Goal: Information Seeking & Learning: Learn about a topic

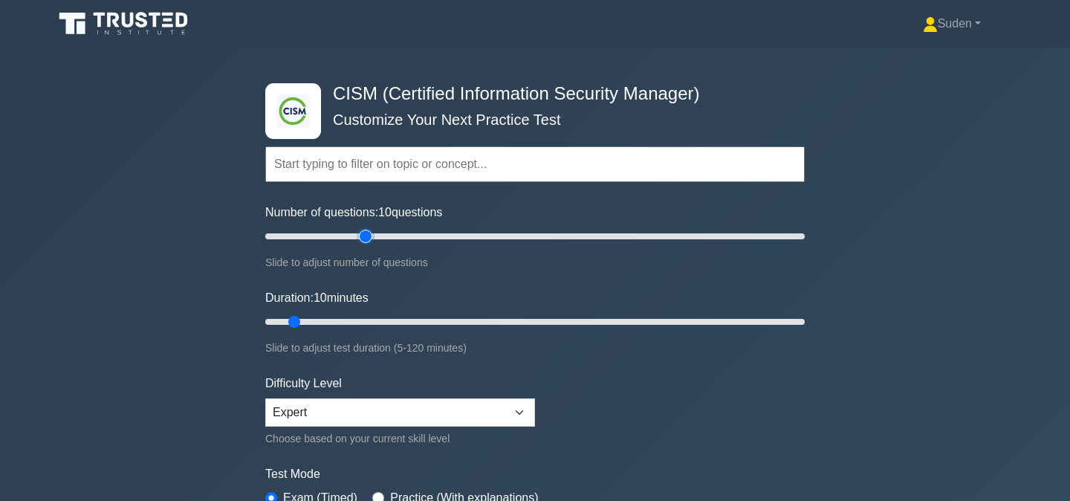
click at [366, 237] on input "Number of questions: 10 questions" at bounding box center [534, 236] width 539 height 18
type input "50"
click at [385, 233] on input "Number of questions: 40 questions" at bounding box center [534, 236] width 539 height 18
type input "20"
click at [337, 323] on input "Duration: 10 minutes" at bounding box center [534, 322] width 539 height 18
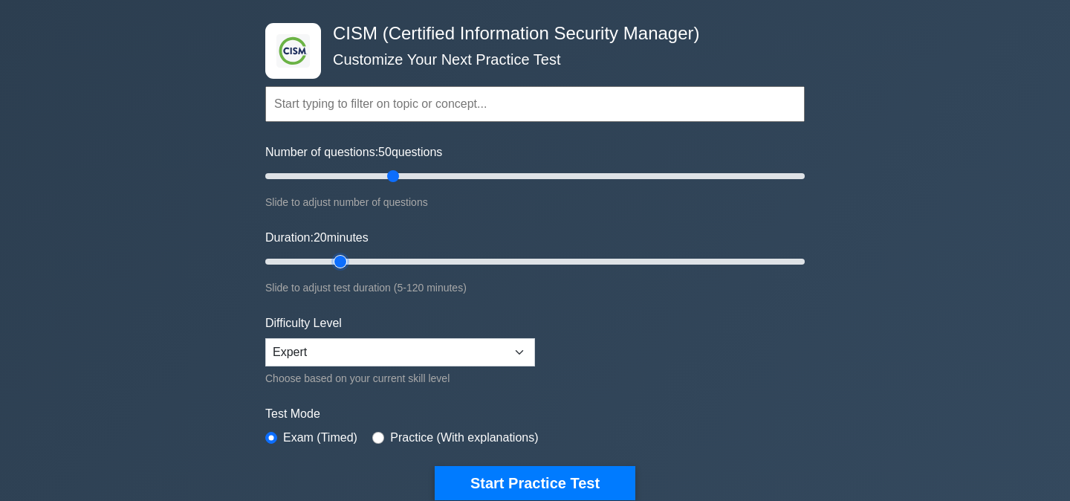
scroll to position [72, 0]
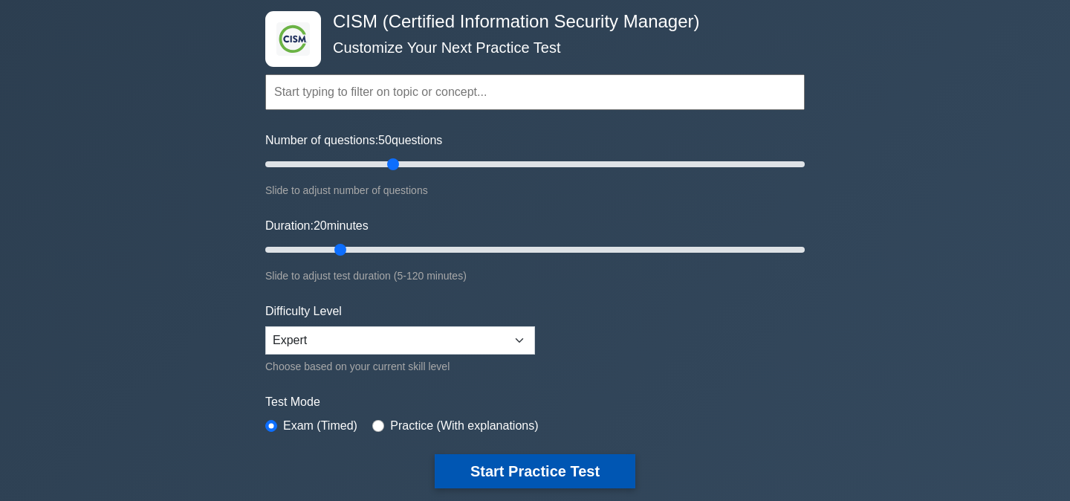
click at [475, 461] on button "Start Practice Test" at bounding box center [535, 471] width 201 height 34
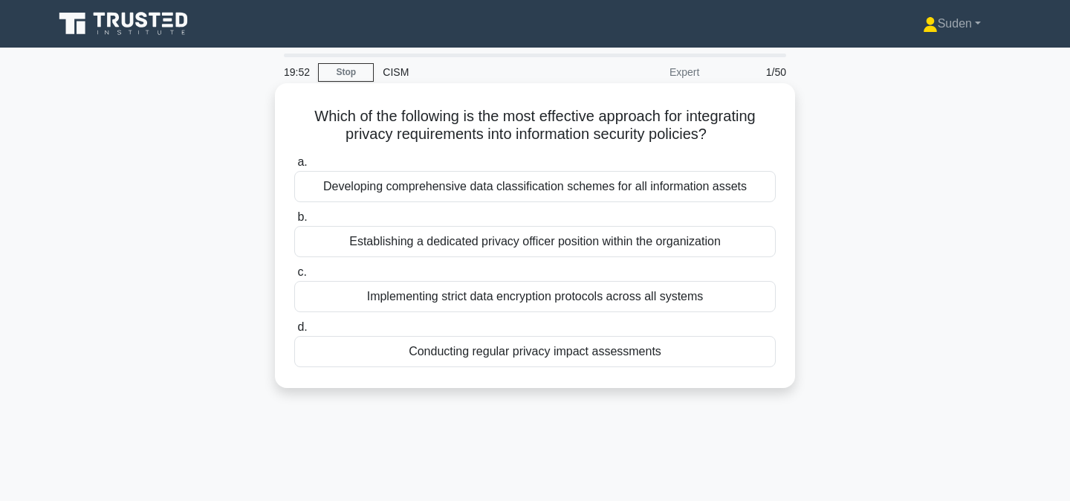
click at [535, 351] on div "Conducting regular privacy impact assessments" at bounding box center [534, 351] width 481 height 31
click at [294, 332] on input "d. Conducting regular privacy impact assessments" at bounding box center [294, 327] width 0 height 10
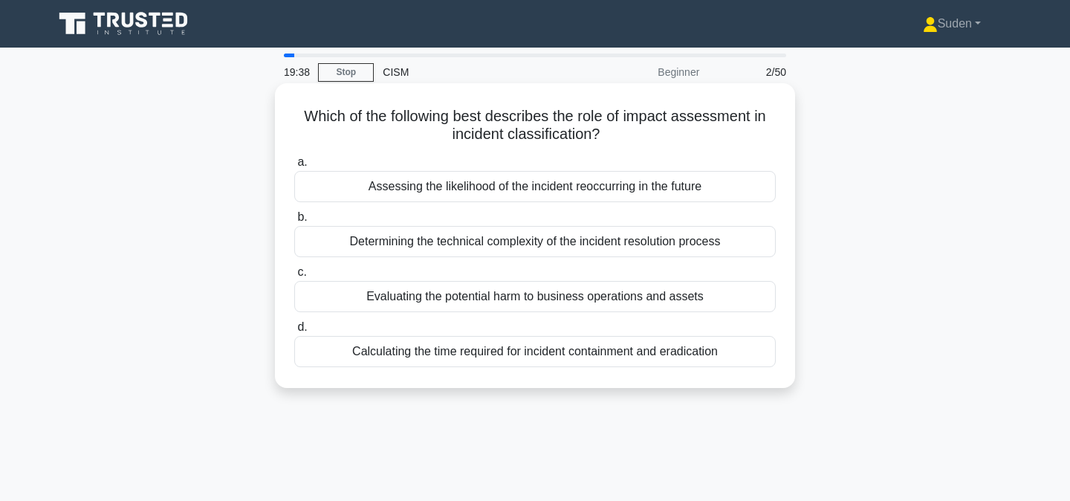
click at [686, 298] on div "Evaluating the potential harm to business operations and assets" at bounding box center [534, 296] width 481 height 31
click at [294, 277] on input "c. Evaluating the potential harm to business operations and assets" at bounding box center [294, 272] width 0 height 10
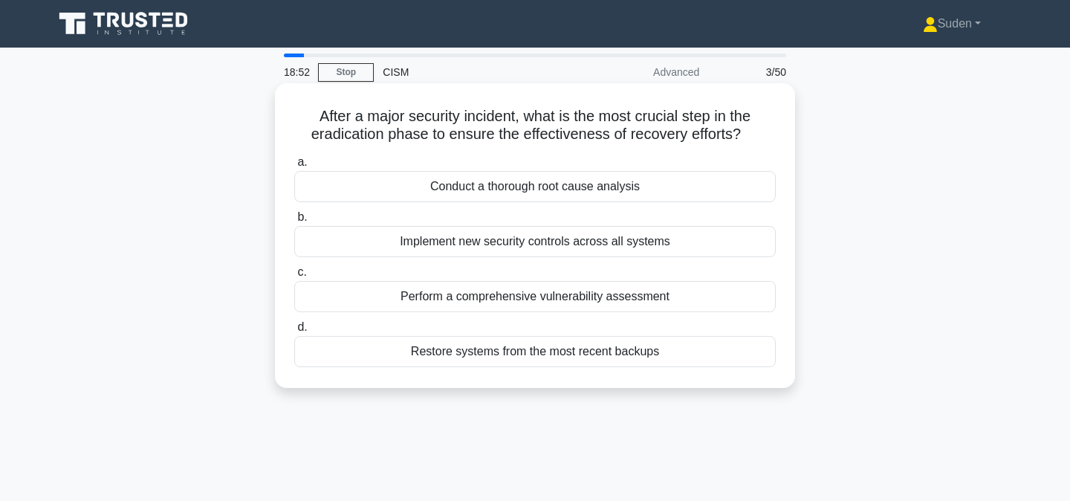
click at [584, 183] on div "Conduct a thorough root cause analysis" at bounding box center [534, 186] width 481 height 31
click at [294, 167] on input "a. Conduct a thorough root cause analysis" at bounding box center [294, 162] width 0 height 10
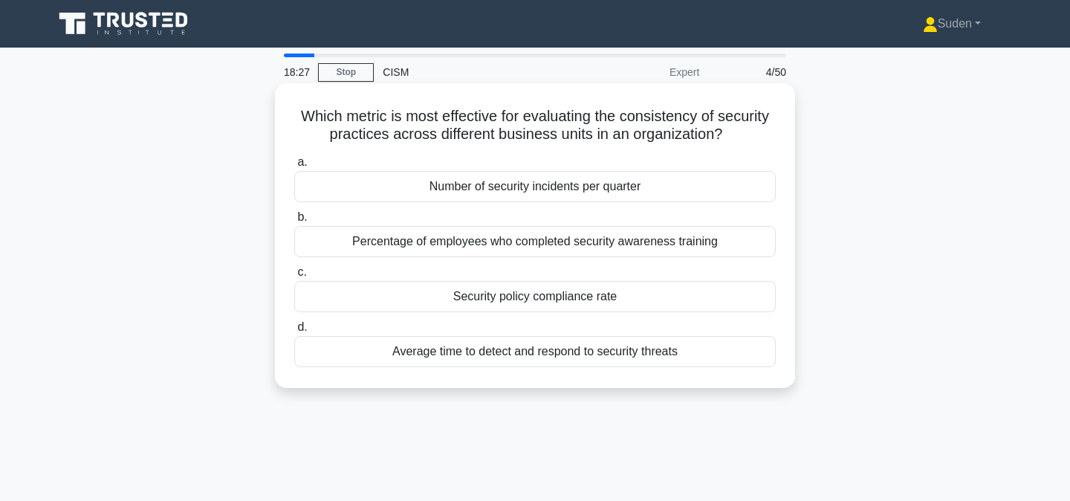
click at [445, 298] on div "Security policy compliance rate" at bounding box center [534, 296] width 481 height 31
click at [294, 277] on input "c. Security policy compliance rate" at bounding box center [294, 272] width 0 height 10
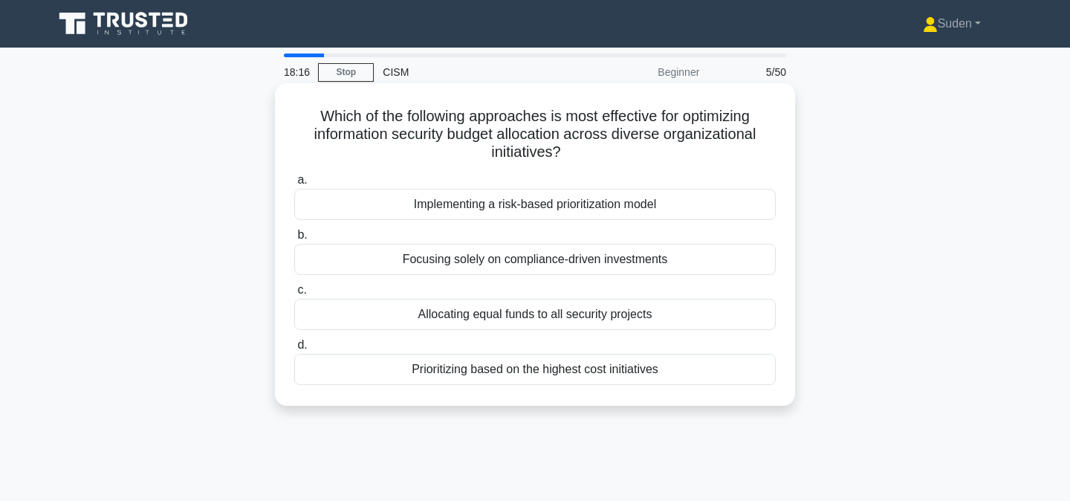
click at [659, 209] on div "Implementing a risk-based prioritization model" at bounding box center [534, 204] width 481 height 31
click at [294, 185] on input "a. Implementing a risk-based prioritization model" at bounding box center [294, 180] width 0 height 10
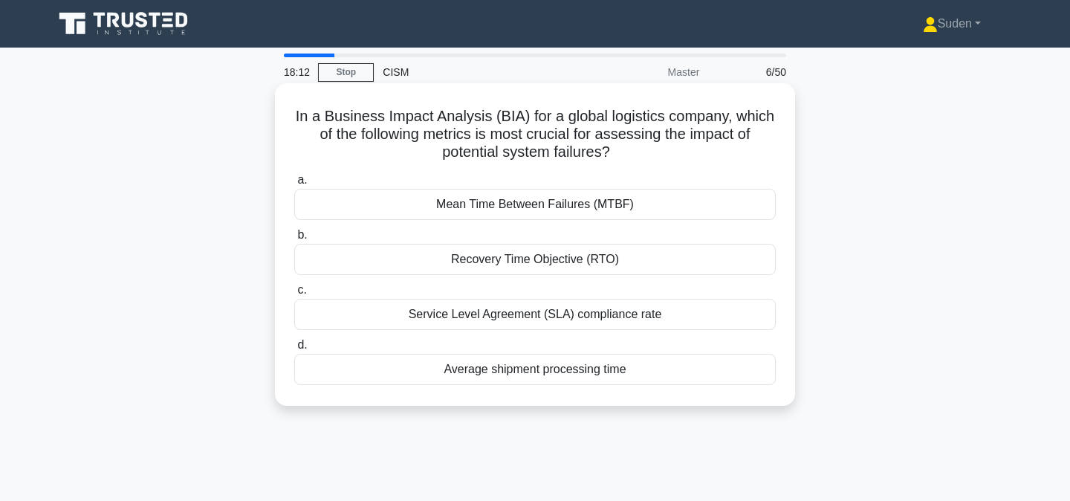
click at [643, 256] on div "Recovery Time Objective (RTO)" at bounding box center [534, 259] width 481 height 31
click at [294, 240] on input "b. Recovery Time Objective (RTO)" at bounding box center [294, 235] width 0 height 10
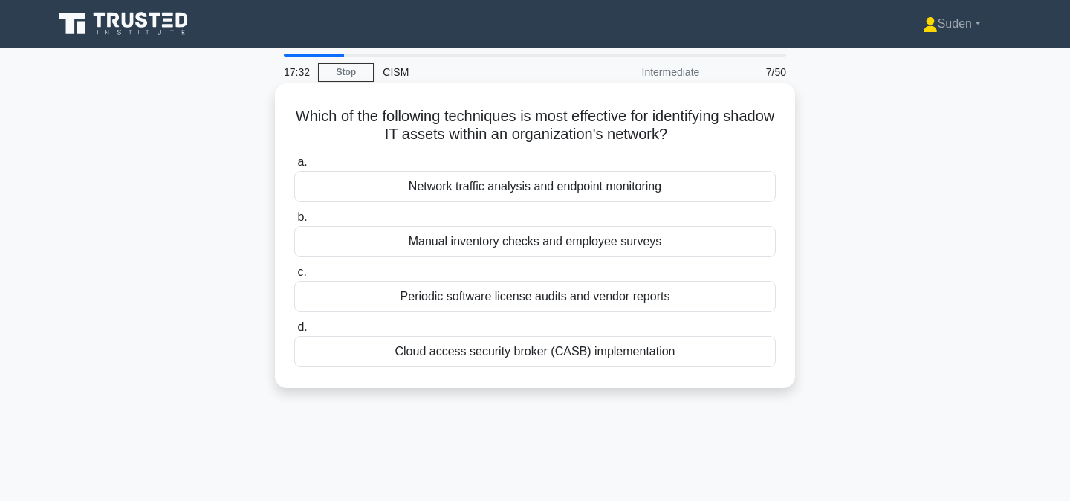
click at [624, 185] on div "Network traffic analysis and endpoint monitoring" at bounding box center [534, 186] width 481 height 31
click at [294, 167] on input "a. Network traffic analysis and endpoint monitoring" at bounding box center [294, 162] width 0 height 10
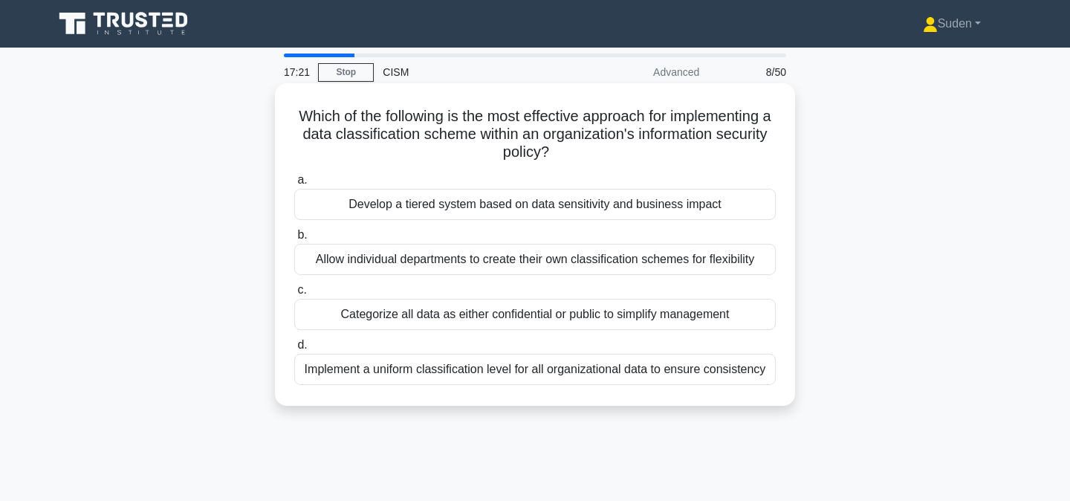
click at [405, 375] on div "Implement a uniform classification level for all organizational data to ensure …" at bounding box center [534, 369] width 481 height 31
click at [294, 350] on input "d. Implement a uniform classification level for all organizational data to ensu…" at bounding box center [294, 345] width 0 height 10
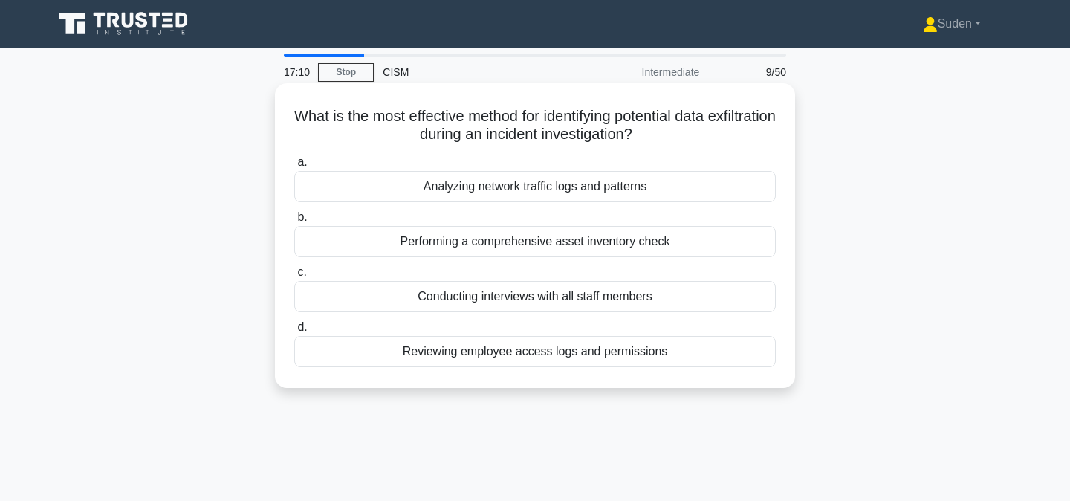
click at [616, 189] on div "Analyzing network traffic logs and patterns" at bounding box center [534, 186] width 481 height 31
click at [294, 167] on input "a. Analyzing network traffic logs and patterns" at bounding box center [294, 162] width 0 height 10
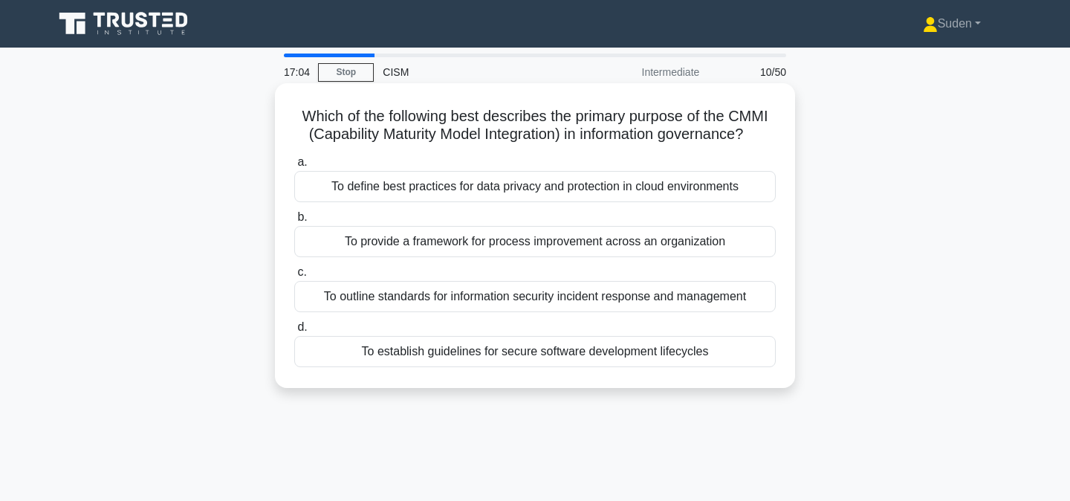
click at [622, 250] on div "To provide a framework for process improvement across an organization" at bounding box center [534, 241] width 481 height 31
click at [294, 222] on input "b. To provide a framework for process improvement across an organization" at bounding box center [294, 217] width 0 height 10
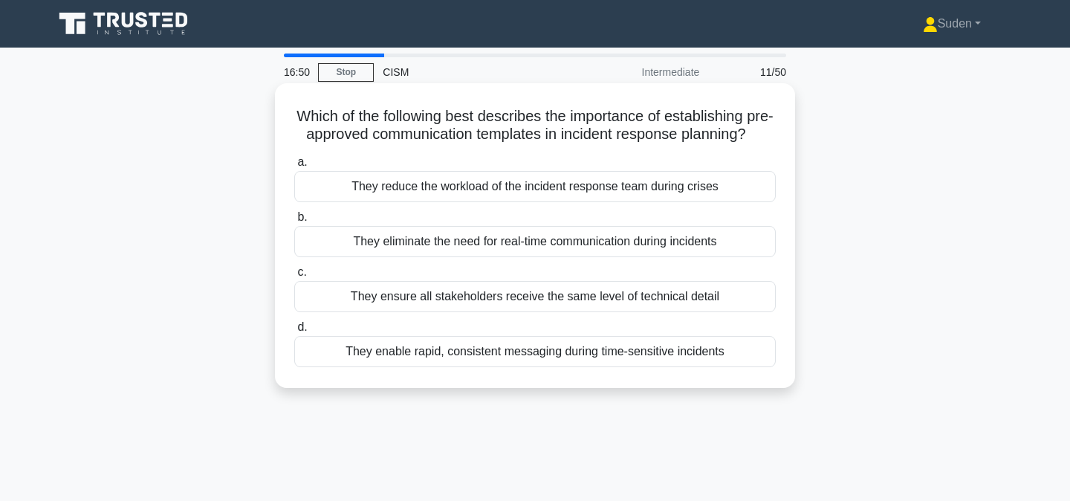
click at [388, 364] on div "They enable rapid, consistent messaging during time-sensitive incidents" at bounding box center [534, 351] width 481 height 31
click at [294, 332] on input "d. They enable rapid, consistent messaging during time-sensitive incidents" at bounding box center [294, 327] width 0 height 10
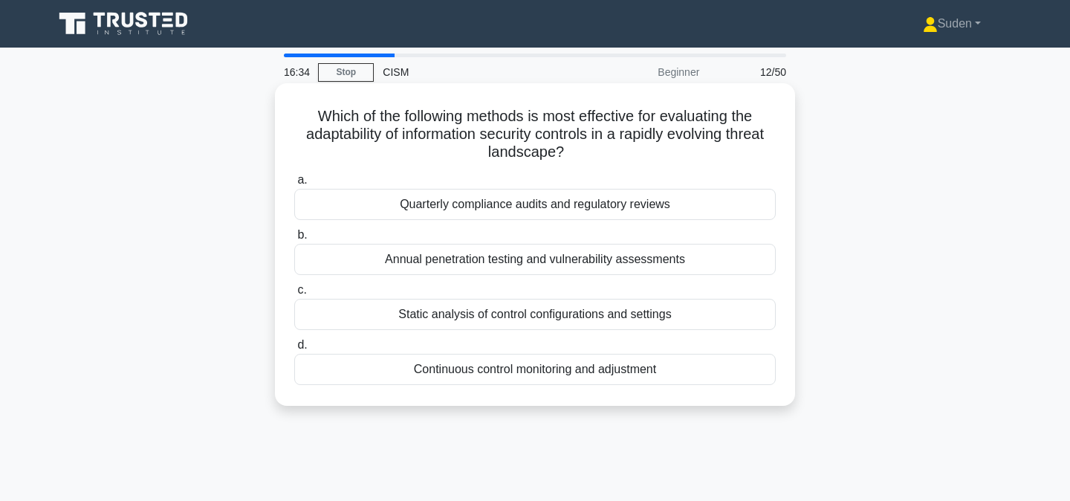
click at [501, 371] on div "Continuous control monitoring and adjustment" at bounding box center [534, 369] width 481 height 31
click at [294, 350] on input "d. Continuous control monitoring and adjustment" at bounding box center [294, 345] width 0 height 10
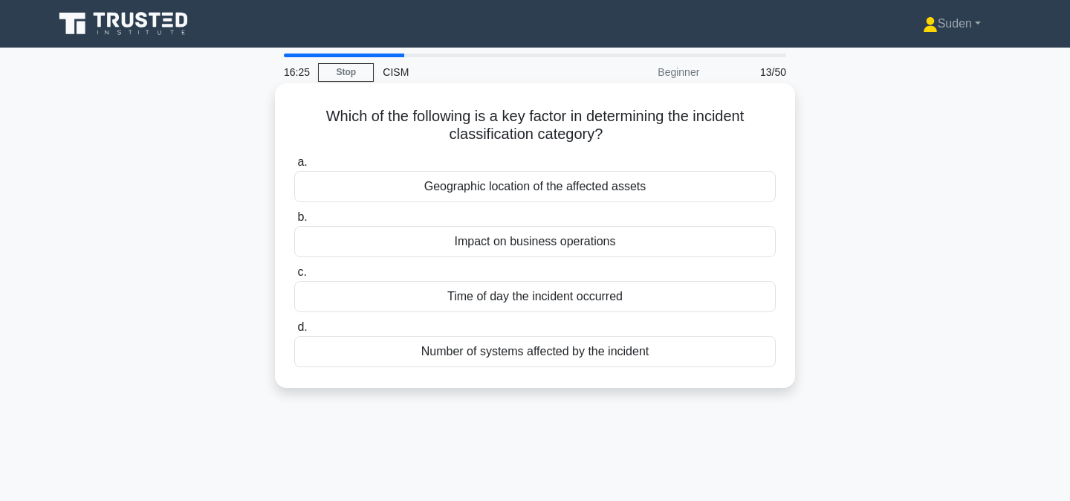
click at [541, 244] on div "Impact on business operations" at bounding box center [534, 241] width 481 height 31
click at [294, 222] on input "b. Impact on business operations" at bounding box center [294, 217] width 0 height 10
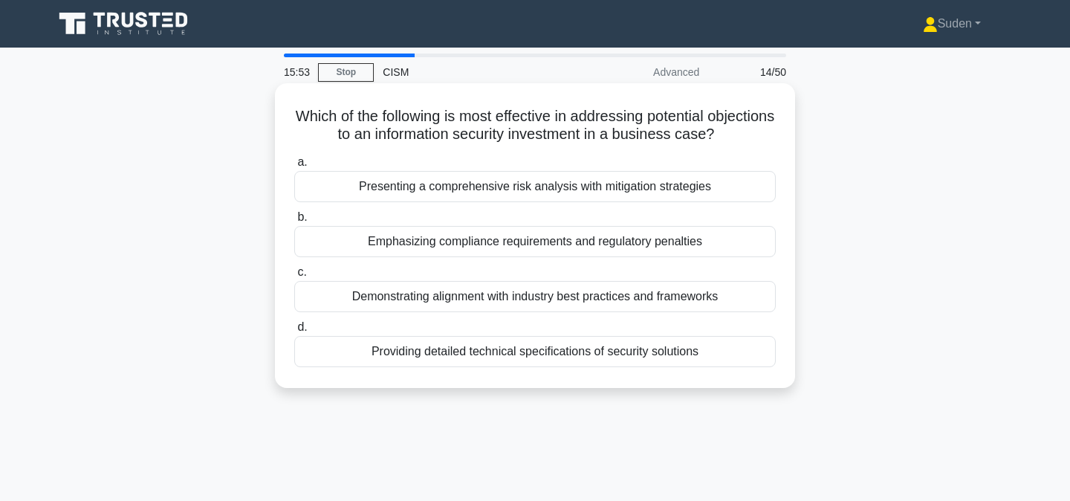
click at [546, 195] on div "Presenting a comprehensive risk analysis with mitigation strategies" at bounding box center [534, 186] width 481 height 31
click at [294, 167] on input "a. Presenting a comprehensive risk analysis with mitigation strategies" at bounding box center [294, 162] width 0 height 10
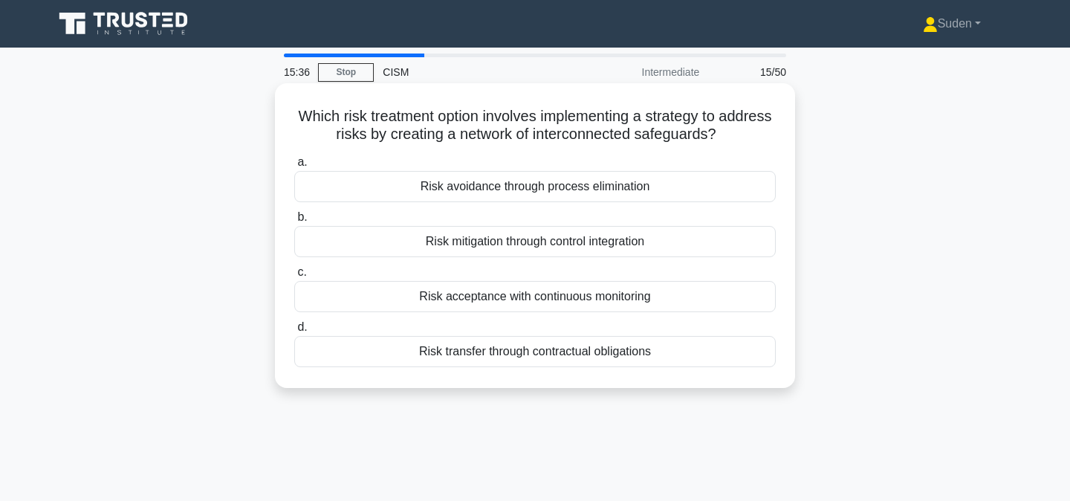
click at [573, 244] on div "Risk mitigation through control integration" at bounding box center [534, 241] width 481 height 31
click at [294, 222] on input "b. Risk mitigation through control integration" at bounding box center [294, 217] width 0 height 10
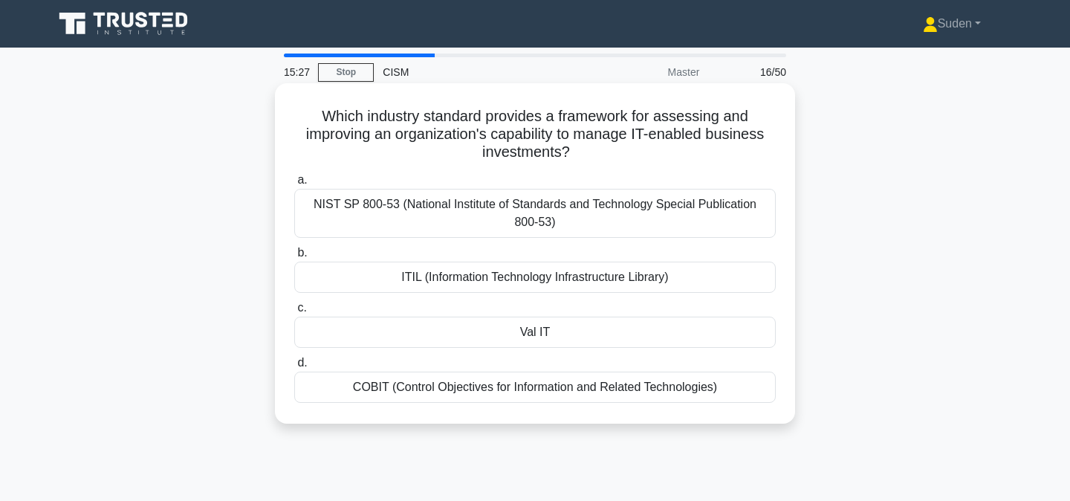
click at [436, 283] on div "ITIL (Information Technology Infrastructure Library)" at bounding box center [534, 276] width 481 height 31
click at [294, 258] on input "b. ITIL (Information Technology Infrastructure Library)" at bounding box center [294, 253] width 0 height 10
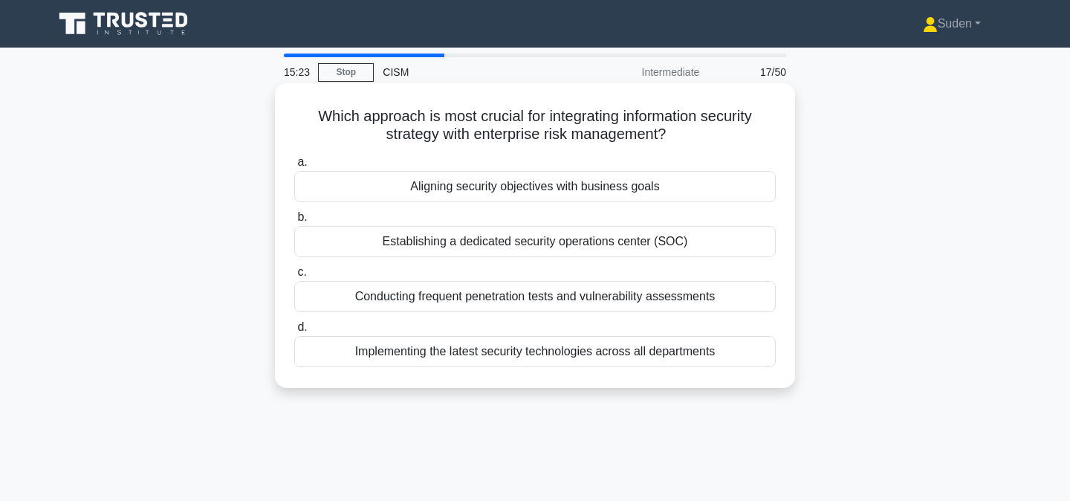
click at [599, 183] on div "Aligning security objectives with business goals" at bounding box center [534, 186] width 481 height 31
click at [294, 167] on input "a. Aligning security objectives with business goals" at bounding box center [294, 162] width 0 height 10
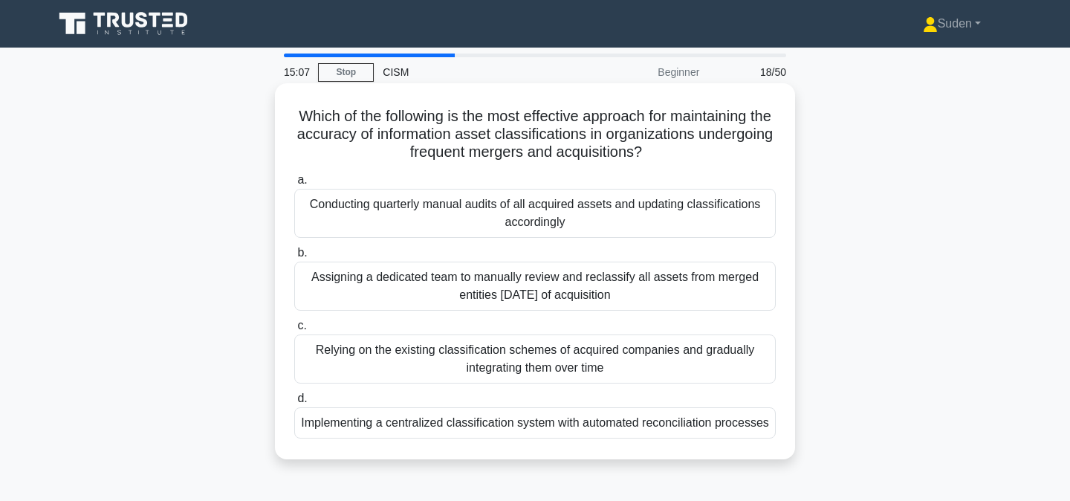
click at [443, 423] on div "Implementing a centralized classification system with automated reconciliation …" at bounding box center [534, 422] width 481 height 31
click at [294, 403] on input "d. Implementing a centralized classification system with automated reconciliati…" at bounding box center [294, 399] width 0 height 10
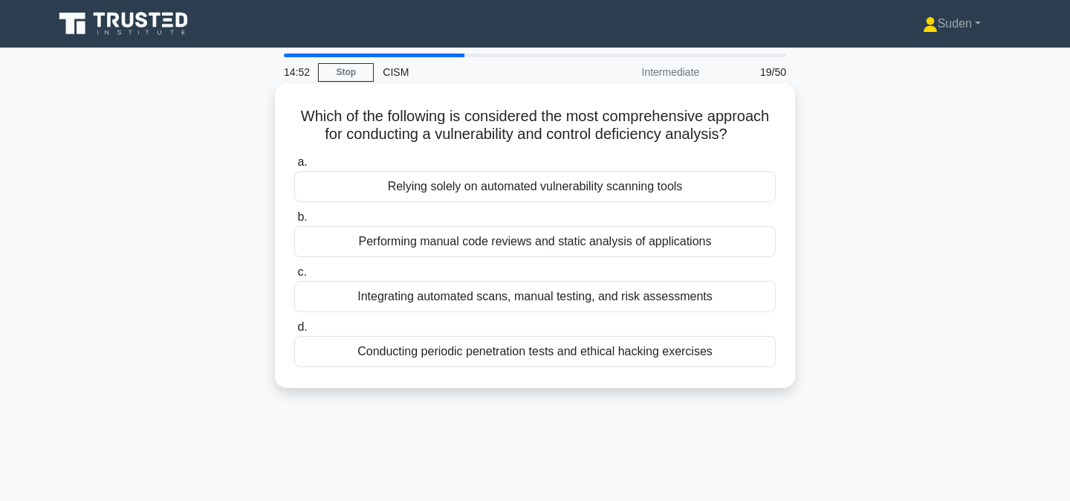
click at [406, 294] on div "Integrating automated scans, manual testing, and risk assessments" at bounding box center [534, 296] width 481 height 31
click at [294, 277] on input "c. Integrating automated scans, manual testing, and risk assessments" at bounding box center [294, 272] width 0 height 10
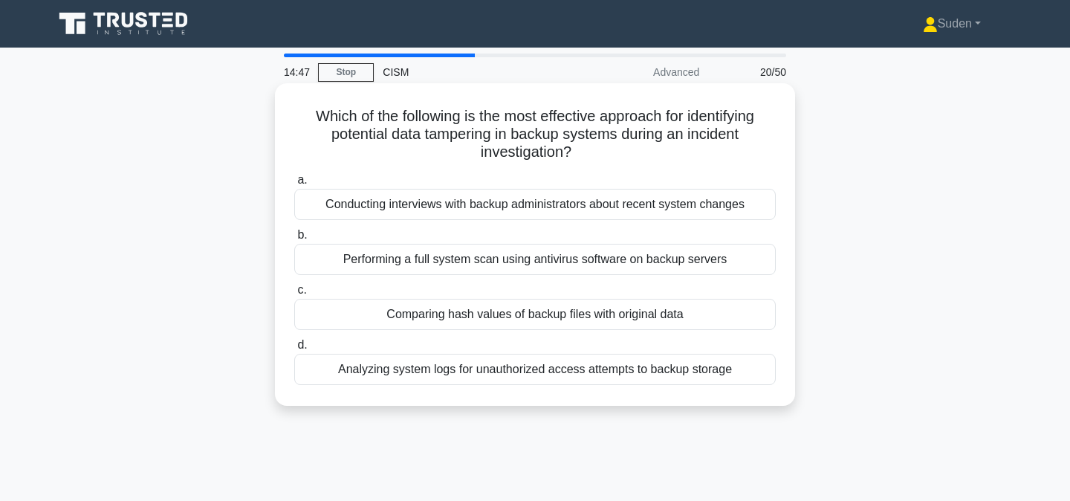
click at [429, 316] on div "Comparing hash values of backup files with original data" at bounding box center [534, 314] width 481 height 31
click at [294, 295] on input "c. Comparing hash values of backup files with original data" at bounding box center [294, 290] width 0 height 10
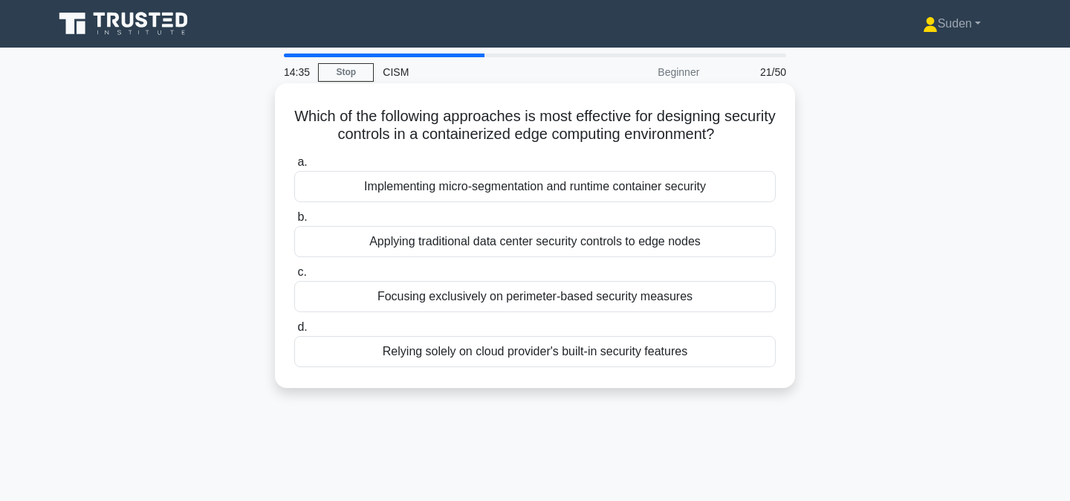
click at [423, 187] on div "Implementing micro-segmentation and runtime container security" at bounding box center [534, 186] width 481 height 31
click at [294, 167] on input "a. Implementing micro-segmentation and runtime container security" at bounding box center [294, 162] width 0 height 10
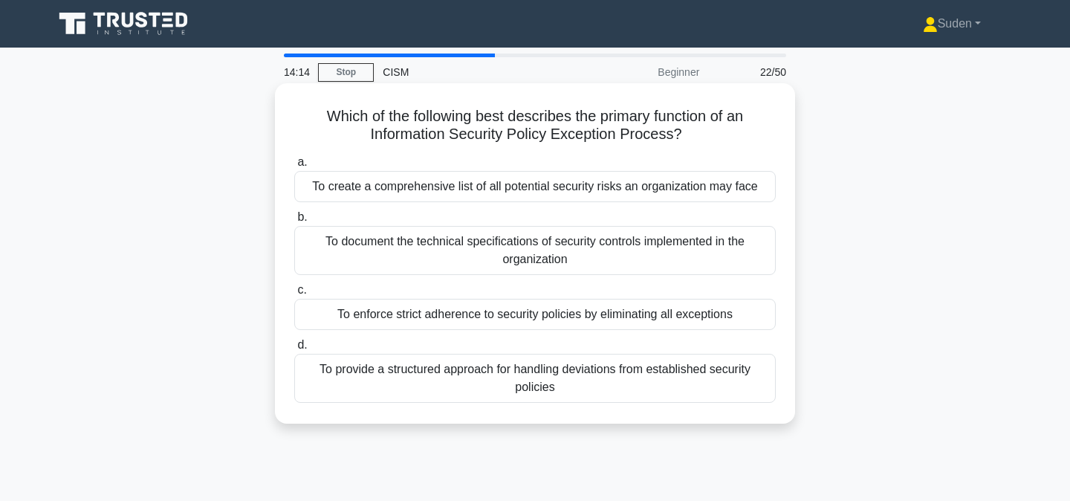
click at [554, 378] on div "To provide a structured approach for handling deviations from established secur…" at bounding box center [534, 378] width 481 height 49
click at [294, 350] on input "d. To provide a structured approach for handling deviations from established se…" at bounding box center [294, 345] width 0 height 10
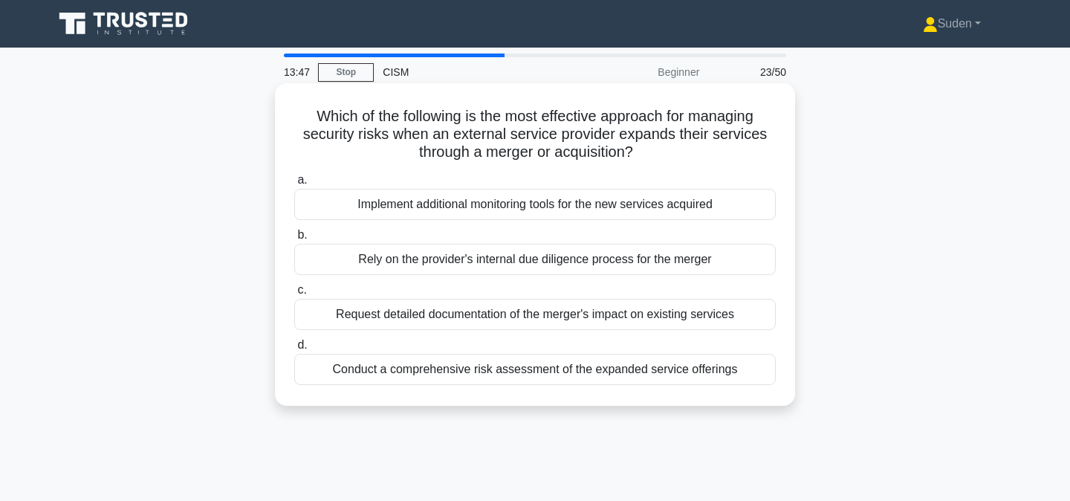
click at [473, 368] on div "Conduct a comprehensive risk assessment of the expanded service offerings" at bounding box center [534, 369] width 481 height 31
click at [294, 350] on input "d. Conduct a comprehensive risk assessment of the expanded service offerings" at bounding box center [294, 345] width 0 height 10
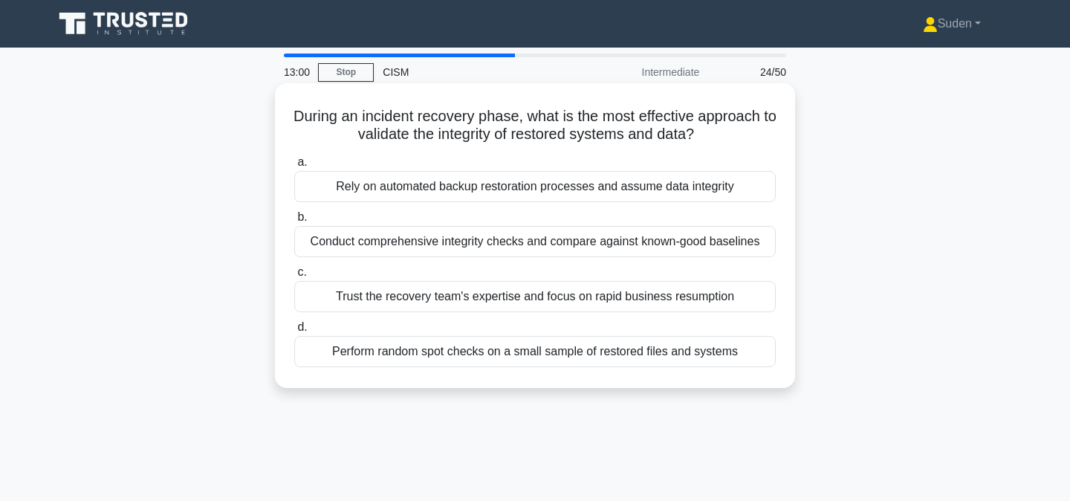
click at [541, 247] on div "Conduct comprehensive integrity checks and compare against known-good baselines" at bounding box center [534, 241] width 481 height 31
click at [294, 222] on input "b. Conduct comprehensive integrity checks and compare against known-good baseli…" at bounding box center [294, 217] width 0 height 10
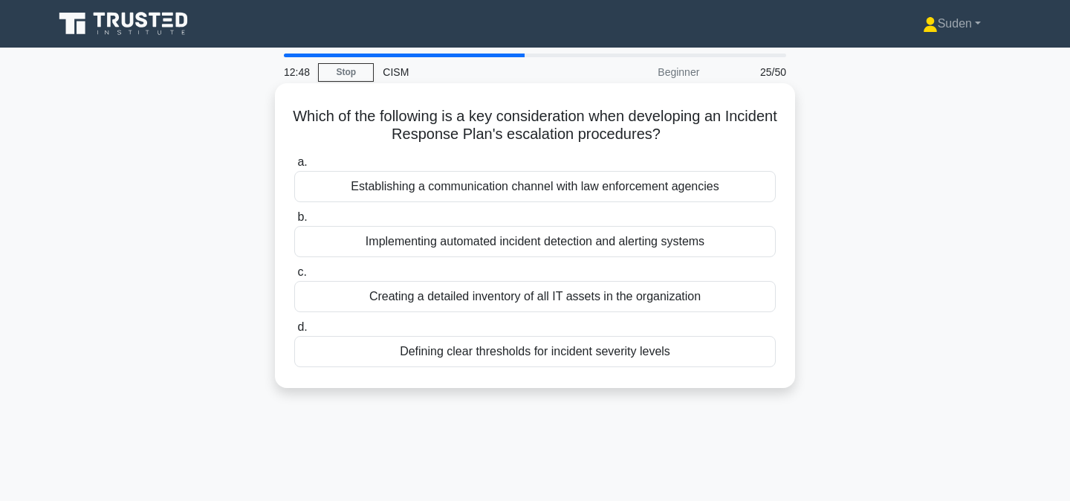
click at [468, 353] on div "Defining clear thresholds for incident severity levels" at bounding box center [534, 351] width 481 height 31
click at [294, 332] on input "d. Defining clear thresholds for incident severity levels" at bounding box center [294, 327] width 0 height 10
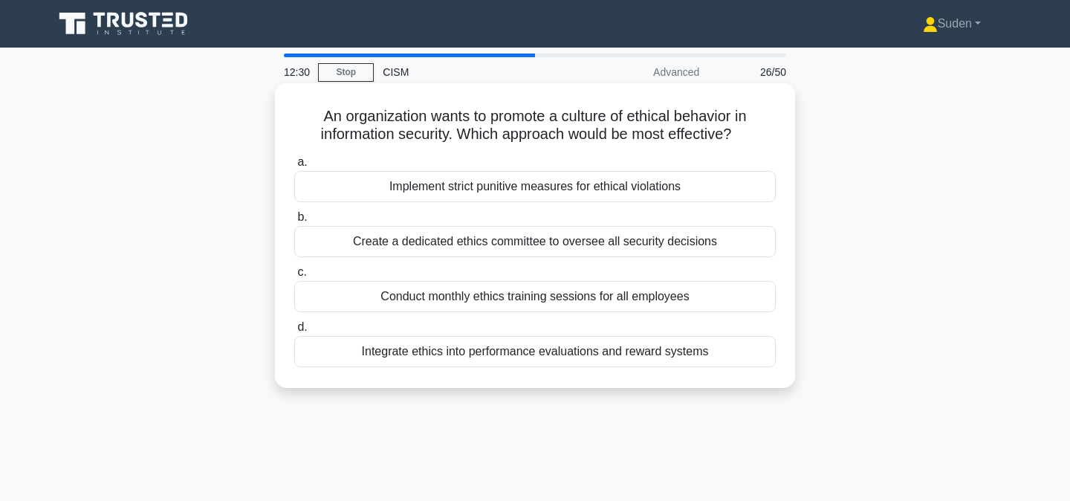
click at [446, 359] on div "Integrate ethics into performance evaluations and reward systems" at bounding box center [534, 351] width 481 height 31
click at [294, 332] on input "d. Integrate ethics into performance evaluations and reward systems" at bounding box center [294, 327] width 0 height 10
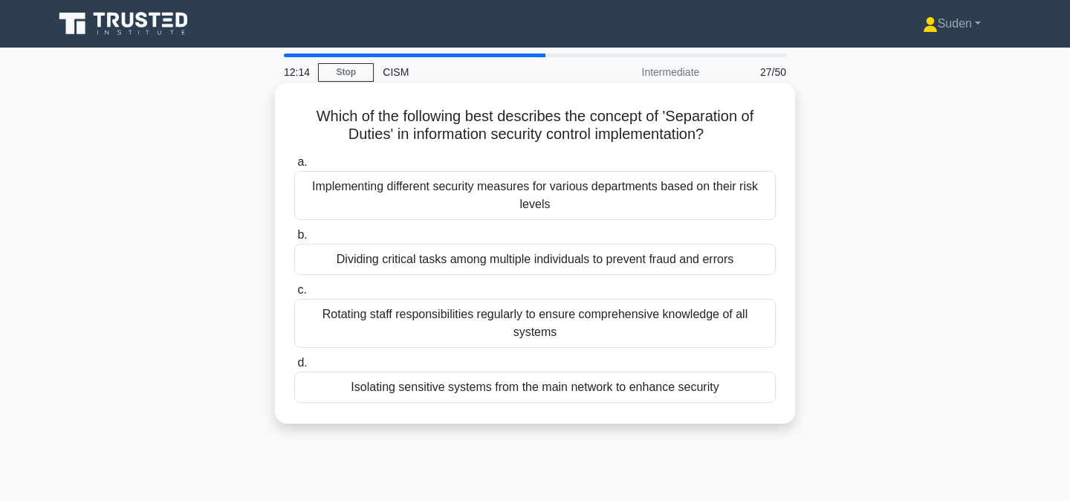
click at [461, 262] on div "Dividing critical tasks among multiple individuals to prevent fraud and errors" at bounding box center [534, 259] width 481 height 31
click at [294, 240] on input "b. Dividing critical tasks among multiple individuals to prevent fraud and erro…" at bounding box center [294, 235] width 0 height 10
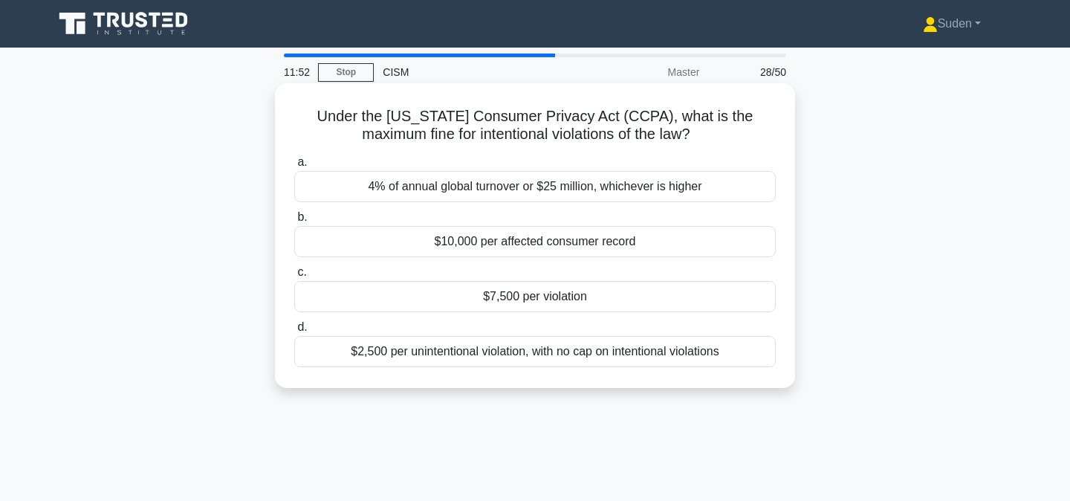
click at [605, 296] on div "$7,500 per violation" at bounding box center [534, 296] width 481 height 31
click at [294, 277] on input "c. $7,500 per violation" at bounding box center [294, 272] width 0 height 10
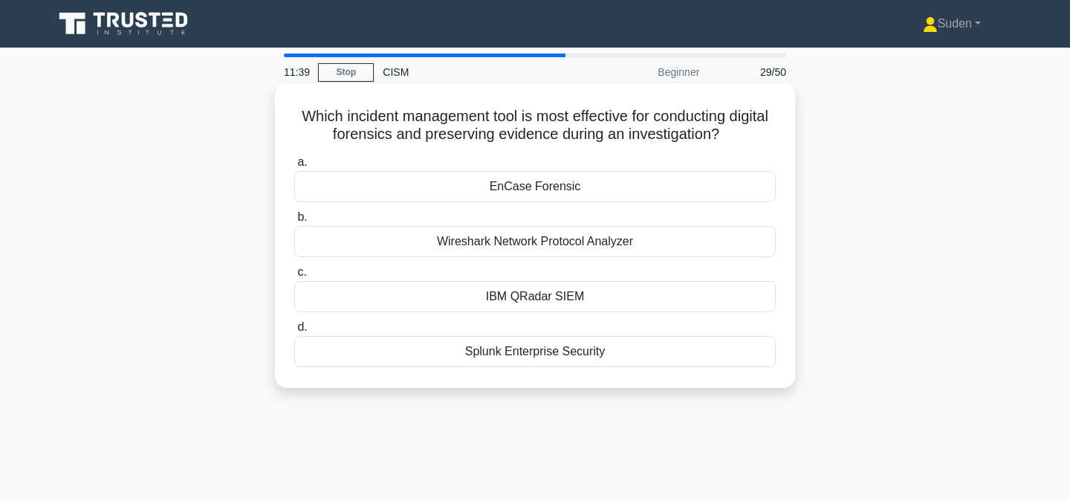
click at [524, 187] on div "EnCase Forensic" at bounding box center [534, 186] width 481 height 31
click at [294, 167] on input "a. EnCase Forensic" at bounding box center [294, 162] width 0 height 10
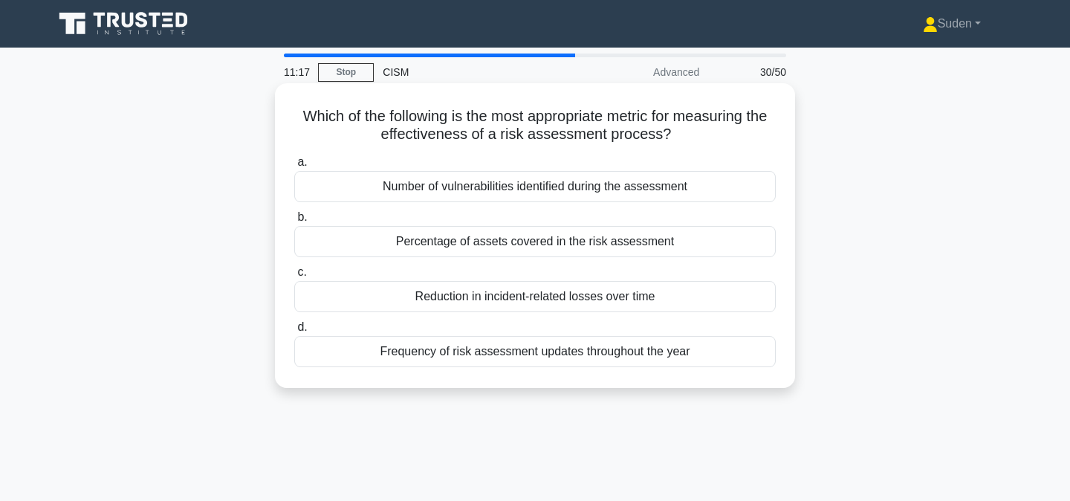
click at [491, 241] on div "Percentage of assets covered in the risk assessment" at bounding box center [534, 241] width 481 height 31
click at [294, 222] on input "b. Percentage of assets covered in the risk assessment" at bounding box center [294, 217] width 0 height 10
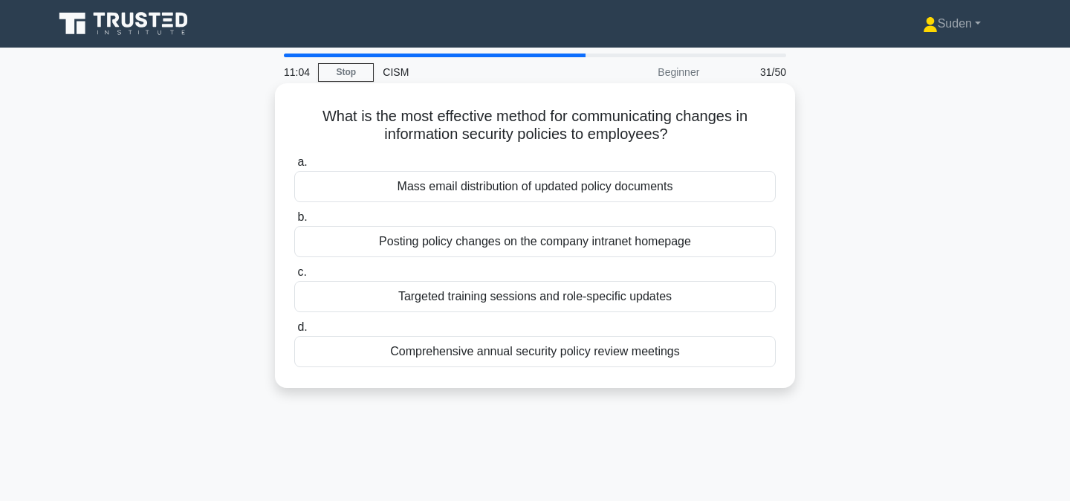
click at [518, 290] on div "Targeted training sessions and role-specific updates" at bounding box center [534, 296] width 481 height 31
click at [294, 277] on input "c. Targeted training sessions and role-specific updates" at bounding box center [294, 272] width 0 height 10
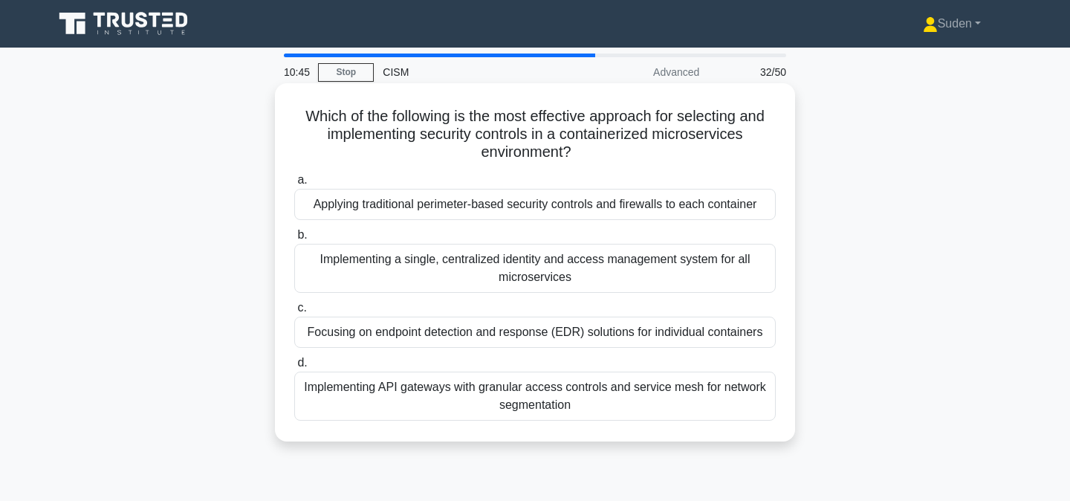
click at [471, 400] on div "Implementing API gateways with granular access controls and service mesh for ne…" at bounding box center [534, 395] width 481 height 49
click at [294, 368] on input "d. Implementing API gateways with granular access controls and service mesh for…" at bounding box center [294, 363] width 0 height 10
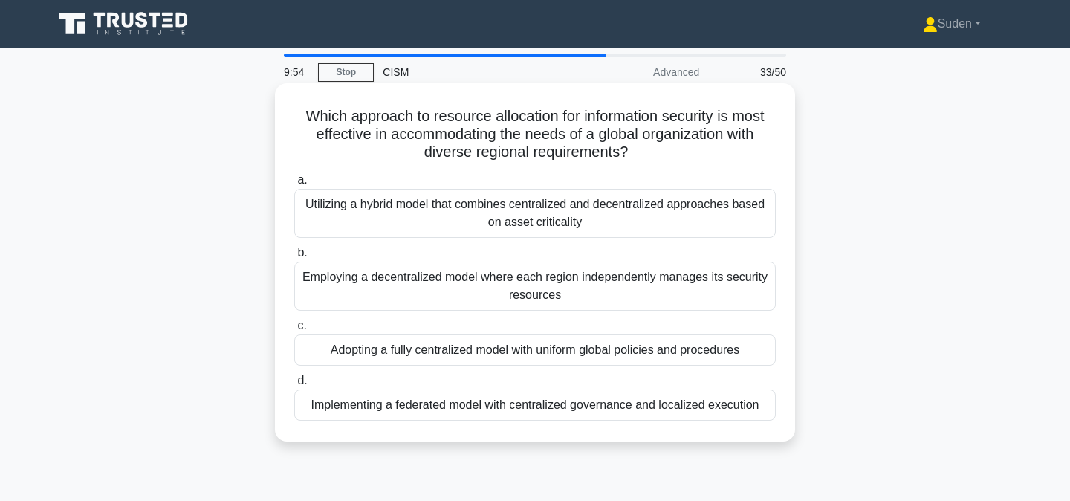
click at [693, 206] on div "Utilizing a hybrid model that combines centralized and decentralized approaches…" at bounding box center [534, 213] width 481 height 49
click at [294, 185] on input "a. Utilizing a hybrid model that combines centralized and decentralized approac…" at bounding box center [294, 180] width 0 height 10
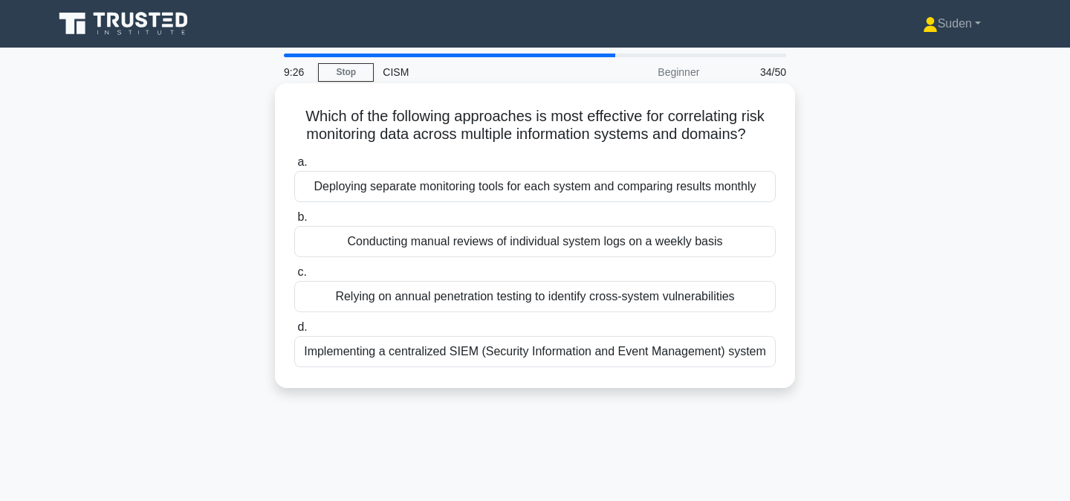
click at [619, 351] on div "Implementing a centralized SIEM (Security Information and Event Management) sys…" at bounding box center [534, 351] width 481 height 31
click at [294, 332] on input "d. Implementing a centralized SIEM (Security Information and Event Management) …" at bounding box center [294, 327] width 0 height 10
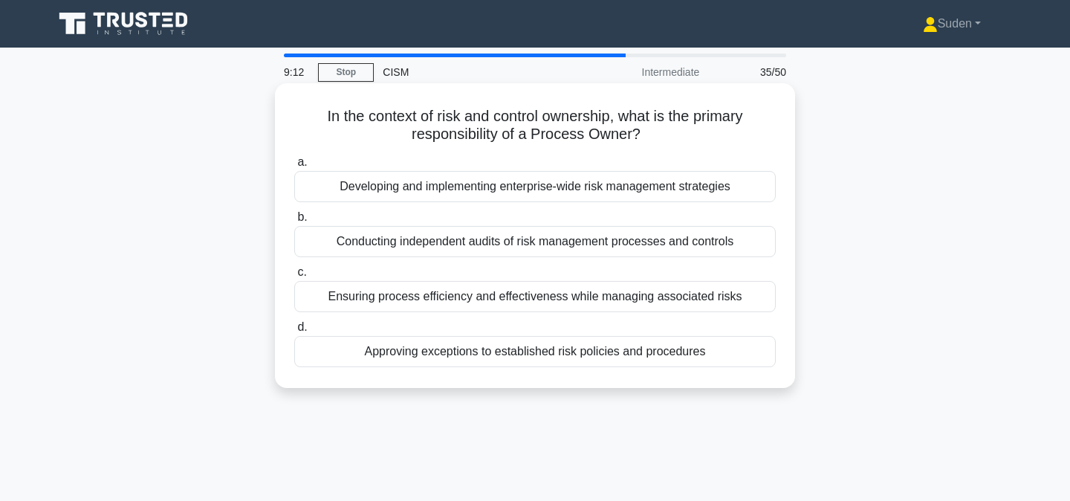
click at [709, 302] on div "Ensuring process efficiency and effectiveness while managing associated risks" at bounding box center [534, 296] width 481 height 31
click at [294, 277] on input "c. Ensuring process efficiency and effectiveness while managing associated risks" at bounding box center [294, 272] width 0 height 10
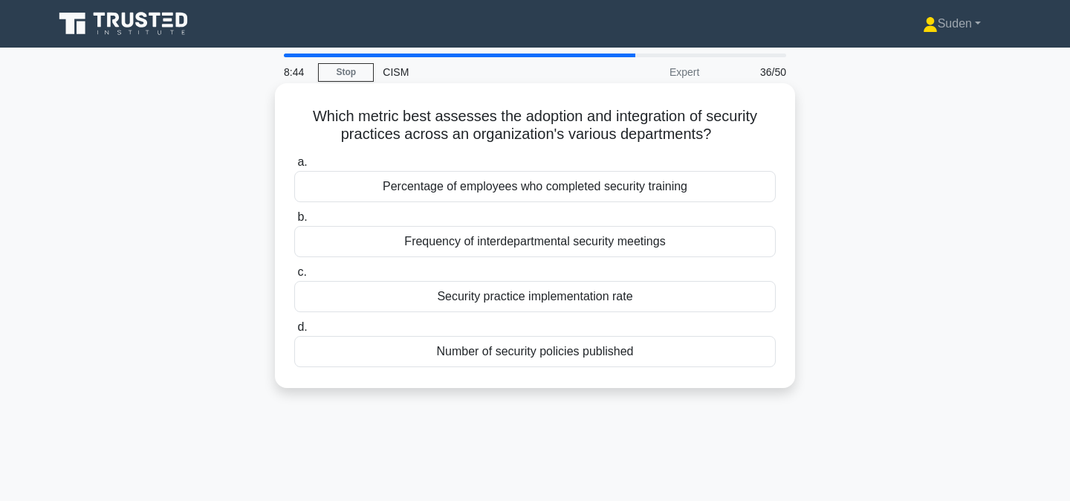
click at [664, 296] on div "Security practice implementation rate" at bounding box center [534, 296] width 481 height 31
click at [294, 277] on input "c. Security practice implementation rate" at bounding box center [294, 272] width 0 height 10
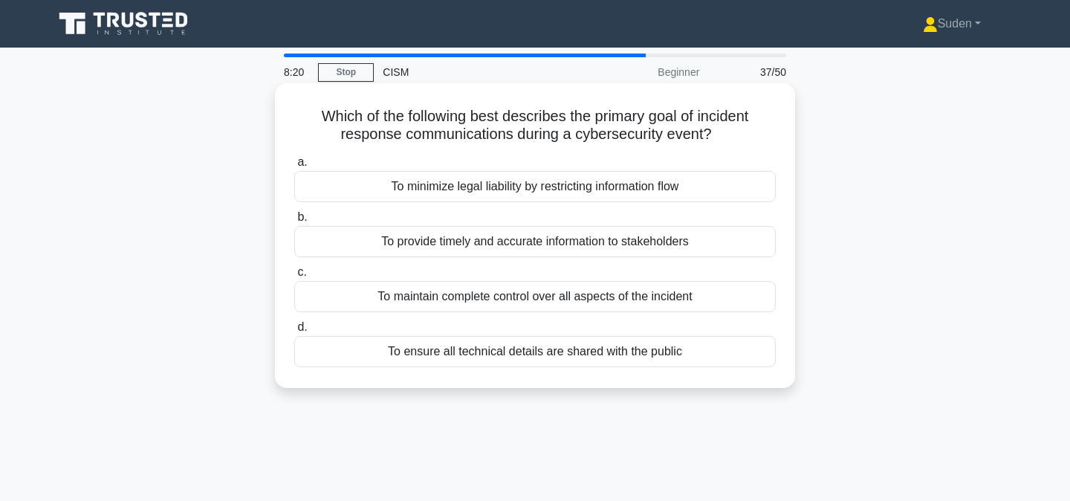
click at [408, 244] on div "To provide timely and accurate information to stakeholders" at bounding box center [534, 241] width 481 height 31
click at [294, 222] on input "b. To provide timely and accurate information to stakeholders" at bounding box center [294, 217] width 0 height 10
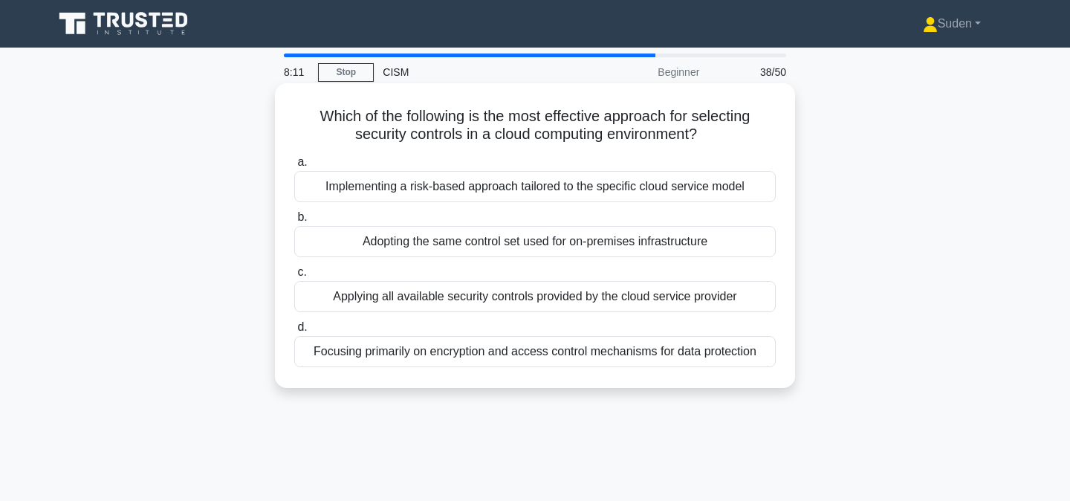
click at [406, 185] on div "Implementing a risk-based approach tailored to the specific cloud service model" at bounding box center [534, 186] width 481 height 31
click at [294, 167] on input "a. Implementing a risk-based approach tailored to the specific cloud service mo…" at bounding box center [294, 162] width 0 height 10
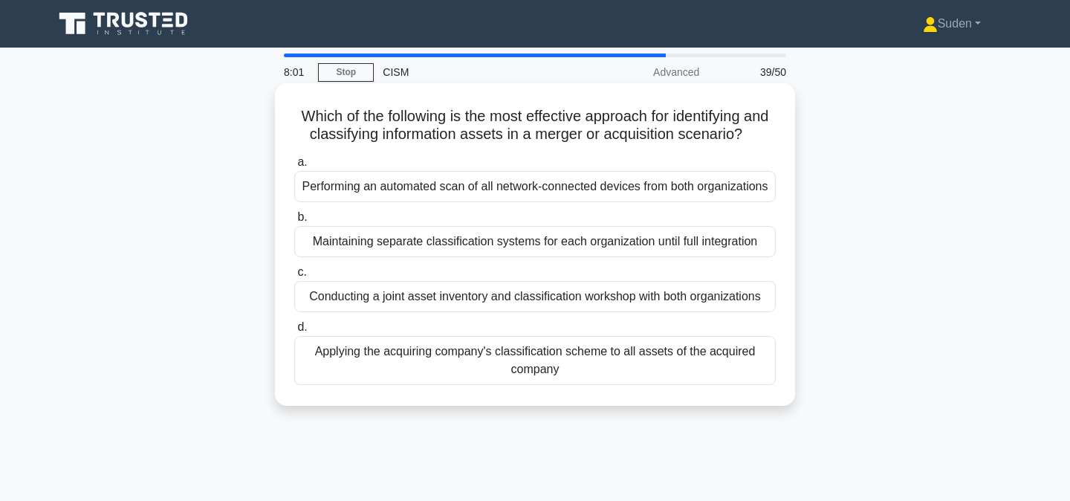
click at [403, 297] on div "Conducting a joint asset inventory and classification workshop with both organi…" at bounding box center [534, 296] width 481 height 31
click at [294, 277] on input "c. Conducting a joint asset inventory and classification workshop with both org…" at bounding box center [294, 272] width 0 height 10
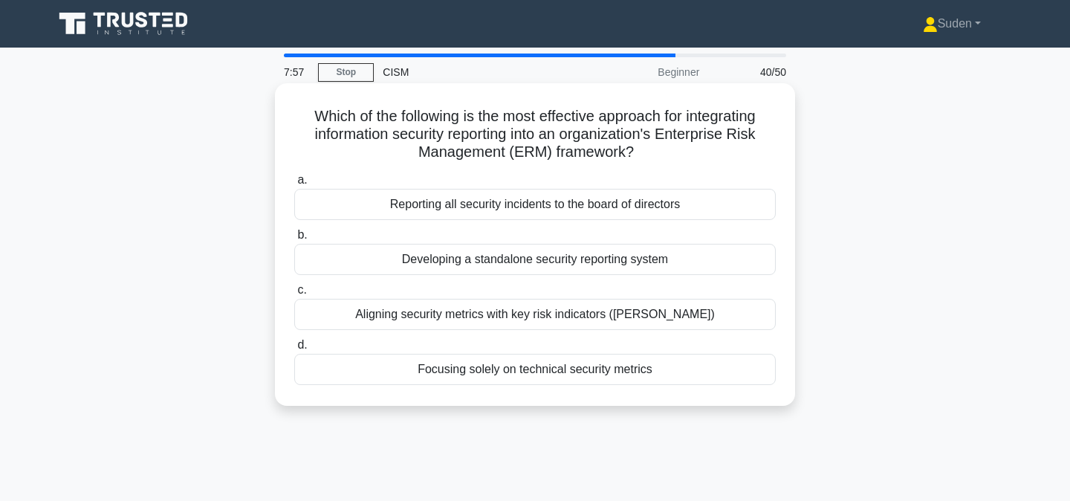
click at [410, 313] on div "Aligning security metrics with key risk indicators (KRIs)" at bounding box center [534, 314] width 481 height 31
click at [294, 295] on input "c. Aligning security metrics with key risk indicators (KRIs)" at bounding box center [294, 290] width 0 height 10
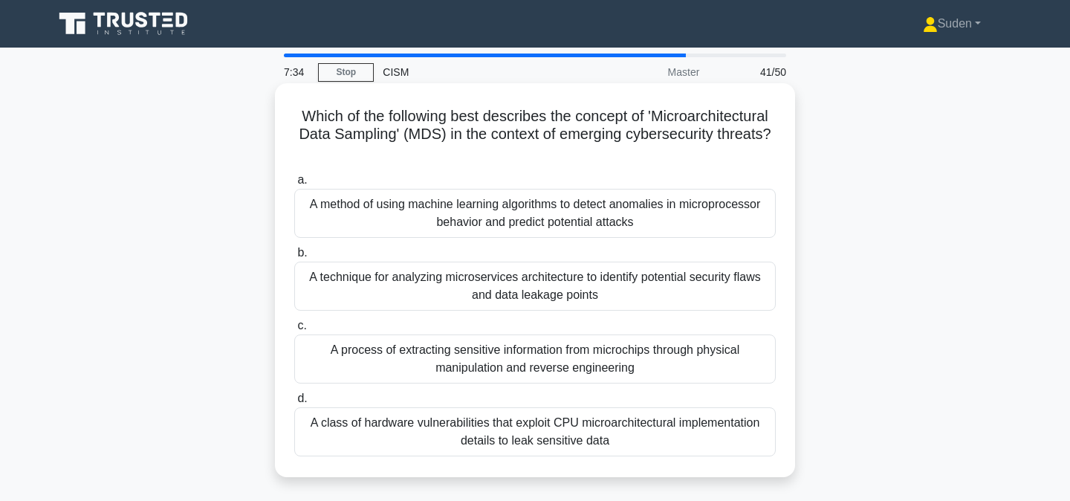
click at [385, 307] on div "A technique for analyzing microservices architecture to identify potential secu…" at bounding box center [534, 285] width 481 height 49
click at [294, 258] on input "b. A technique for analyzing microservices architecture to identify potential s…" at bounding box center [294, 253] width 0 height 10
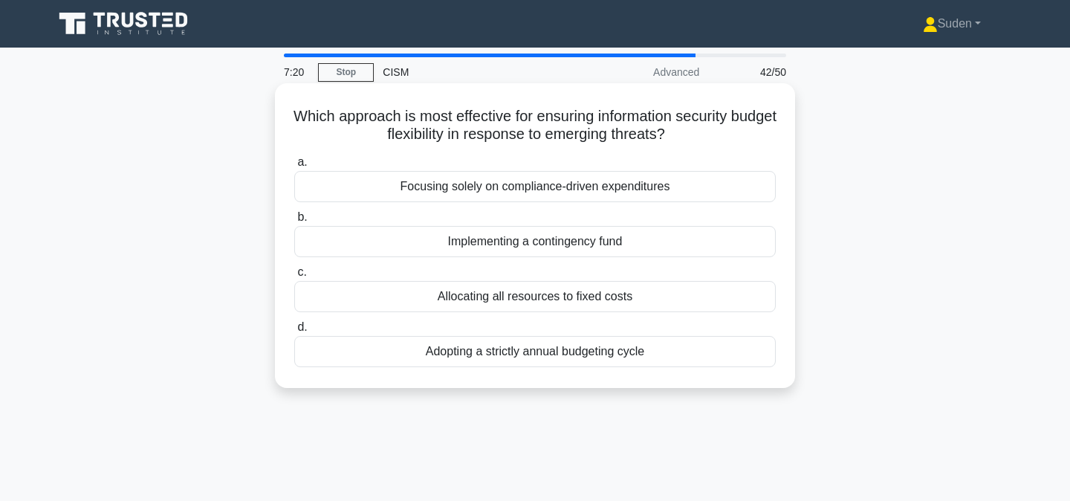
click at [532, 244] on div "Implementing a contingency fund" at bounding box center [534, 241] width 481 height 31
click at [294, 222] on input "b. Implementing a contingency fund" at bounding box center [294, 217] width 0 height 10
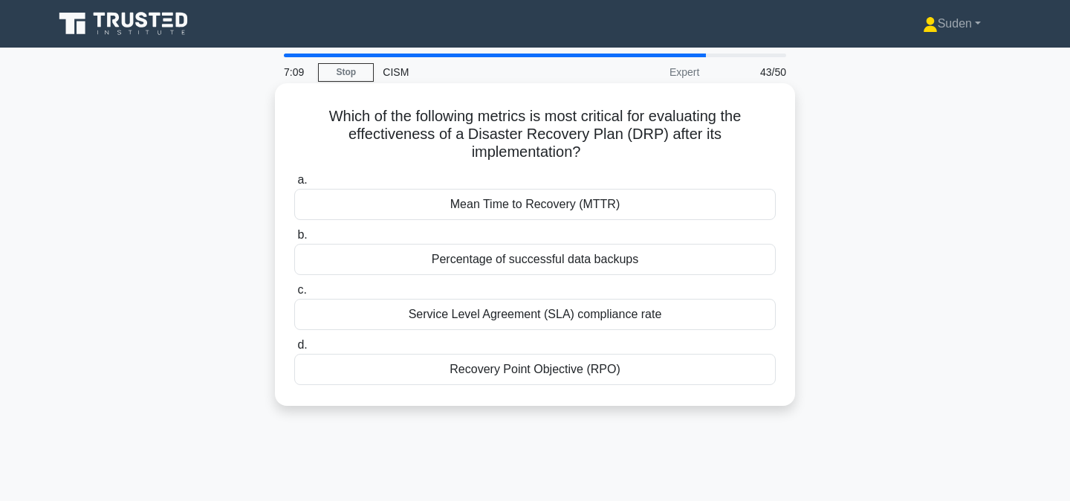
click at [524, 202] on div "Mean Time to Recovery (MTTR)" at bounding box center [534, 204] width 481 height 31
click at [294, 185] on input "a. Mean Time to Recovery (MTTR)" at bounding box center [294, 180] width 0 height 10
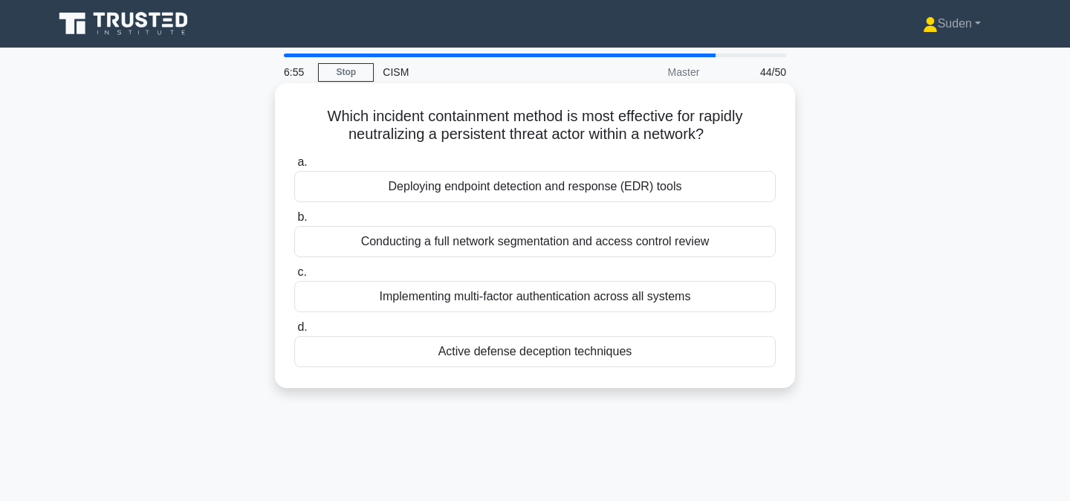
click at [588, 357] on div "Active defense deception techniques" at bounding box center [534, 351] width 481 height 31
click at [294, 332] on input "d. Active defense deception techniques" at bounding box center [294, 327] width 0 height 10
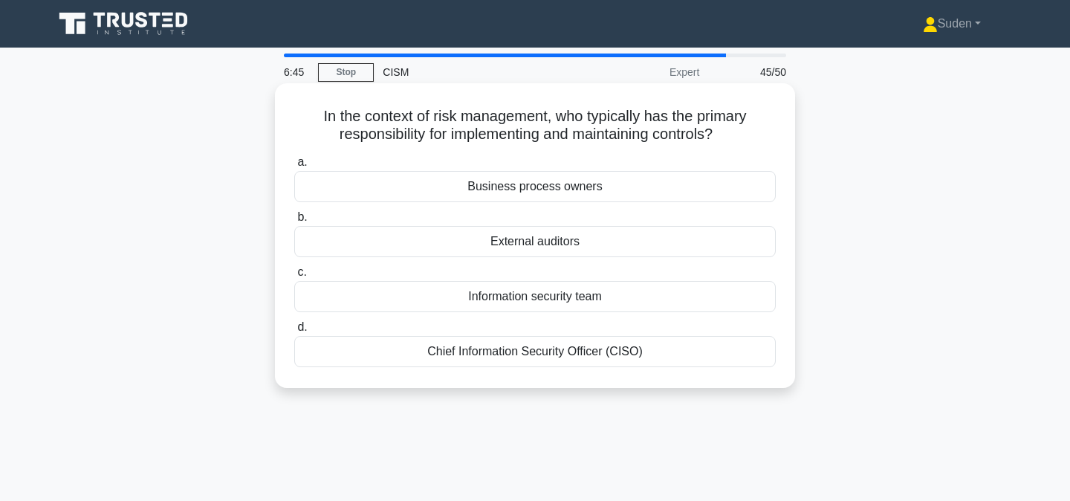
click at [548, 192] on div "Business process owners" at bounding box center [534, 186] width 481 height 31
click at [294, 167] on input "a. Business process owners" at bounding box center [294, 162] width 0 height 10
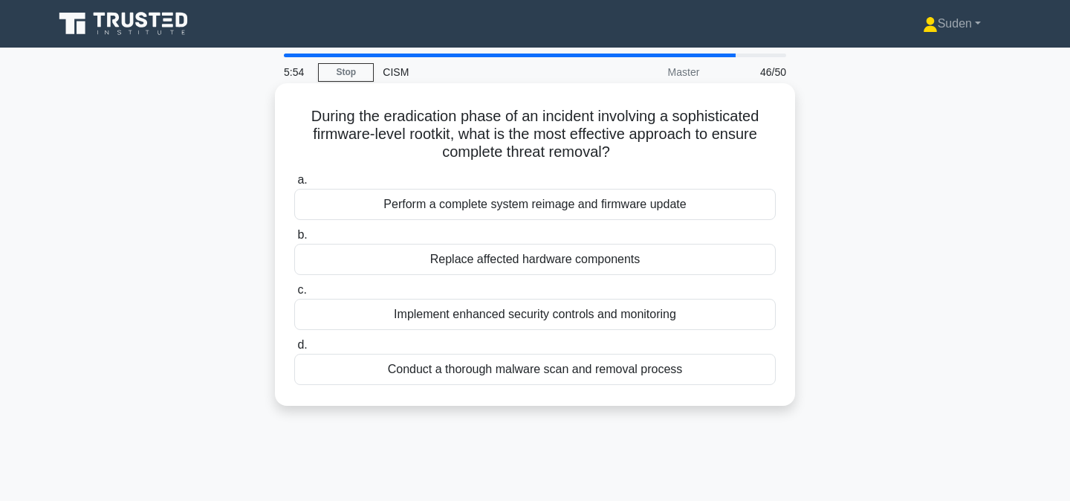
click at [735, 369] on div "Conduct a thorough malware scan and removal process" at bounding box center [534, 369] width 481 height 31
click at [294, 350] on input "d. Conduct a thorough malware scan and removal process" at bounding box center [294, 345] width 0 height 10
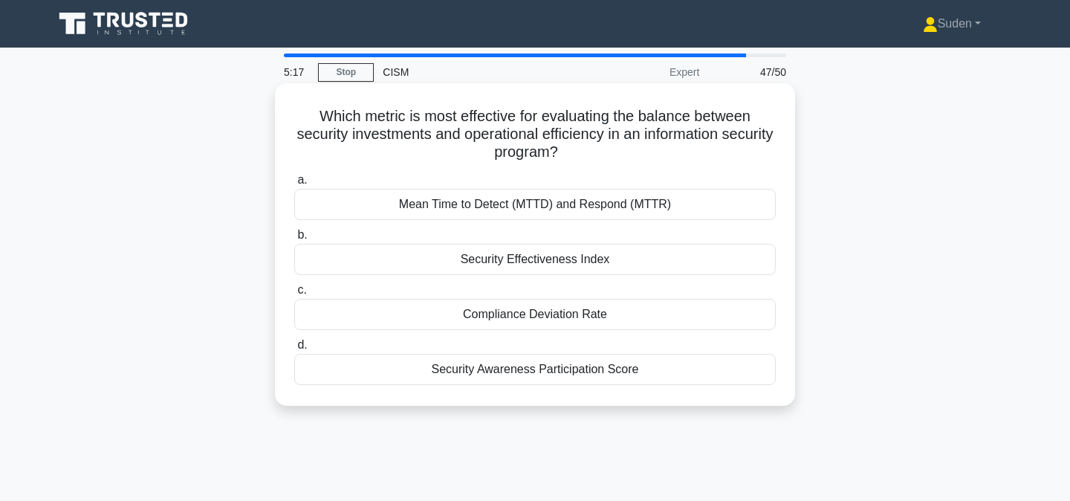
click at [484, 260] on div "Security Effectiveness Index" at bounding box center [534, 259] width 481 height 31
click at [294, 240] on input "b. Security Effectiveness Index" at bounding box center [294, 235] width 0 height 10
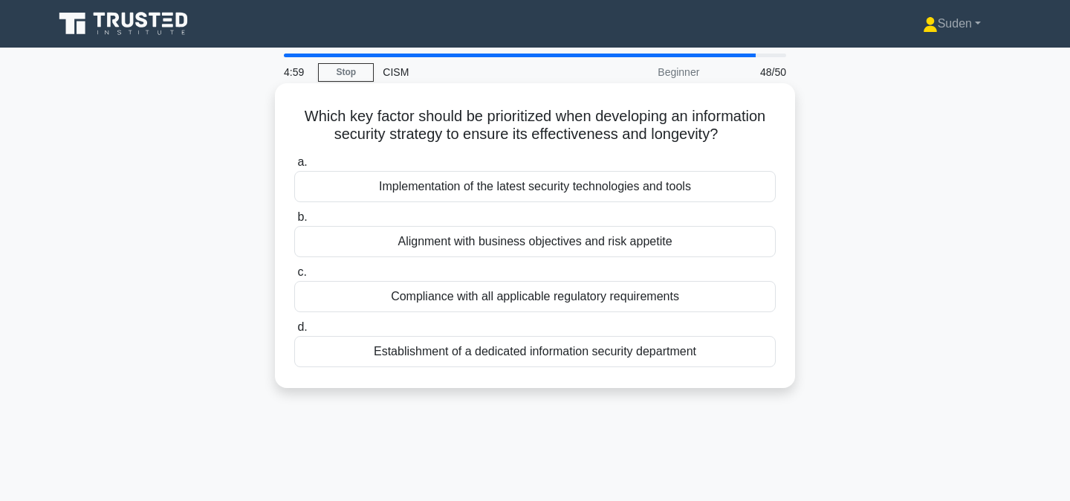
click at [721, 235] on div "Alignment with business objectives and risk appetite" at bounding box center [534, 241] width 481 height 31
click at [294, 222] on input "b. Alignment with business objectives and risk appetite" at bounding box center [294, 217] width 0 height 10
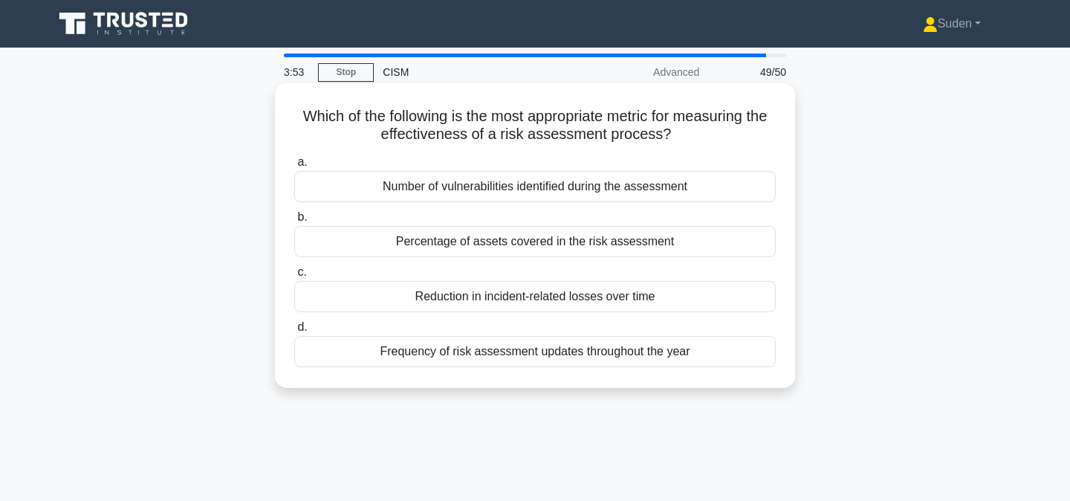
click at [524, 250] on div "Percentage of assets covered in the risk assessment" at bounding box center [534, 241] width 481 height 31
click at [294, 222] on input "b. Percentage of assets covered in the risk assessment" at bounding box center [294, 217] width 0 height 10
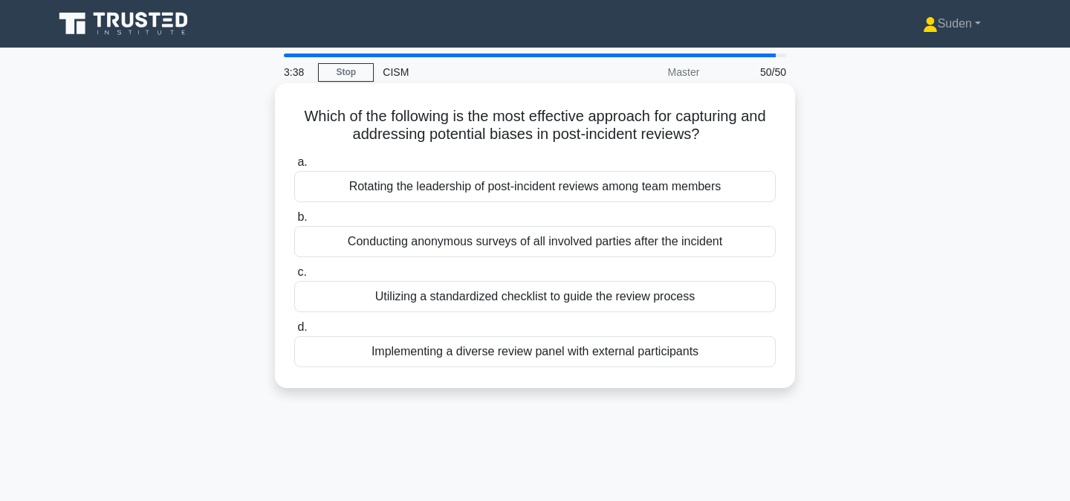
click at [520, 294] on div "Utilizing a standardized checklist to guide the review process" at bounding box center [534, 296] width 481 height 31
click at [294, 277] on input "c. Utilizing a standardized checklist to guide the review process" at bounding box center [294, 272] width 0 height 10
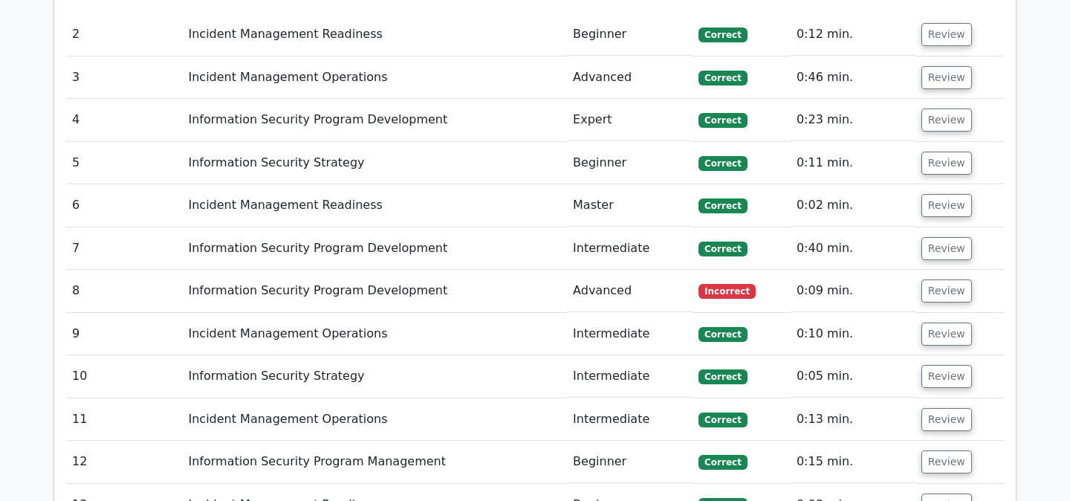
scroll to position [1848, 0]
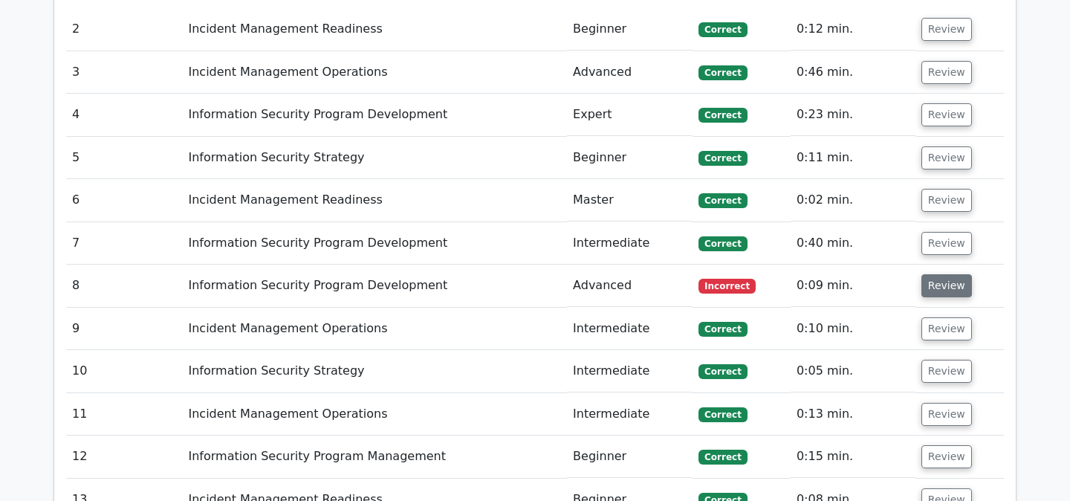
click at [937, 274] on button "Review" at bounding box center [946, 285] width 51 height 23
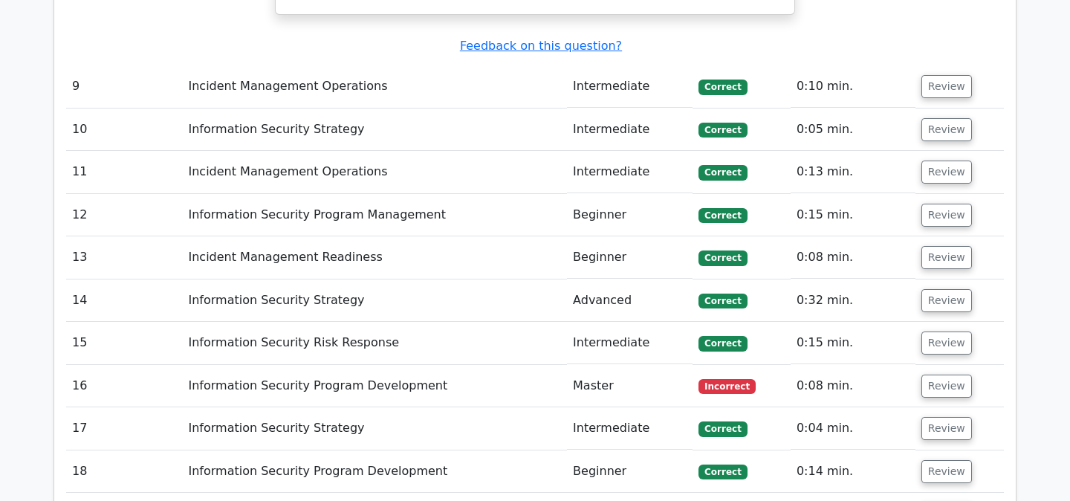
scroll to position [2996, 0]
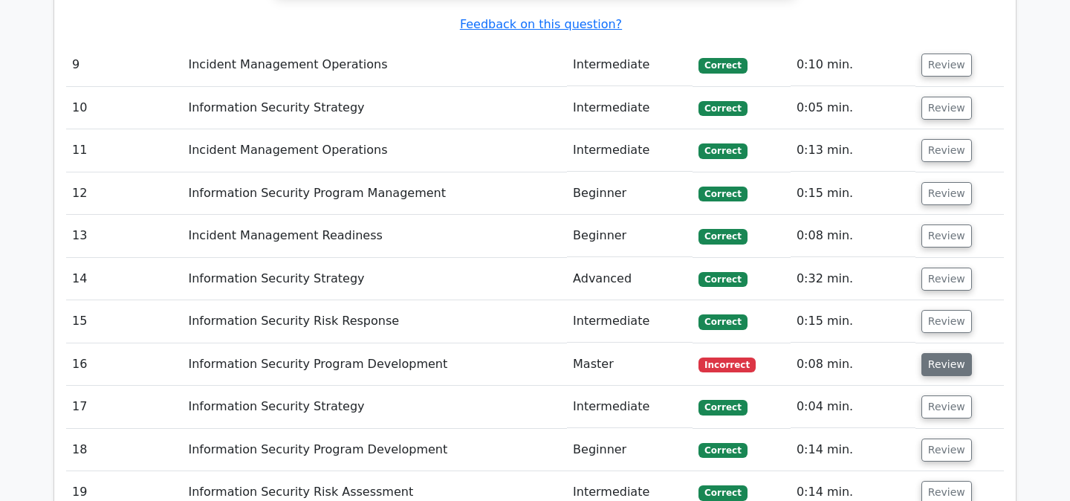
click at [929, 353] on button "Review" at bounding box center [946, 364] width 51 height 23
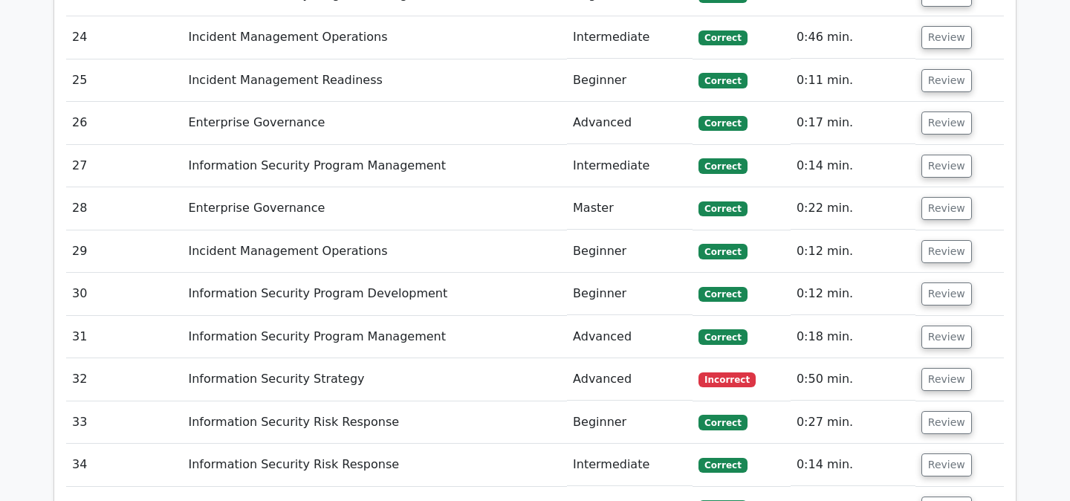
scroll to position [4514, 0]
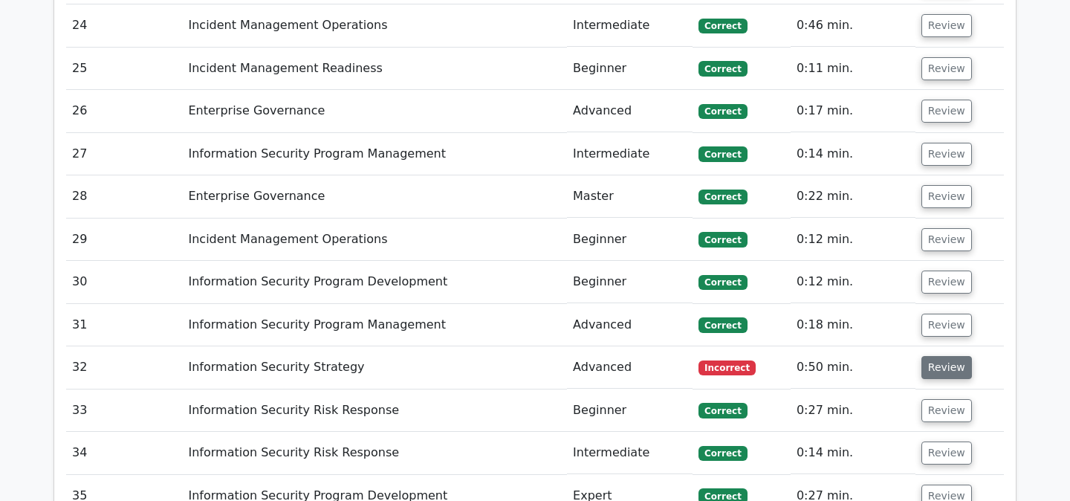
click at [946, 356] on button "Review" at bounding box center [946, 367] width 51 height 23
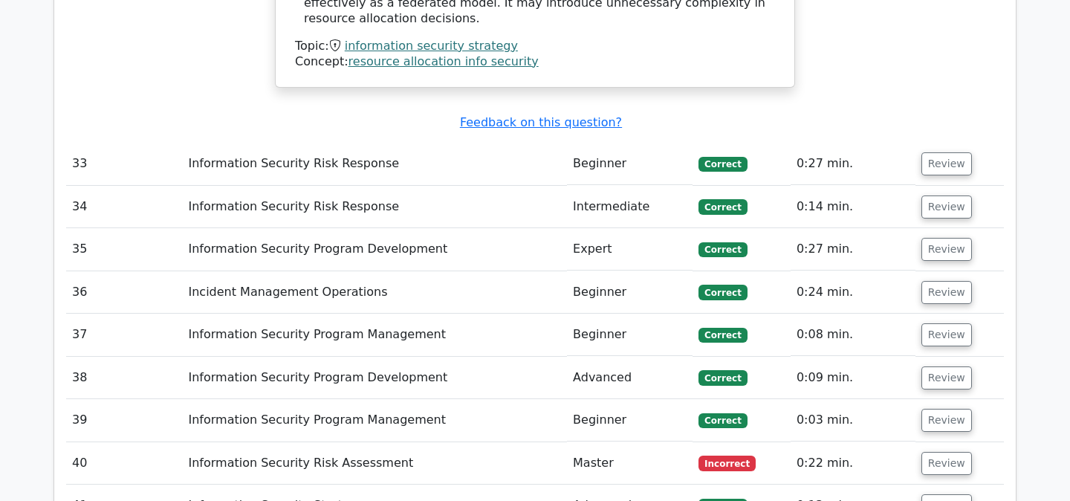
scroll to position [5753, 0]
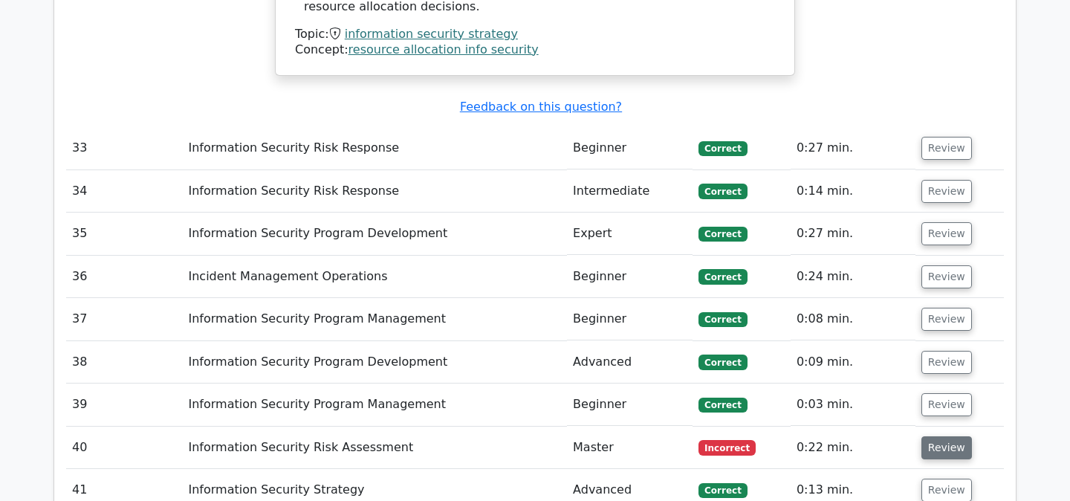
click at [950, 436] on button "Review" at bounding box center [946, 447] width 51 height 23
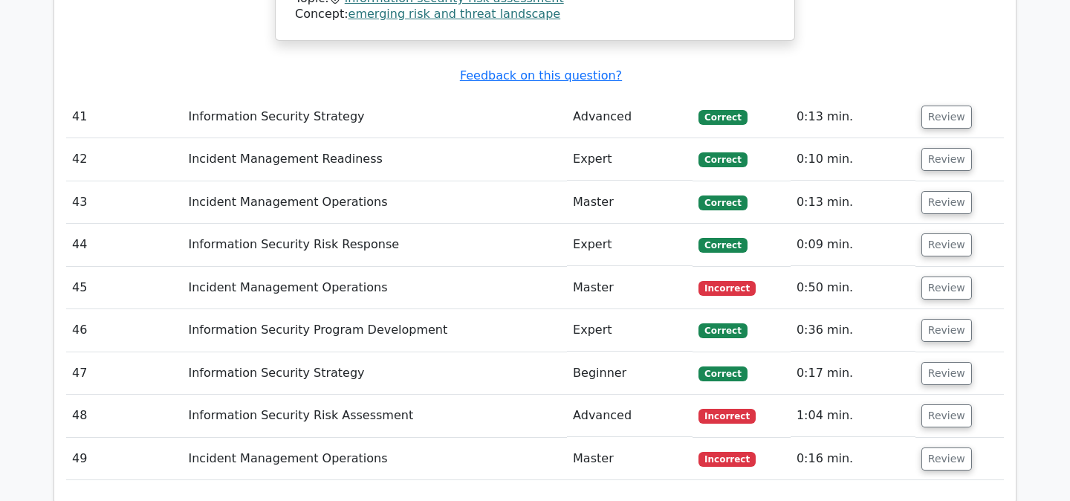
scroll to position [7066, 0]
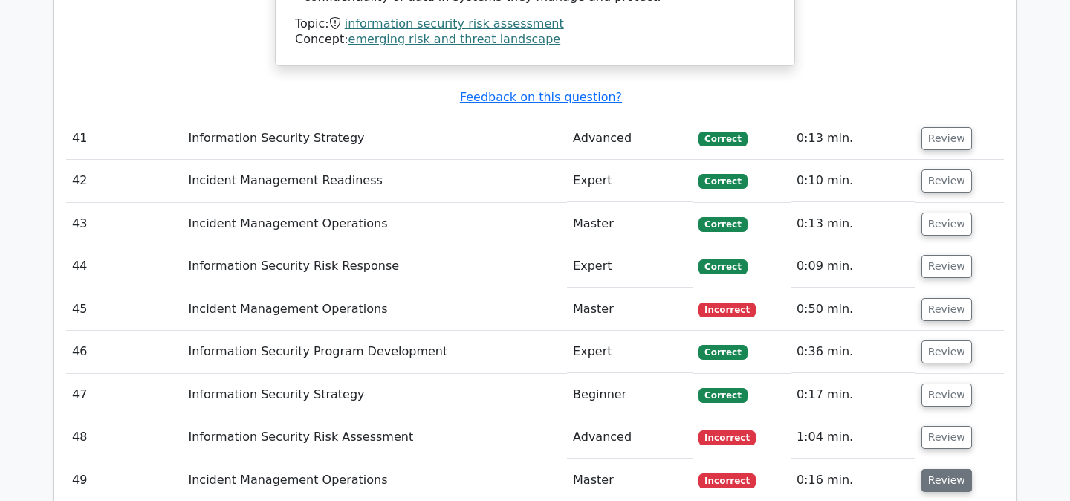
click at [941, 469] on button "Review" at bounding box center [946, 480] width 51 height 23
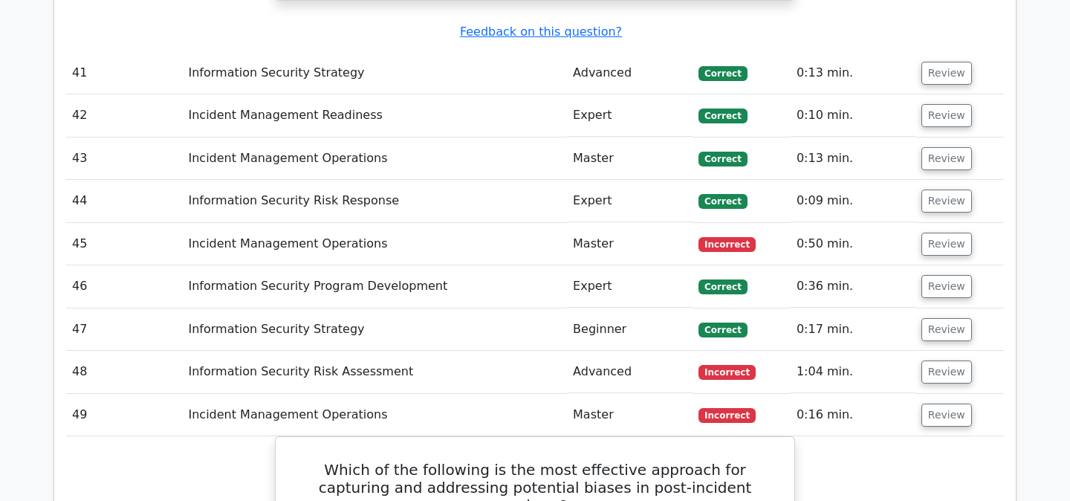
click at [949, 351] on td "Review" at bounding box center [959, 372] width 88 height 42
click at [937, 360] on button "Review" at bounding box center [946, 371] width 51 height 23
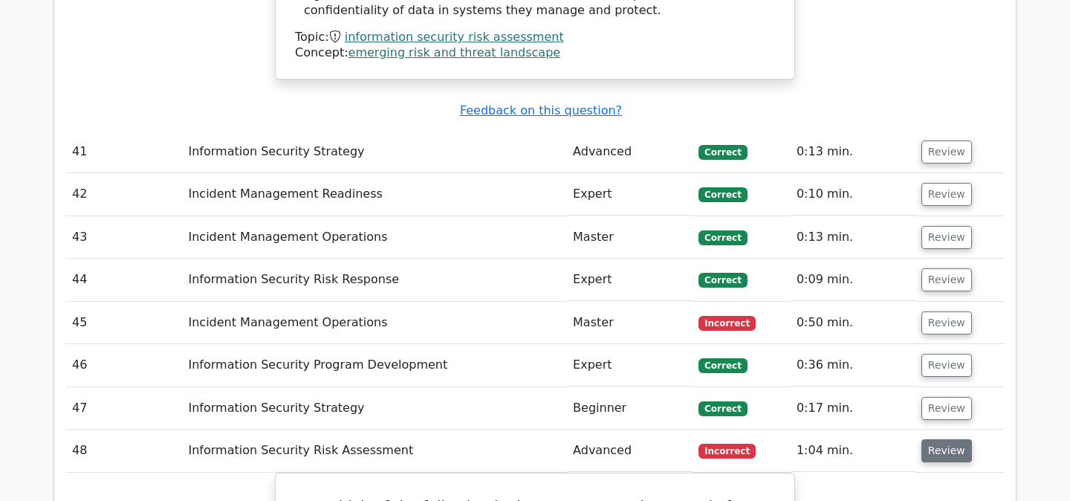
scroll to position [7052, 0]
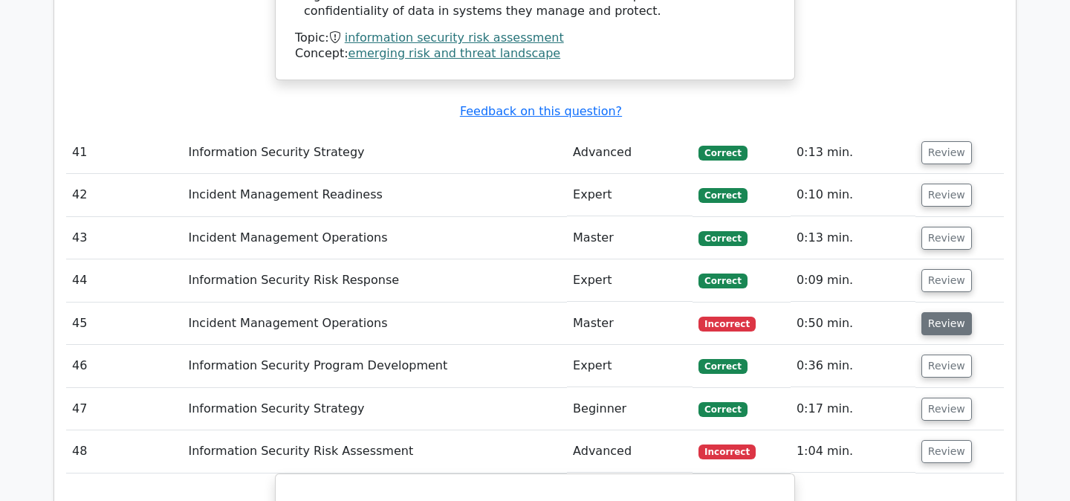
click at [930, 312] on button "Review" at bounding box center [946, 323] width 51 height 23
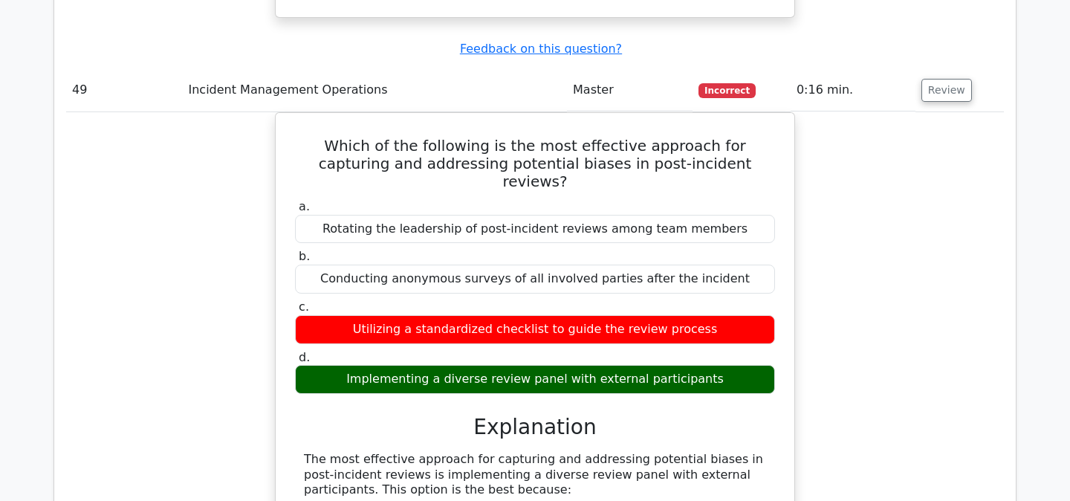
scroll to position [10016, 0]
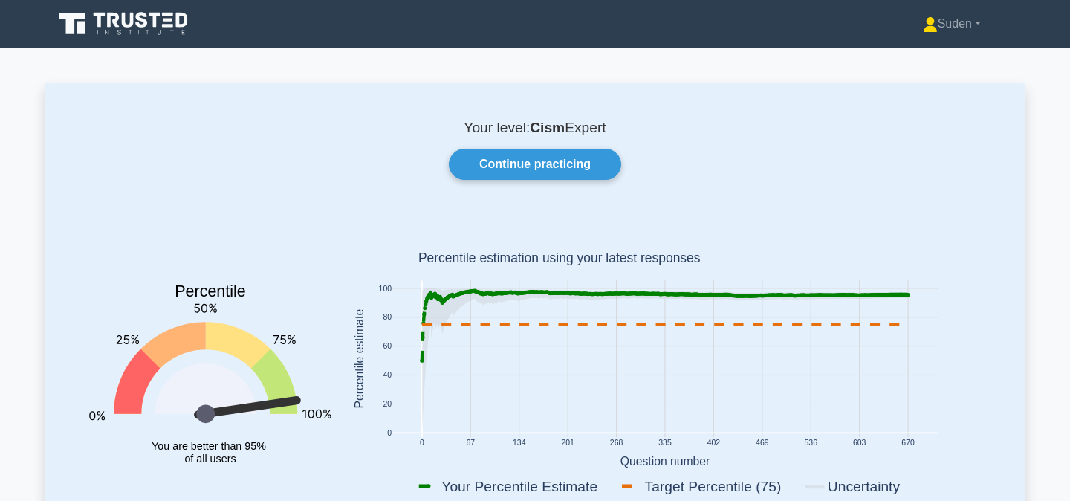
click at [131, 24] on icon at bounding box center [129, 20] width 12 height 15
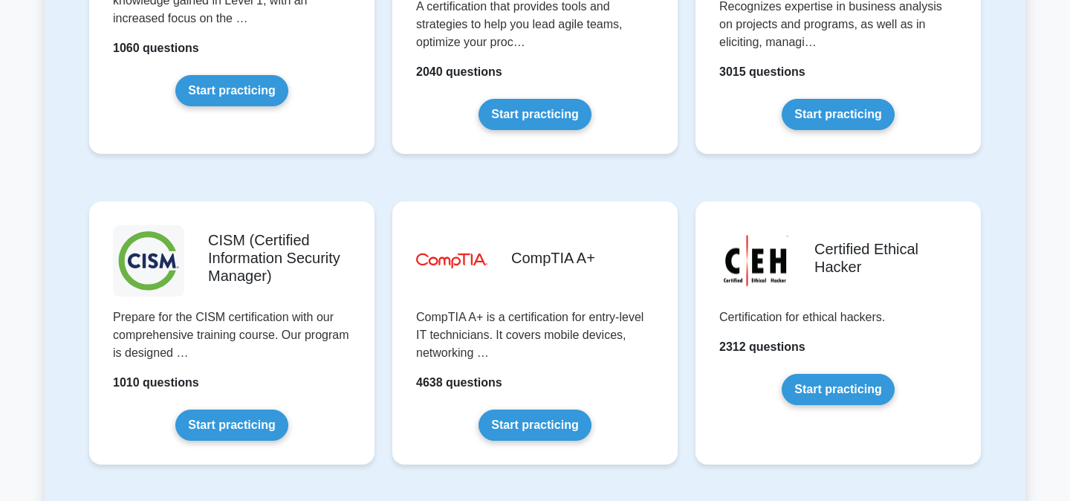
scroll to position [2009, 0]
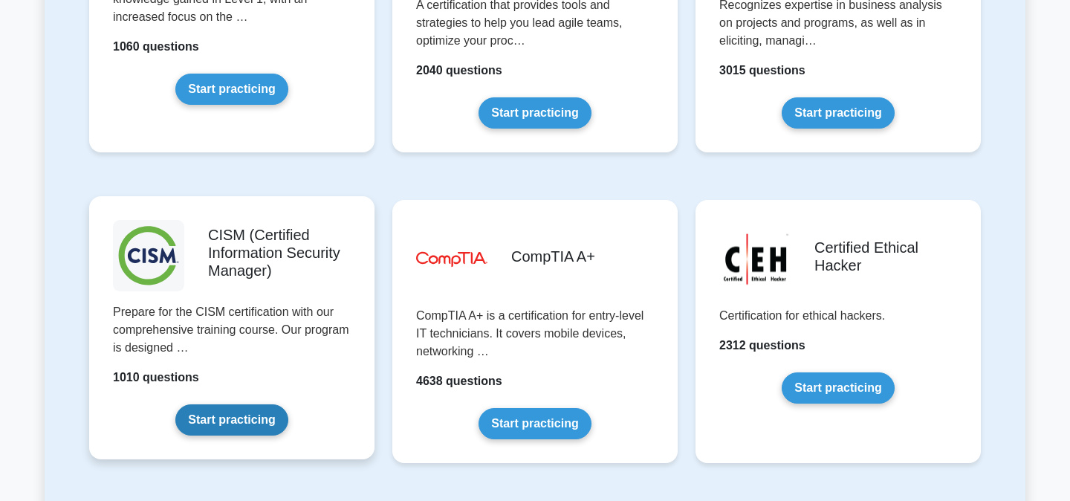
click at [279, 404] on link "Start practicing" at bounding box center [231, 419] width 112 height 31
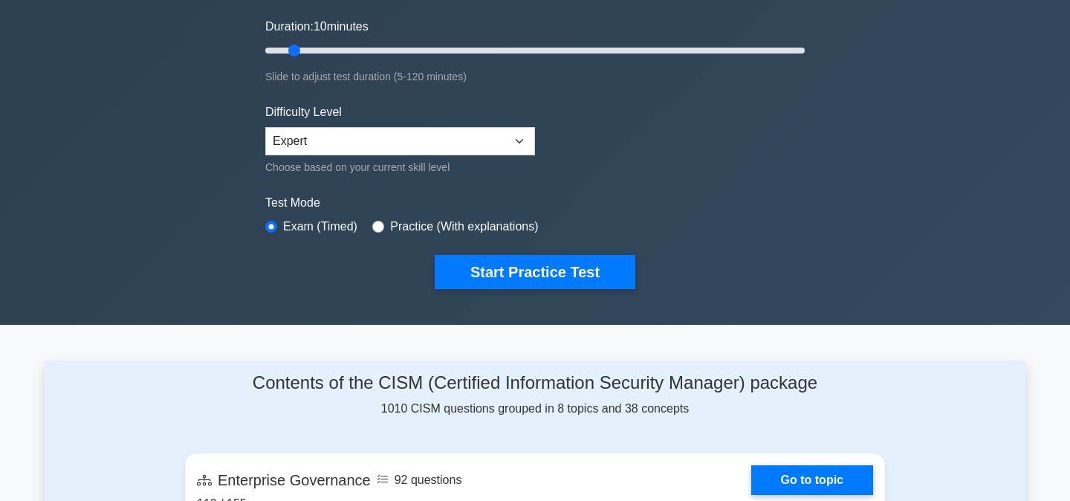
scroll to position [190, 0]
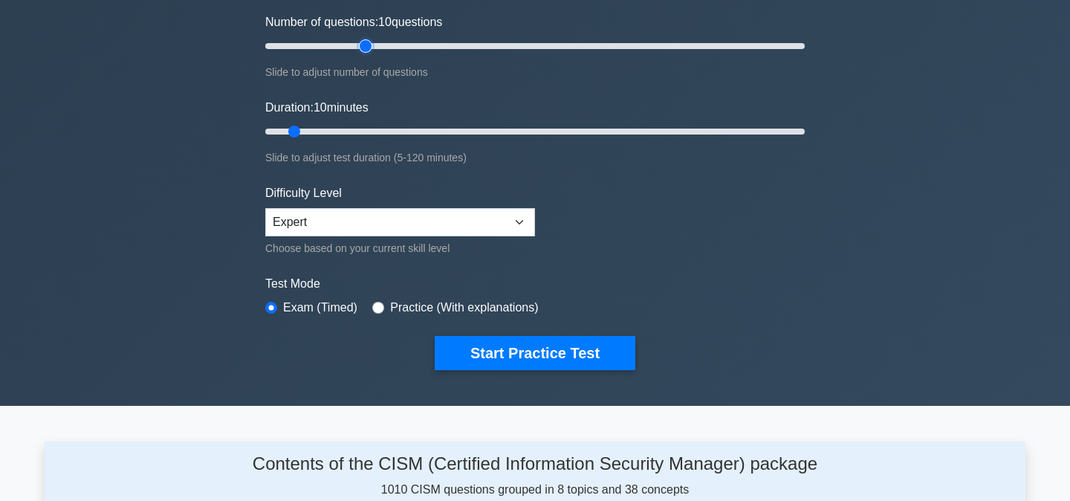
click at [364, 44] on input "Number of questions: 10 questions" at bounding box center [534, 46] width 539 height 18
type input "50"
click at [392, 45] on input "Number of questions: 40 questions" at bounding box center [534, 46] width 539 height 18
type input "25"
click at [364, 130] on input "Duration: 10 minutes" at bounding box center [534, 132] width 539 height 18
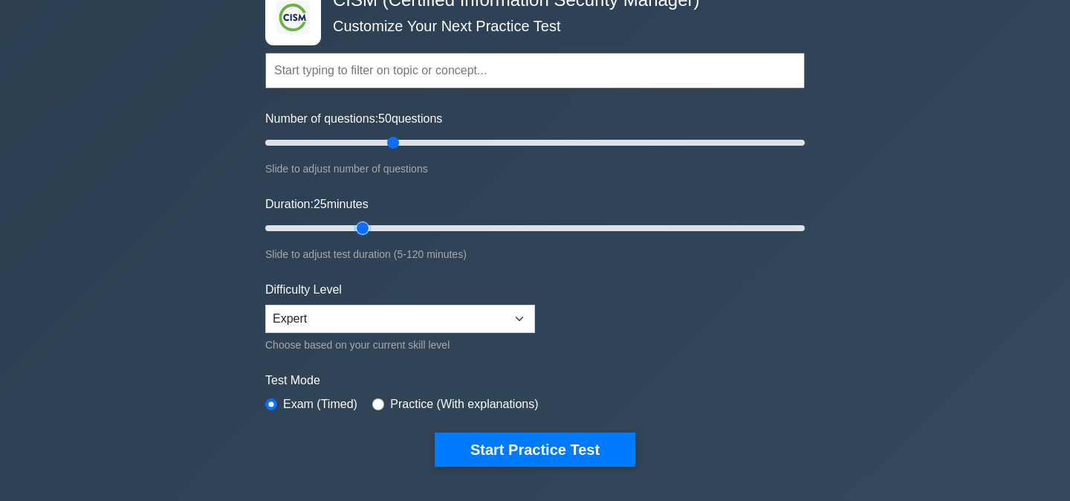
scroll to position [82, 0]
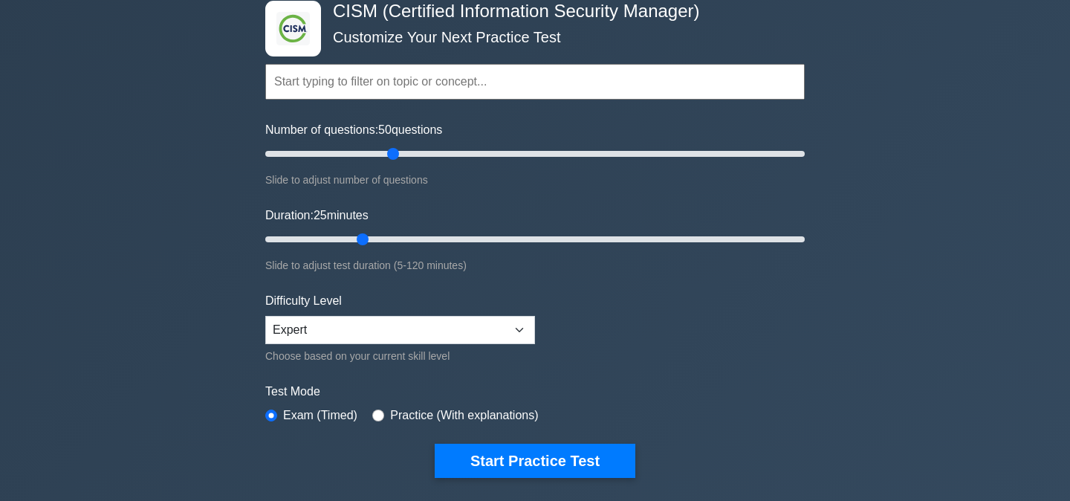
click at [382, 71] on input "text" at bounding box center [534, 82] width 539 height 36
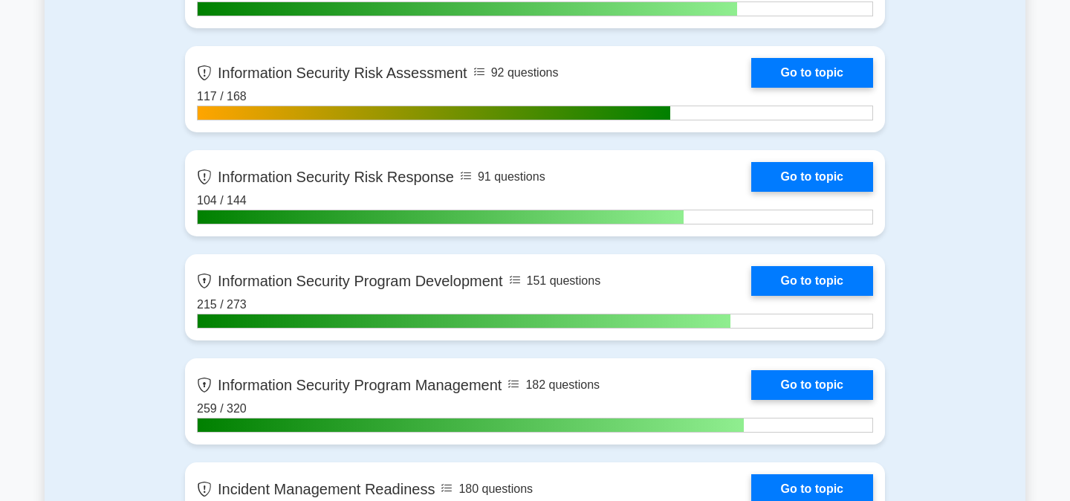
scroll to position [879, 0]
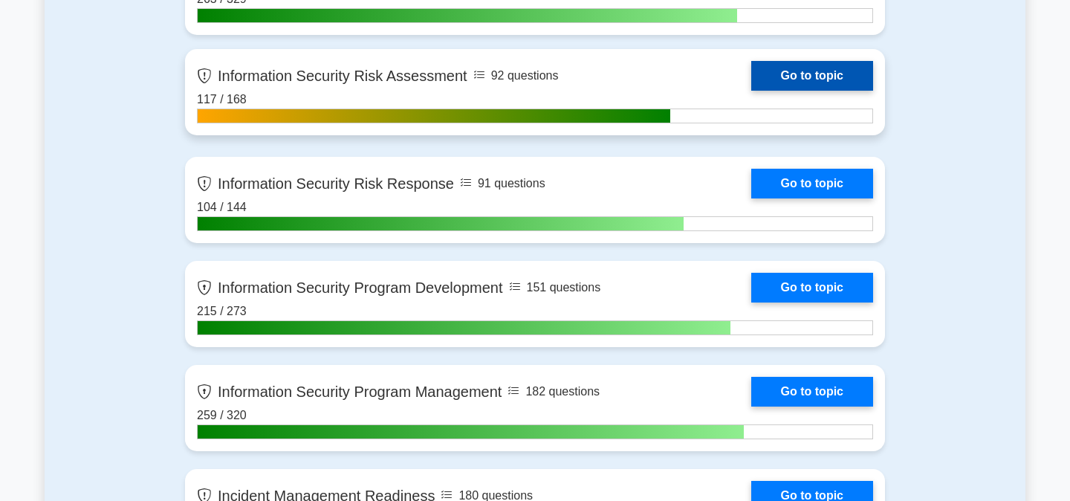
click at [833, 77] on link "Go to topic" at bounding box center [812, 76] width 122 height 30
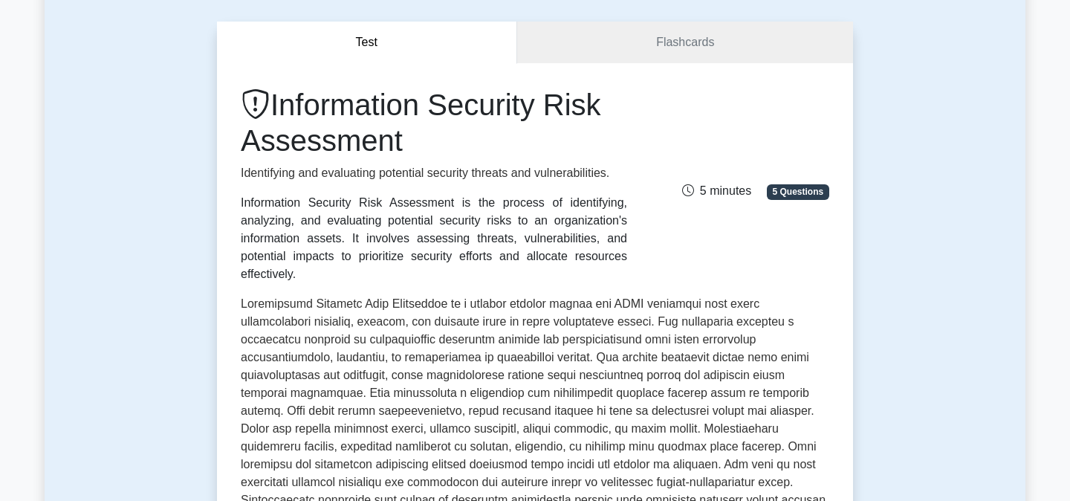
scroll to position [130, 0]
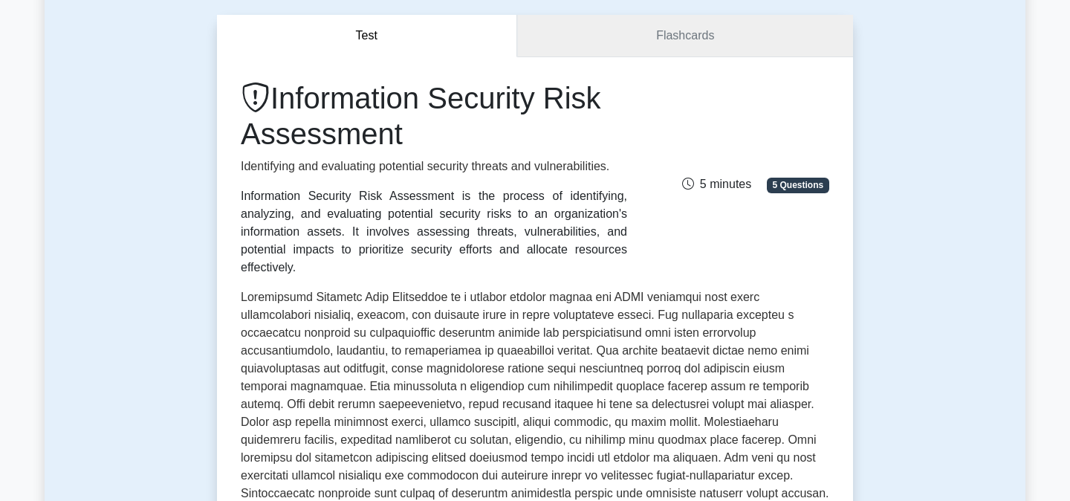
click at [636, 45] on link "Flashcards" at bounding box center [685, 36] width 336 height 42
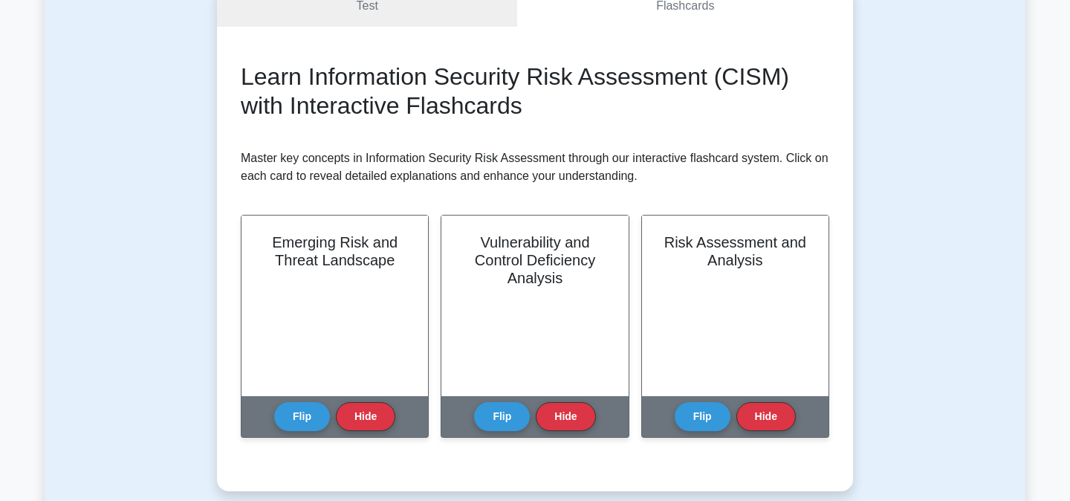
scroll to position [161, 0]
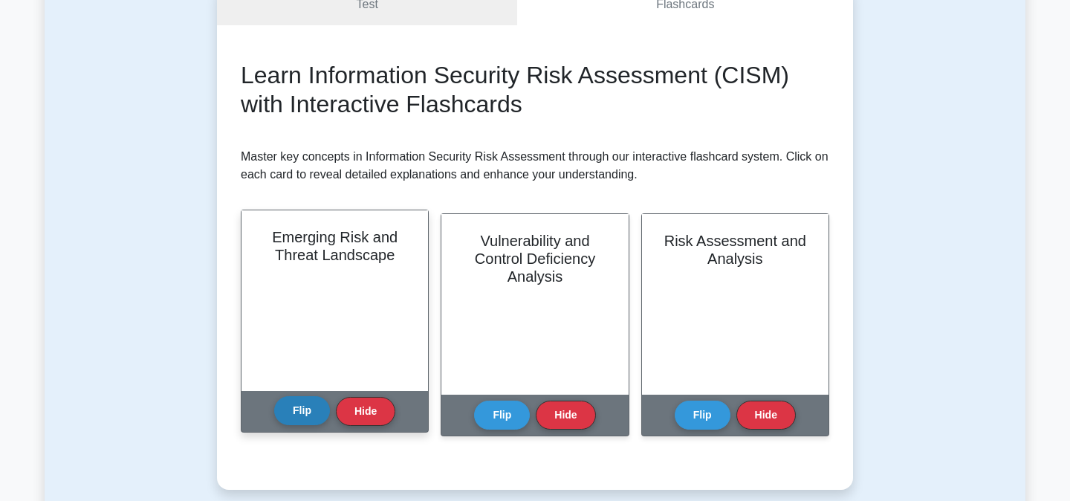
click at [297, 412] on button "Flip" at bounding box center [302, 410] width 56 height 29
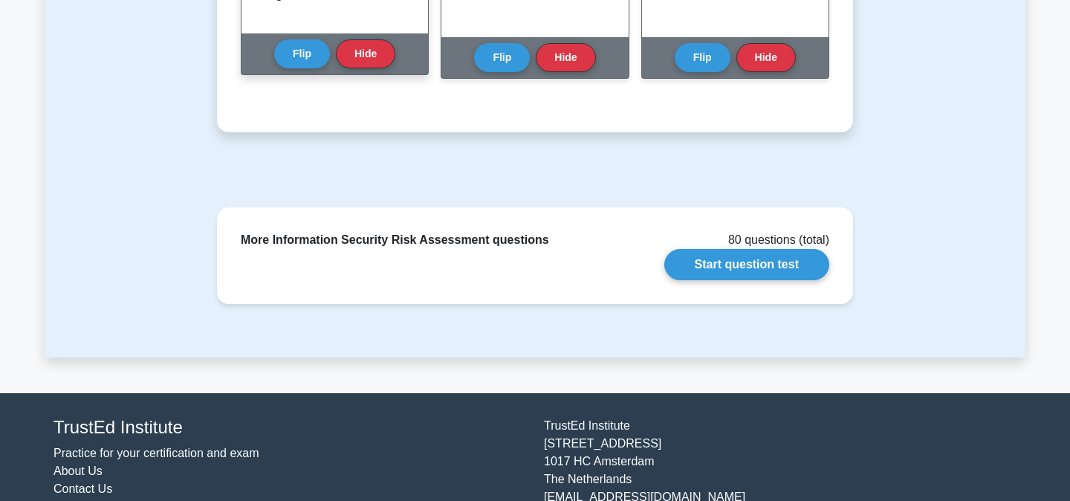
scroll to position [521, 0]
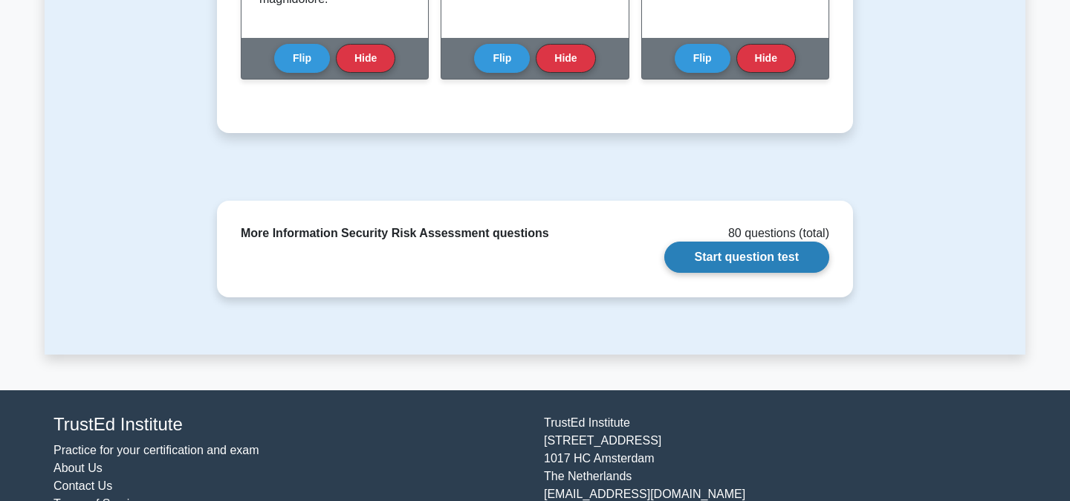
click at [718, 257] on link "Start question test" at bounding box center [746, 256] width 165 height 31
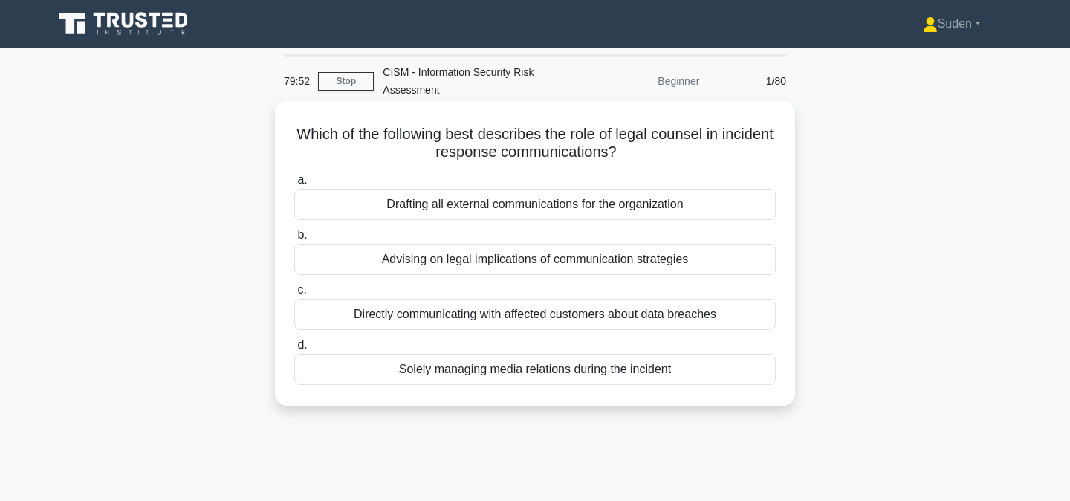
click at [514, 250] on div "Advising on legal implications of communication strategies" at bounding box center [534, 259] width 481 height 31
click at [294, 240] on input "b. Advising on legal implications of communication strategies" at bounding box center [294, 235] width 0 height 10
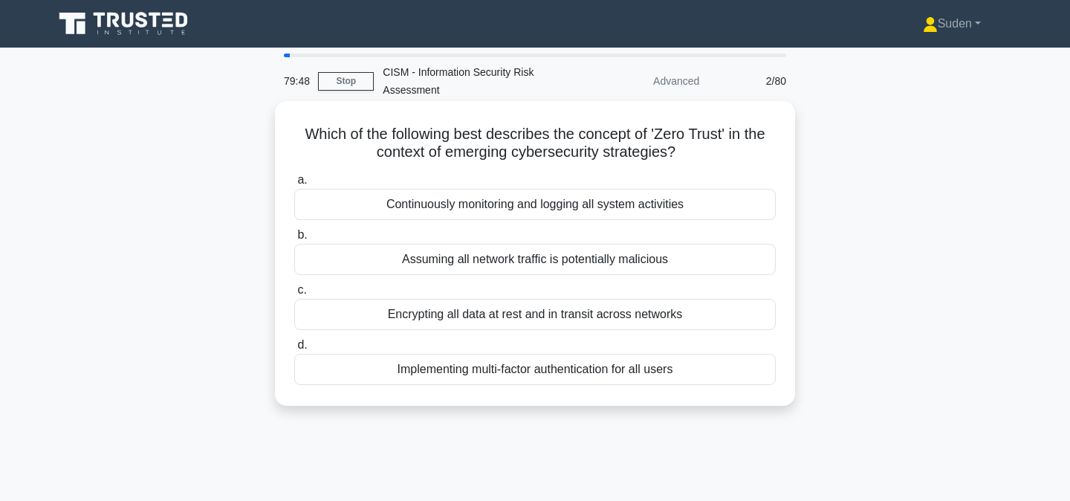
click at [501, 259] on div "Assuming all network traffic is potentially malicious" at bounding box center [534, 259] width 481 height 31
click at [294, 240] on input "b. Assuming all network traffic is potentially malicious" at bounding box center [294, 235] width 0 height 10
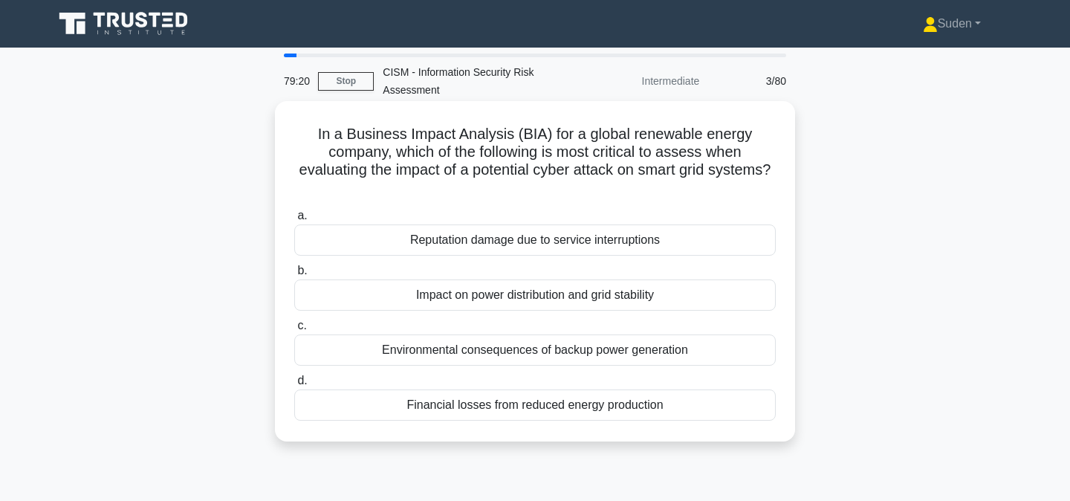
click at [495, 295] on div "Impact on power distribution and grid stability" at bounding box center [534, 294] width 481 height 31
click at [294, 276] on input "b. Impact on power distribution and grid stability" at bounding box center [294, 271] width 0 height 10
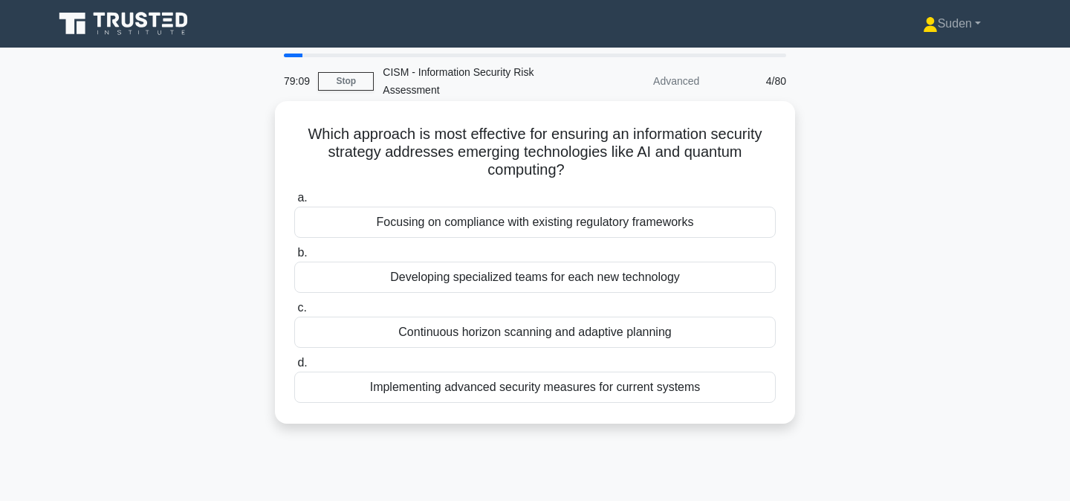
click at [484, 340] on div "Continuous horizon scanning and adaptive planning" at bounding box center [534, 331] width 481 height 31
click at [294, 313] on input "c. Continuous horizon scanning and adaptive planning" at bounding box center [294, 308] width 0 height 10
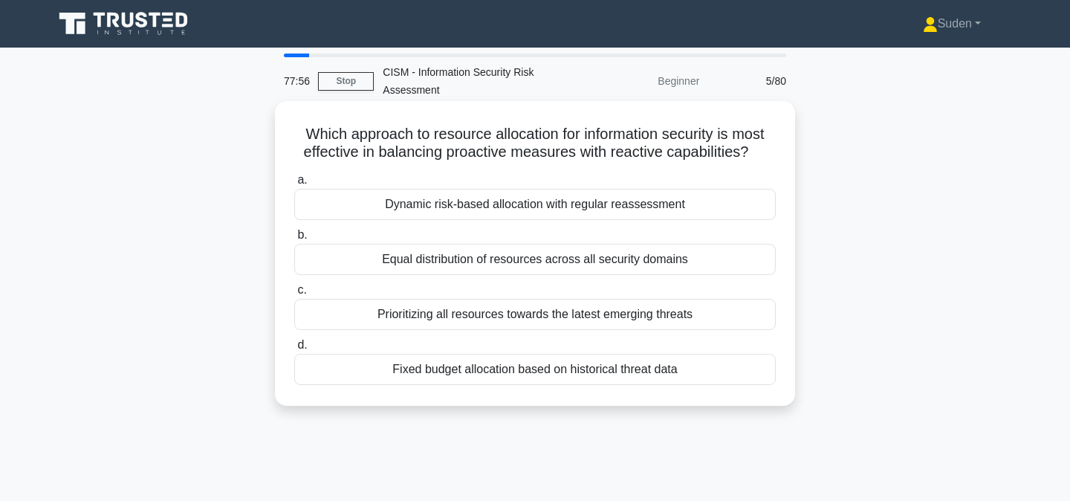
click at [493, 212] on div "Dynamic risk-based allocation with regular reassessment" at bounding box center [534, 204] width 481 height 31
click at [294, 185] on input "a. Dynamic risk-based allocation with regular reassessment" at bounding box center [294, 180] width 0 height 10
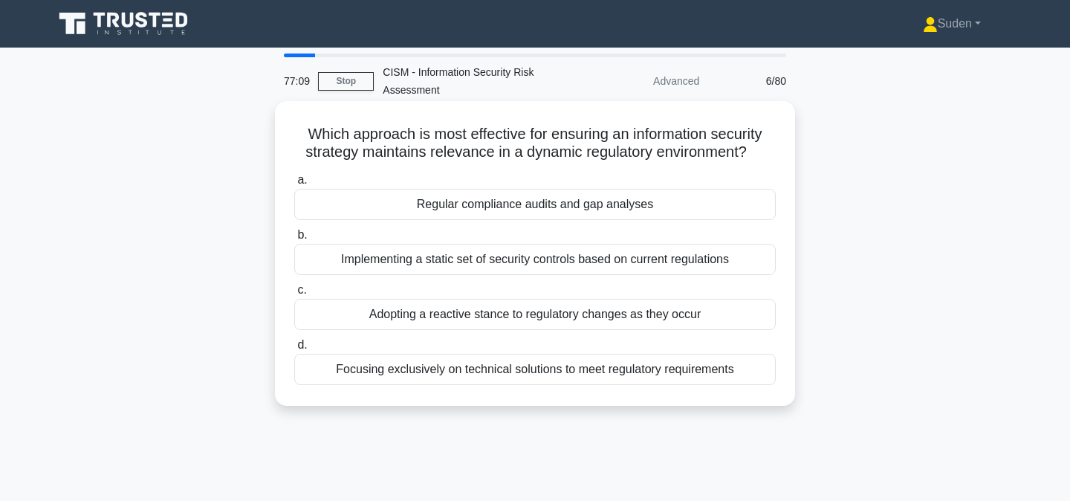
click at [528, 206] on div "Regular compliance audits and gap analyses" at bounding box center [534, 204] width 481 height 31
click at [294, 185] on input "a. Regular compliance audits and gap analyses" at bounding box center [294, 180] width 0 height 10
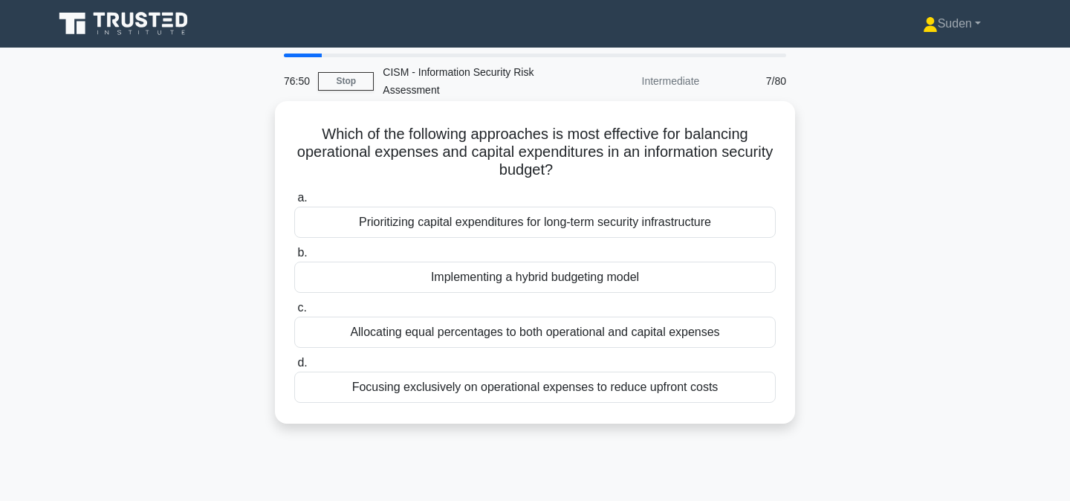
click at [537, 267] on div "Implementing a hybrid budgeting model" at bounding box center [534, 276] width 481 height 31
click at [294, 258] on input "b. Implementing a hybrid budgeting model" at bounding box center [294, 253] width 0 height 10
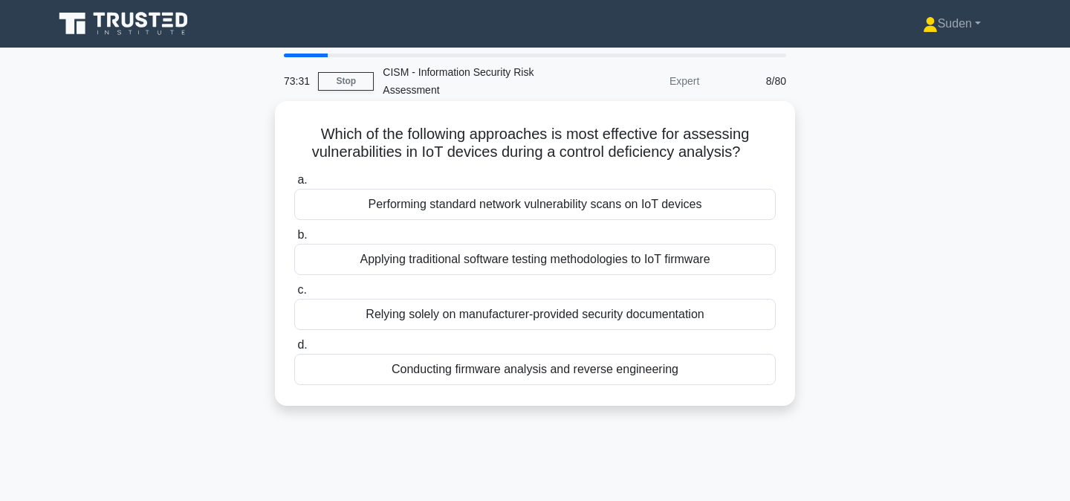
click at [491, 371] on div "Conducting firmware analysis and reverse engineering" at bounding box center [534, 369] width 481 height 31
click at [294, 350] on input "d. Conducting firmware analysis and reverse engineering" at bounding box center [294, 345] width 0 height 10
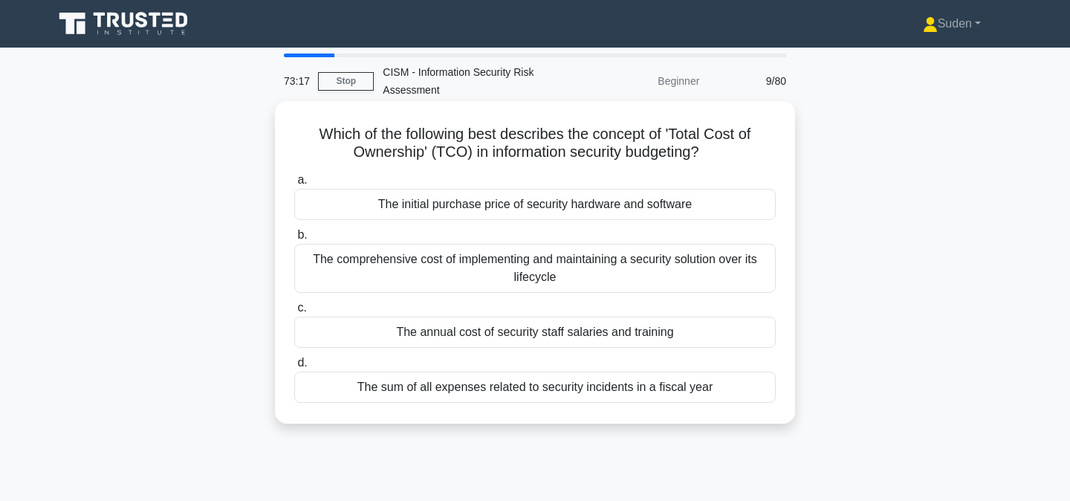
click at [455, 262] on div "The comprehensive cost of implementing and maintaining a security solution over…" at bounding box center [534, 268] width 481 height 49
click at [294, 240] on input "b. The comprehensive cost of implementing and maintaining a security solution o…" at bounding box center [294, 235] width 0 height 10
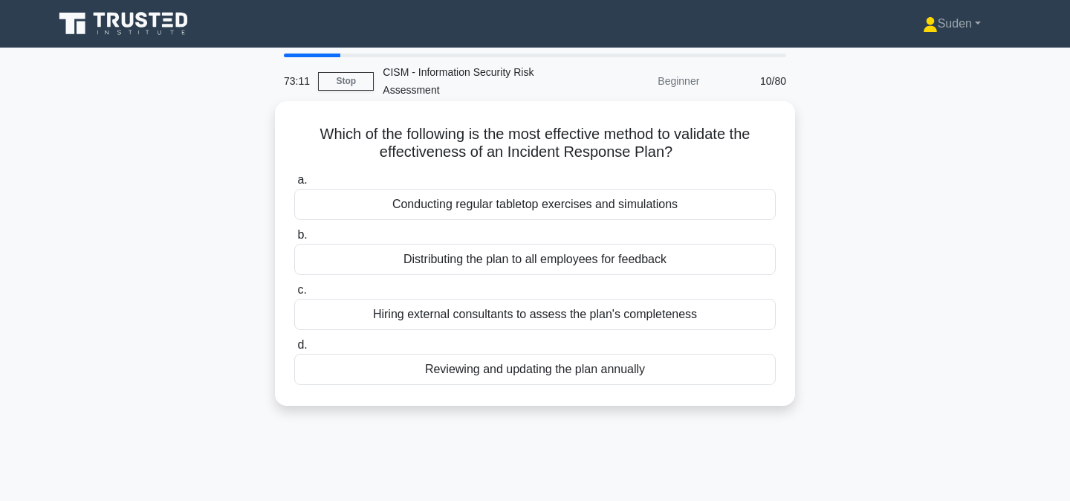
click at [397, 205] on div "Conducting regular tabletop exercises and simulations" at bounding box center [534, 204] width 481 height 31
click at [294, 185] on input "a. Conducting regular tabletop exercises and simulations" at bounding box center [294, 180] width 0 height 10
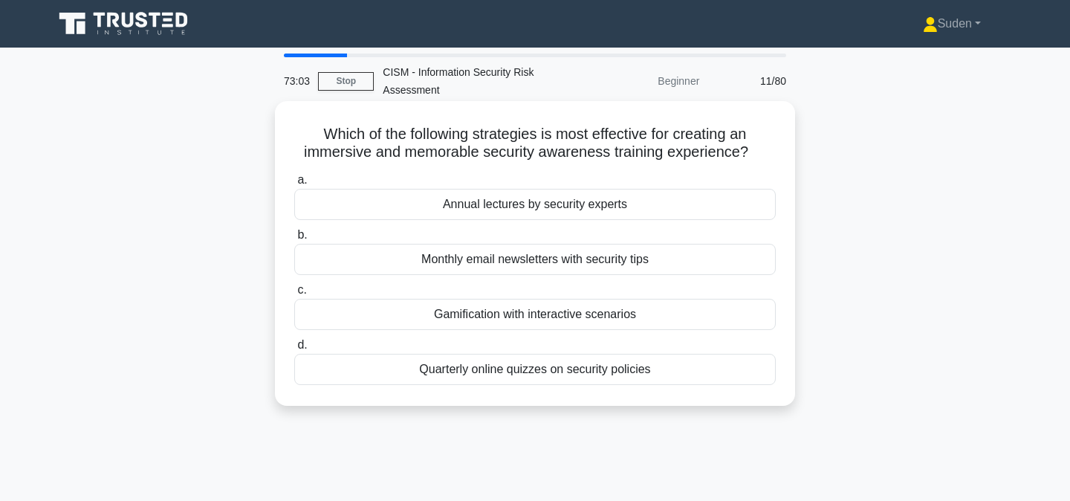
click at [403, 320] on div "Gamification with interactive scenarios" at bounding box center [534, 314] width 481 height 31
click at [294, 295] on input "c. Gamification with interactive scenarios" at bounding box center [294, 290] width 0 height 10
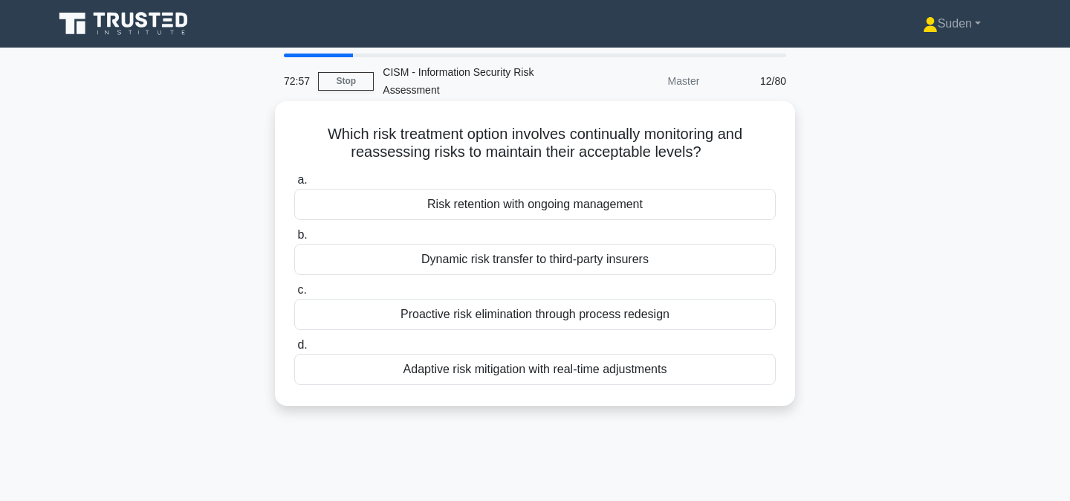
click at [411, 204] on div "Risk retention with ongoing management" at bounding box center [534, 204] width 481 height 31
click at [294, 185] on input "a. Risk retention with ongoing management" at bounding box center [294, 180] width 0 height 10
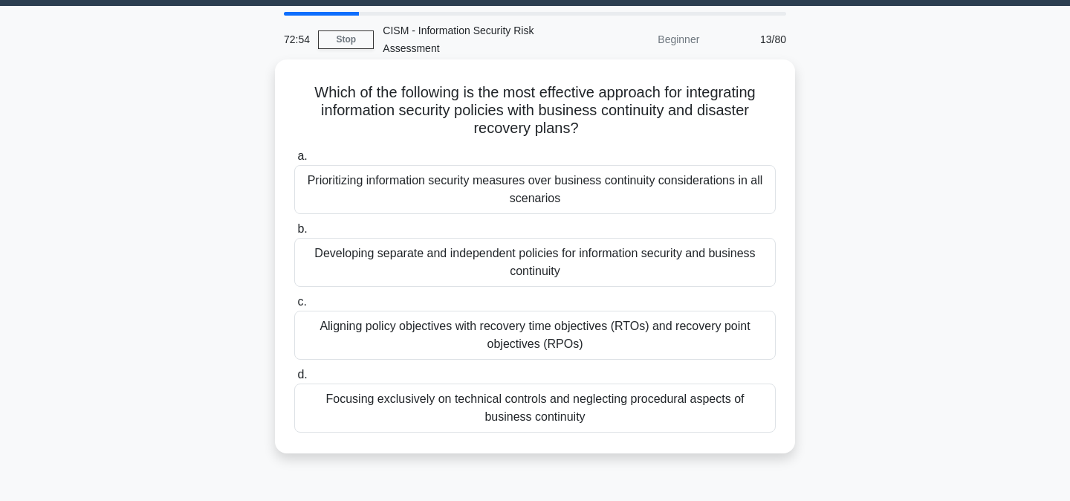
scroll to position [44, 0]
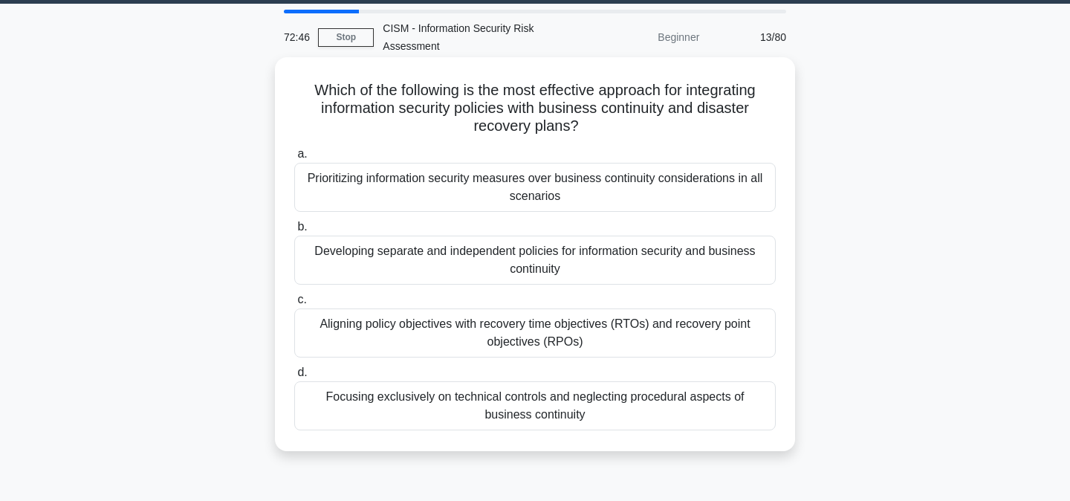
click at [377, 335] on div "Aligning policy objectives with recovery time objectives (RTOs) and recovery po…" at bounding box center [534, 332] width 481 height 49
click at [294, 305] on input "c. Aligning policy objectives with recovery time objectives (RTOs) and recovery…" at bounding box center [294, 300] width 0 height 10
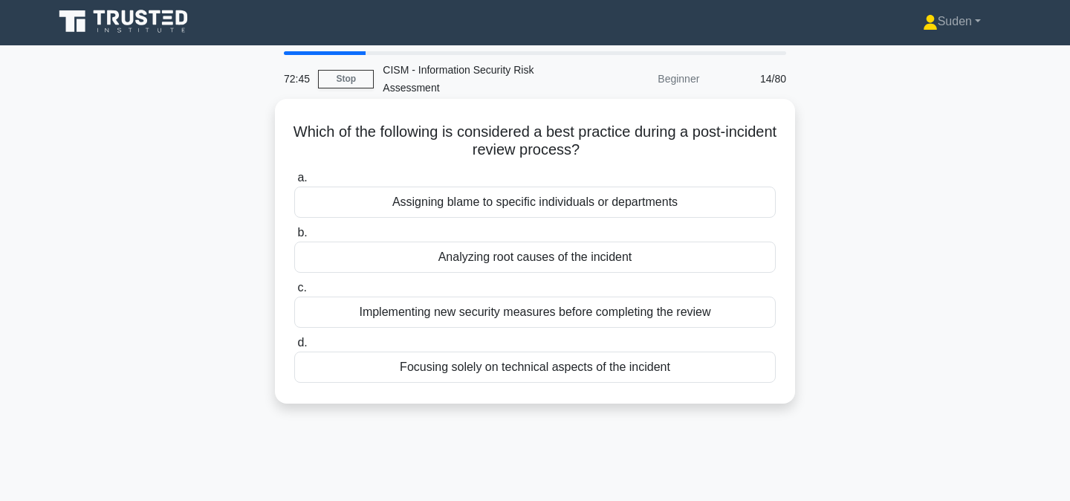
scroll to position [0, 0]
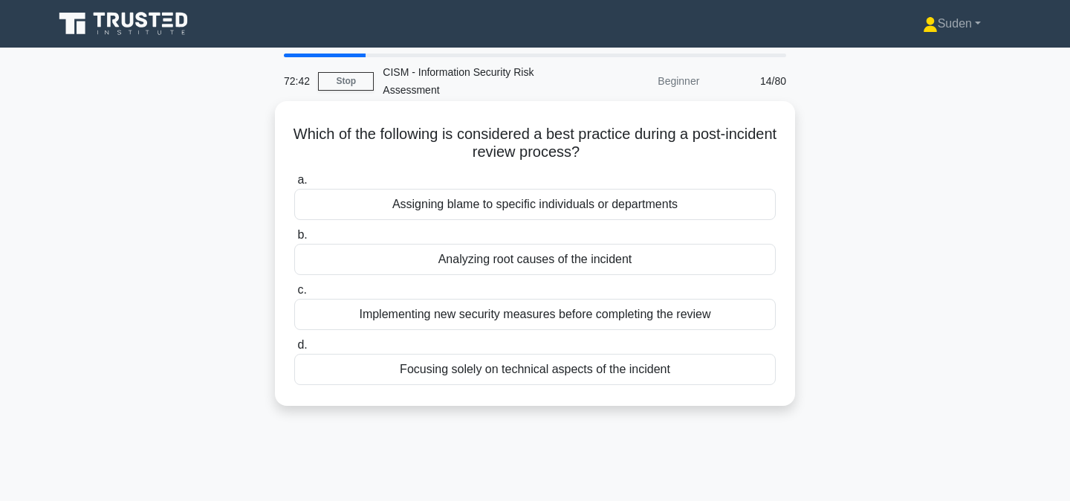
click at [426, 250] on div "Analyzing root causes of the incident" at bounding box center [534, 259] width 481 height 31
click at [294, 240] on input "b. Analyzing root causes of the incident" at bounding box center [294, 235] width 0 height 10
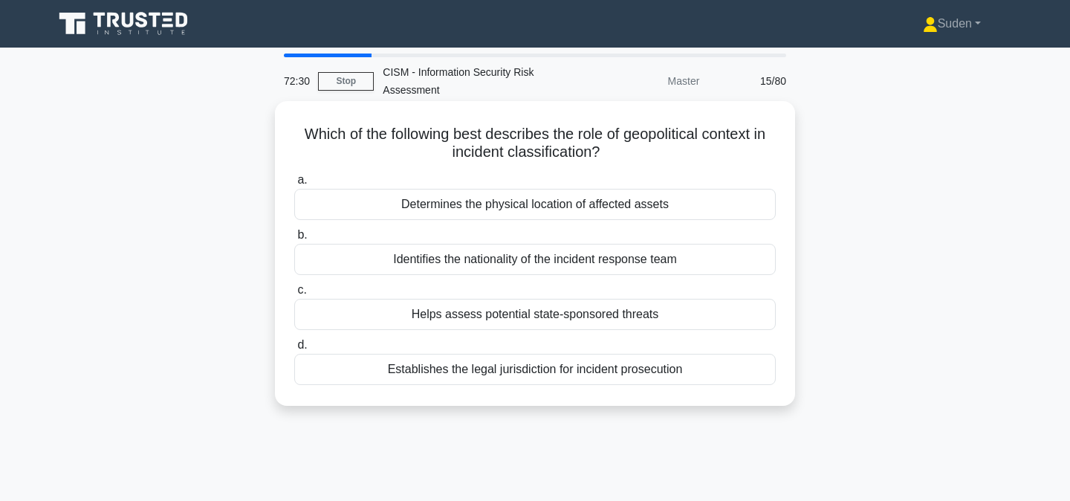
click at [497, 321] on div "Helps assess potential state-sponsored threats" at bounding box center [534, 314] width 481 height 31
click at [294, 295] on input "c. Helps assess potential state-sponsored threats" at bounding box center [294, 290] width 0 height 10
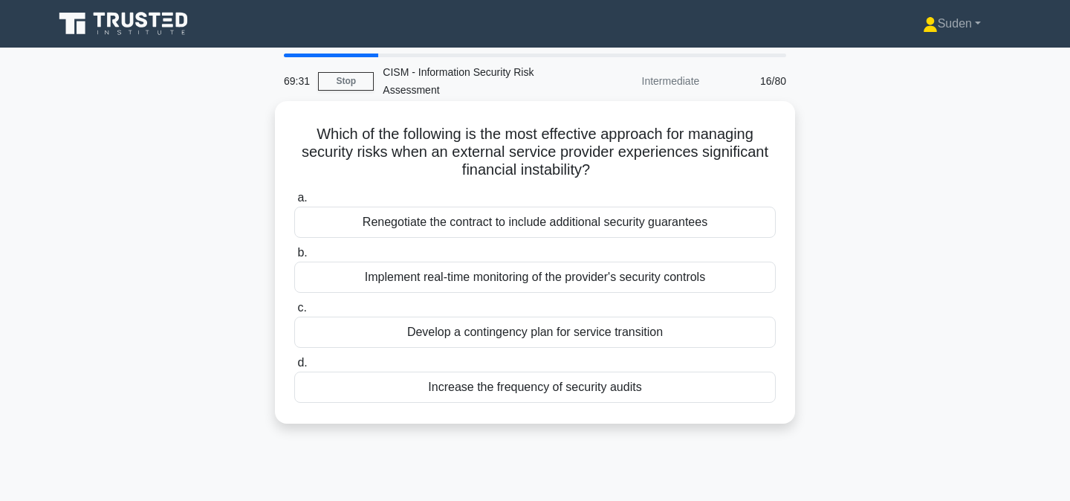
click at [577, 224] on div "Renegotiate the contract to include additional security guarantees" at bounding box center [534, 221] width 481 height 31
click at [294, 203] on input "a. Renegotiate the contract to include additional security guarantees" at bounding box center [294, 198] width 0 height 10
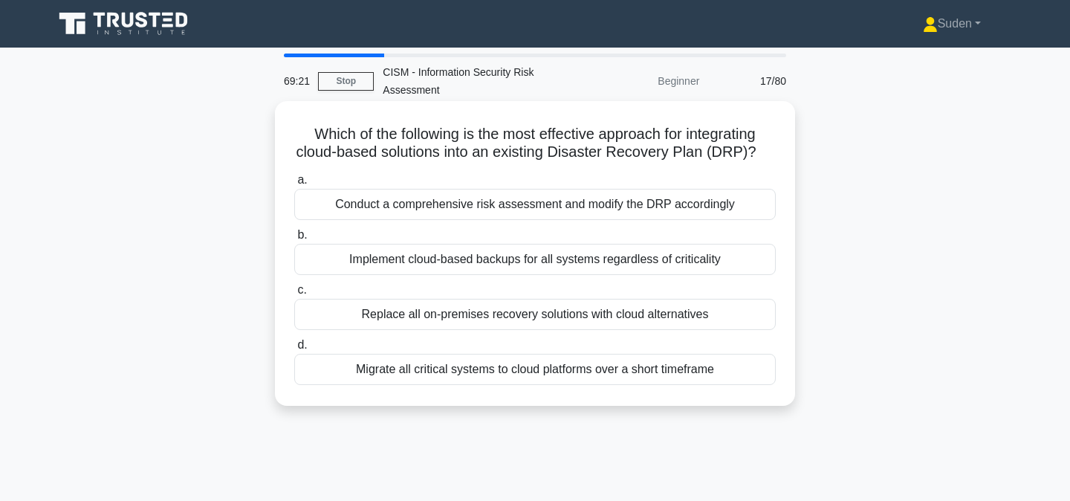
click at [578, 209] on div "Conduct a comprehensive risk assessment and modify the DRP accordingly" at bounding box center [534, 204] width 481 height 31
click at [294, 185] on input "a. Conduct a comprehensive risk assessment and modify the DRP accordingly" at bounding box center [294, 180] width 0 height 10
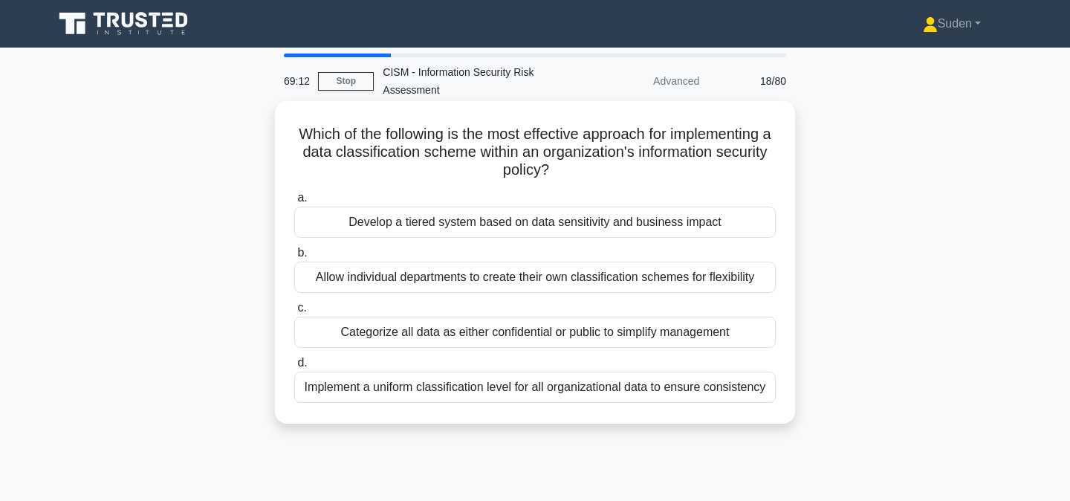
click at [558, 229] on div "Develop a tiered system based on data sensitivity and business impact" at bounding box center [534, 221] width 481 height 31
click at [294, 203] on input "a. Develop a tiered system based on data sensitivity and business impact" at bounding box center [294, 198] width 0 height 10
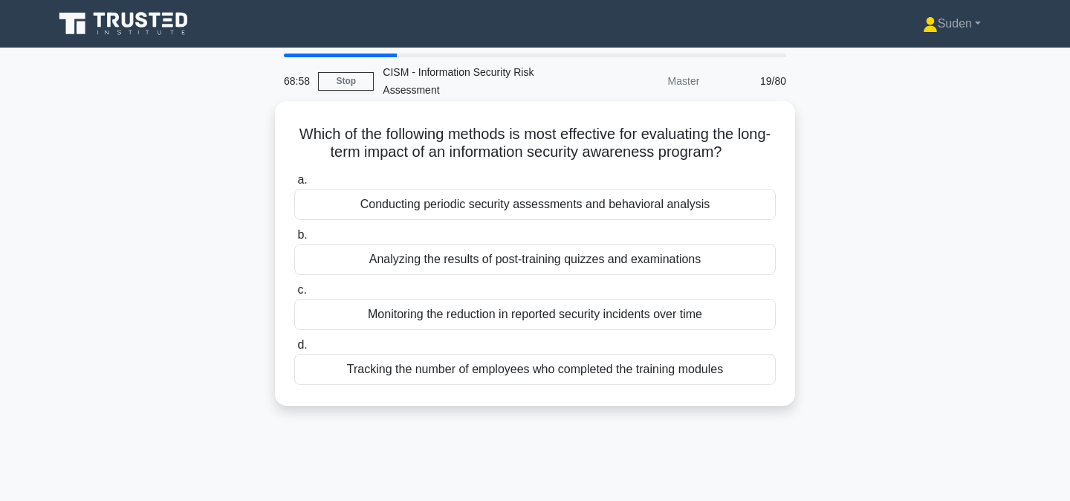
click at [564, 208] on div "Conducting periodic security assessments and behavioral analysis" at bounding box center [534, 204] width 481 height 31
click at [294, 185] on input "a. Conducting periodic security assessments and behavioral analysis" at bounding box center [294, 180] width 0 height 10
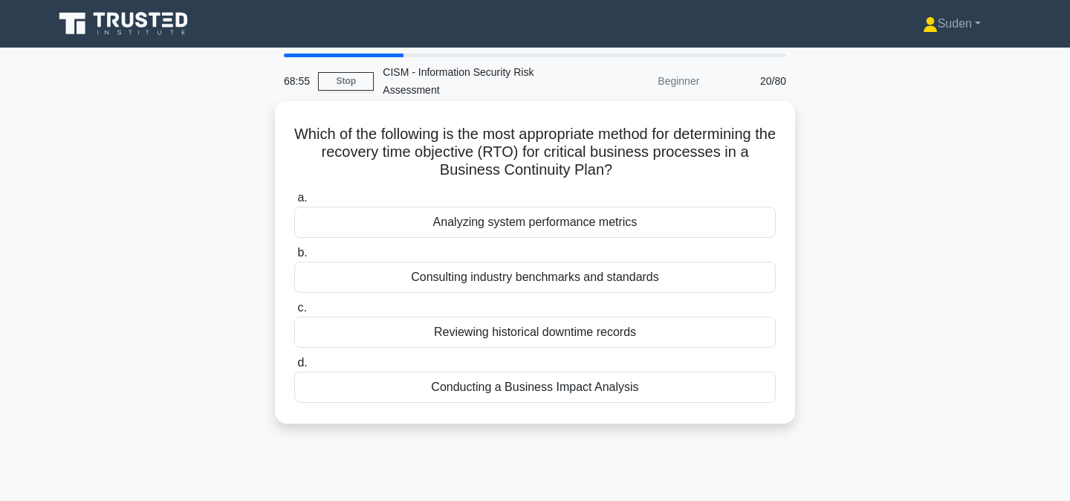
click at [515, 384] on div "Conducting a Business Impact Analysis" at bounding box center [534, 386] width 481 height 31
click at [294, 368] on input "d. Conducting a Business Impact Analysis" at bounding box center [294, 363] width 0 height 10
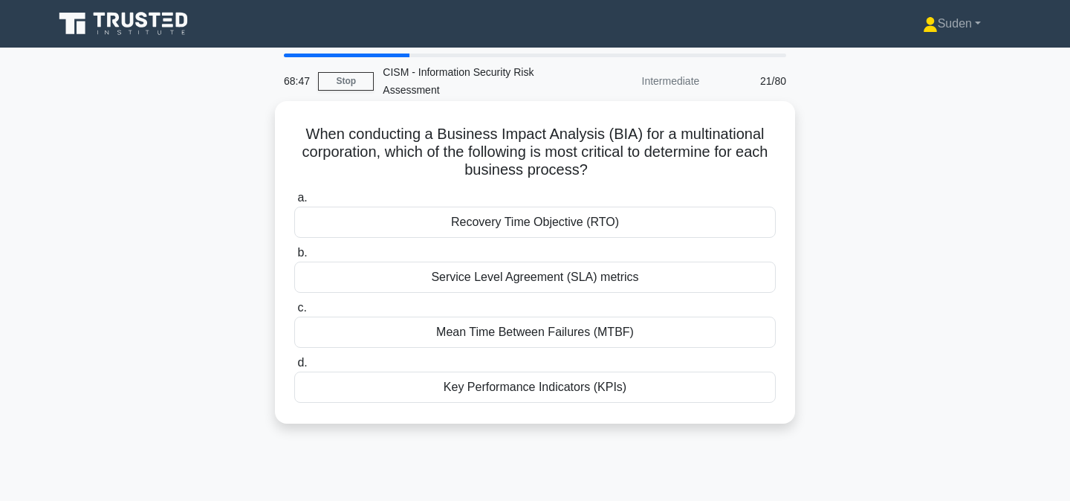
click at [562, 216] on div "Recovery Time Objective (RTO)" at bounding box center [534, 221] width 481 height 31
click at [294, 203] on input "a. Recovery Time Objective (RTO)" at bounding box center [294, 198] width 0 height 10
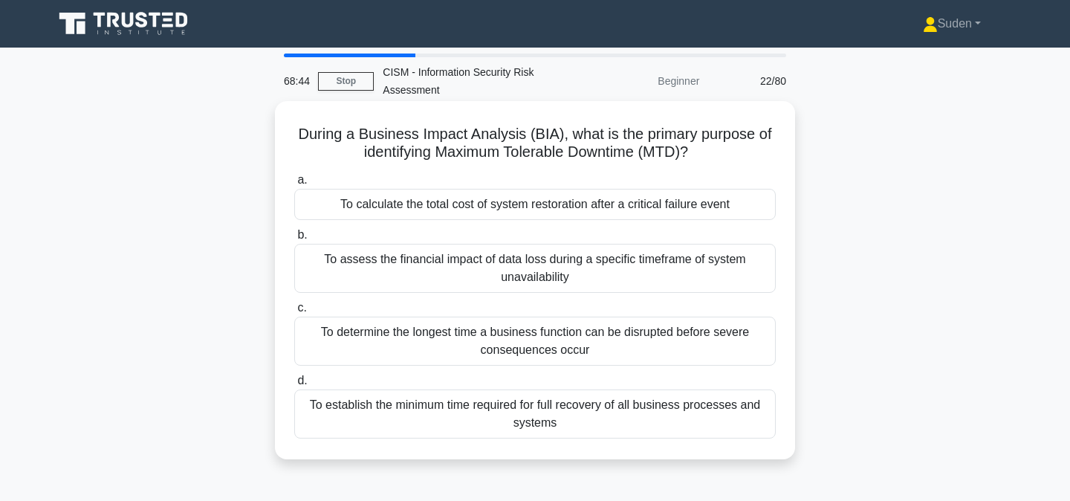
click at [575, 340] on div "To determine the longest time a business function can be disrupted before sever…" at bounding box center [534, 340] width 481 height 49
click at [294, 313] on input "c. To determine the longest time a business function can be disrupted before se…" at bounding box center [294, 308] width 0 height 10
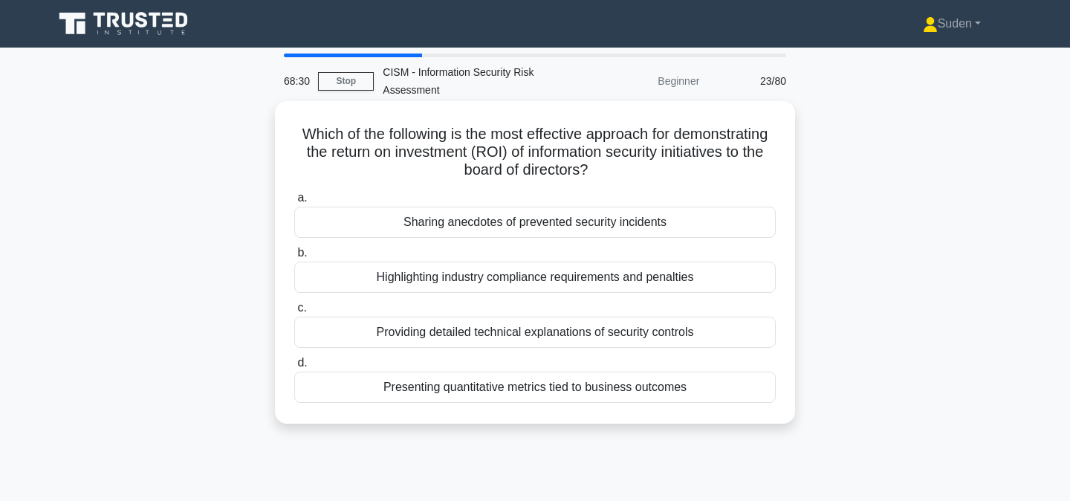
click at [570, 387] on div "Presenting quantitative metrics tied to business outcomes" at bounding box center [534, 386] width 481 height 31
click at [294, 368] on input "d. Presenting quantitative metrics tied to business outcomes" at bounding box center [294, 363] width 0 height 10
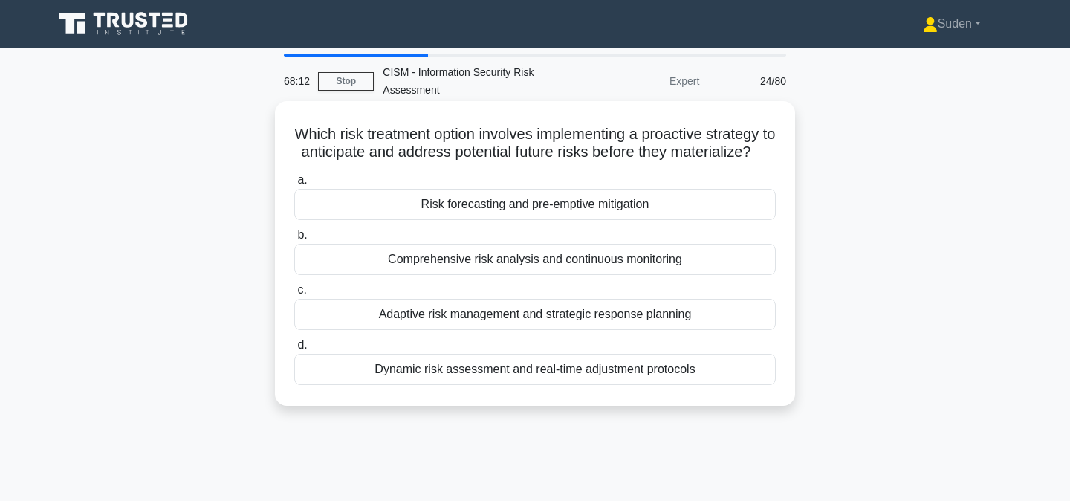
click at [615, 219] on div "Risk forecasting and pre-emptive mitigation" at bounding box center [534, 204] width 481 height 31
click at [294, 185] on input "a. Risk forecasting and pre-emptive mitigation" at bounding box center [294, 180] width 0 height 10
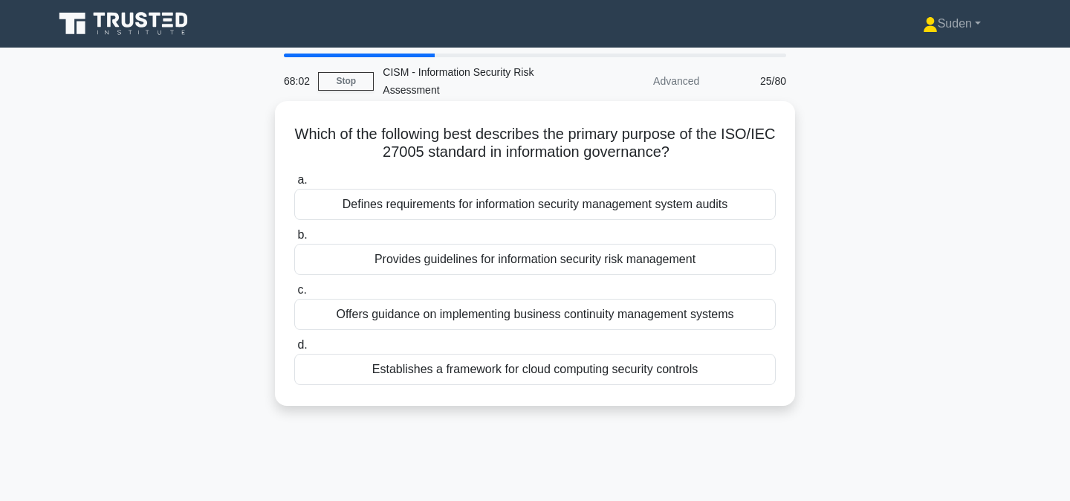
click at [665, 209] on div "Defines requirements for information security management system audits" at bounding box center [534, 204] width 481 height 31
click at [294, 185] on input "a. Defines requirements for information security management system audits" at bounding box center [294, 180] width 0 height 10
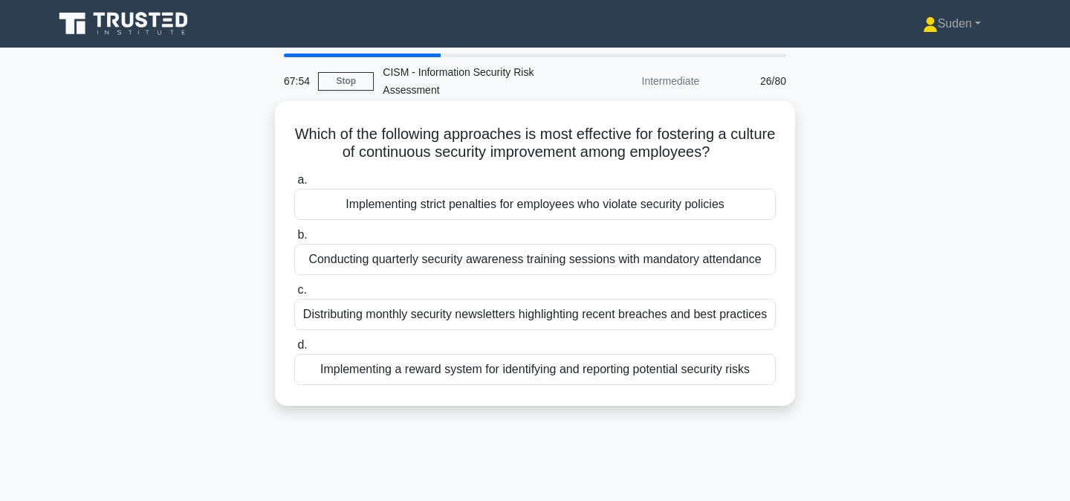
click at [590, 377] on div "Implementing a reward system for identifying and reporting potential security r…" at bounding box center [534, 369] width 481 height 31
click at [294, 350] on input "d. Implementing a reward system for identifying and reporting potential securit…" at bounding box center [294, 345] width 0 height 10
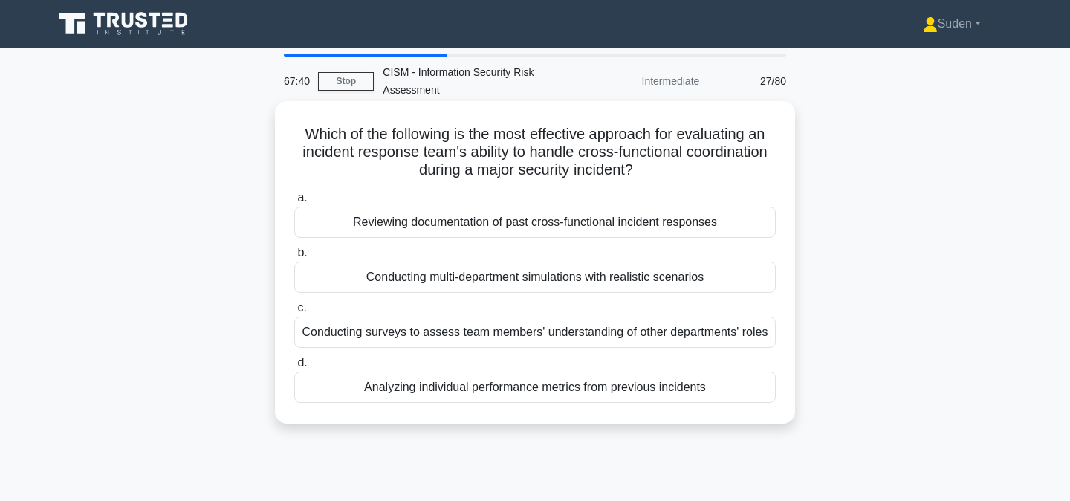
click at [622, 276] on div "Conducting multi-department simulations with realistic scenarios" at bounding box center [534, 276] width 481 height 31
click at [294, 258] on input "b. Conducting multi-department simulations with realistic scenarios" at bounding box center [294, 253] width 0 height 10
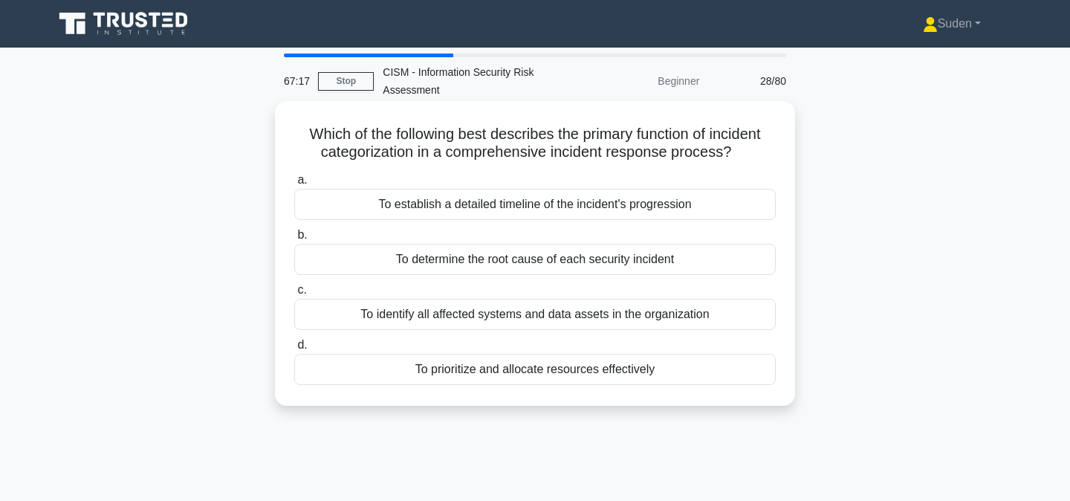
click at [608, 309] on div "To identify all affected systems and data assets in the organization" at bounding box center [534, 314] width 481 height 31
click at [294, 295] on input "c. To identify all affected systems and data assets in the organization" at bounding box center [294, 290] width 0 height 10
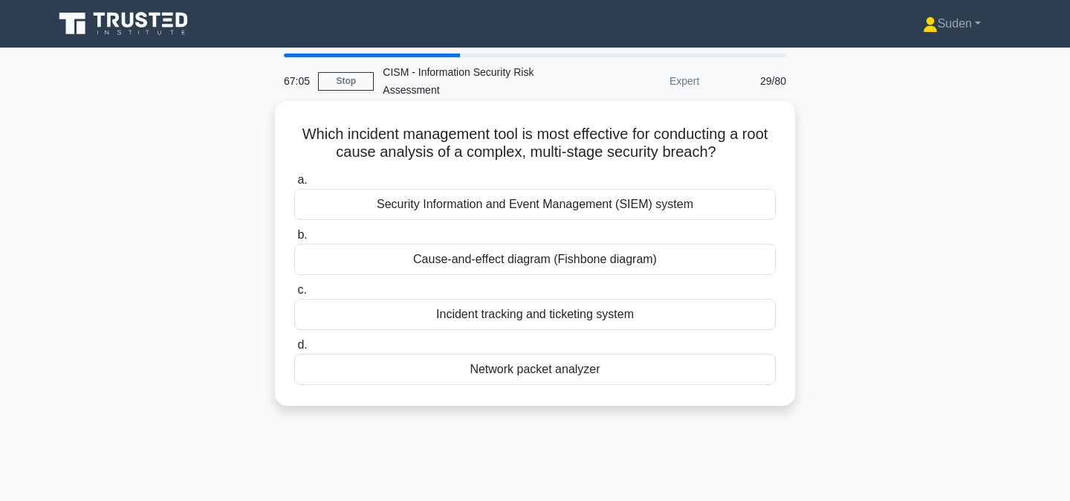
click at [622, 256] on div "Cause-and-effect diagram (Fishbone diagram)" at bounding box center [534, 259] width 481 height 31
click at [294, 240] on input "b. Cause-and-effect diagram (Fishbone diagram)" at bounding box center [294, 235] width 0 height 10
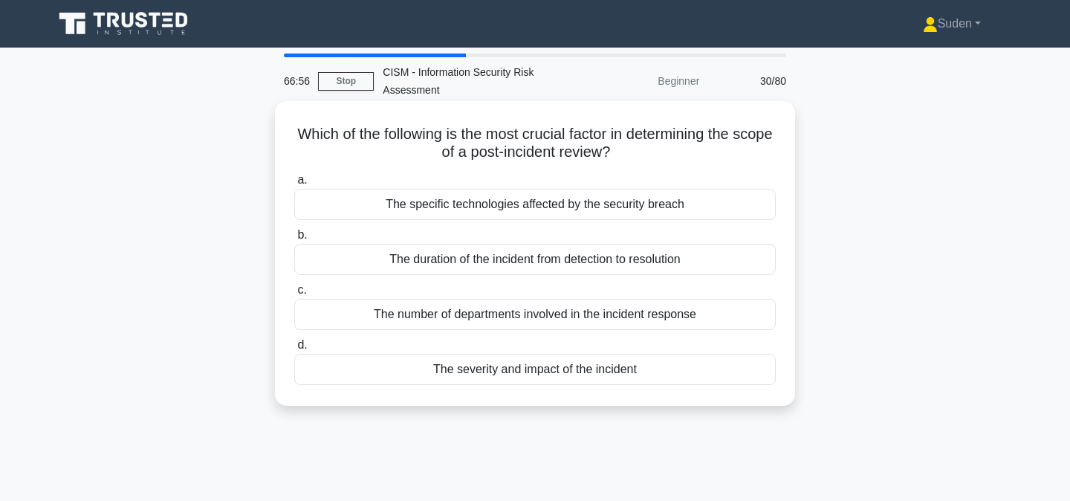
click at [569, 370] on div "The severity and impact of the incident" at bounding box center [534, 369] width 481 height 31
click at [294, 350] on input "d. The severity and impact of the incident" at bounding box center [294, 345] width 0 height 10
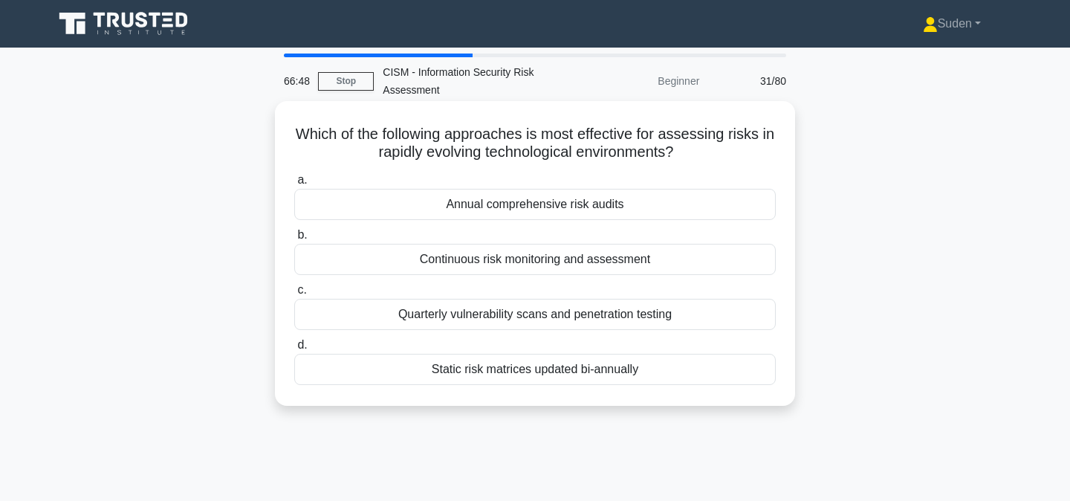
click at [607, 258] on div "Continuous risk monitoring and assessment" at bounding box center [534, 259] width 481 height 31
click at [294, 240] on input "b. Continuous risk monitoring and assessment" at bounding box center [294, 235] width 0 height 10
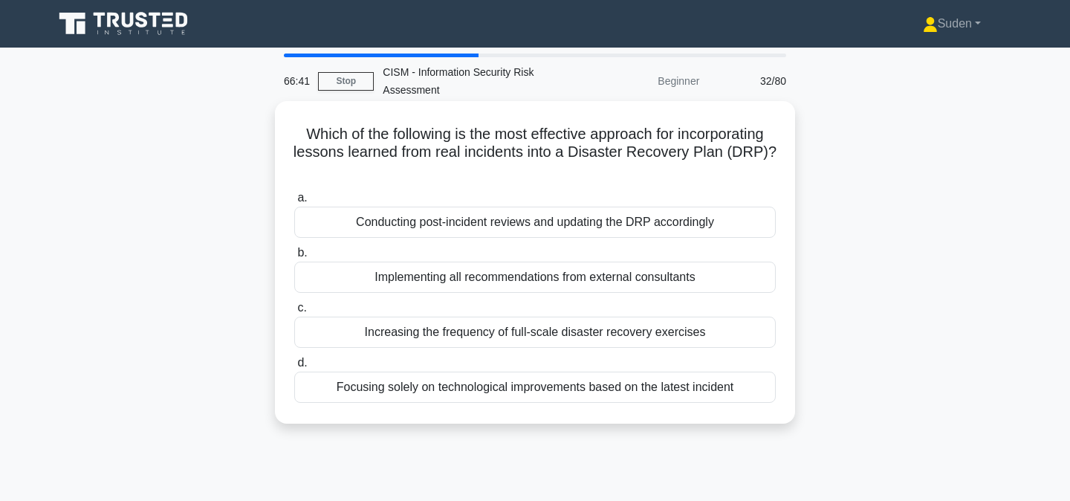
click at [616, 227] on div "Conducting post-incident reviews and updating the DRP accordingly" at bounding box center [534, 221] width 481 height 31
click at [294, 203] on input "a. Conducting post-incident reviews and updating the DRP accordingly" at bounding box center [294, 198] width 0 height 10
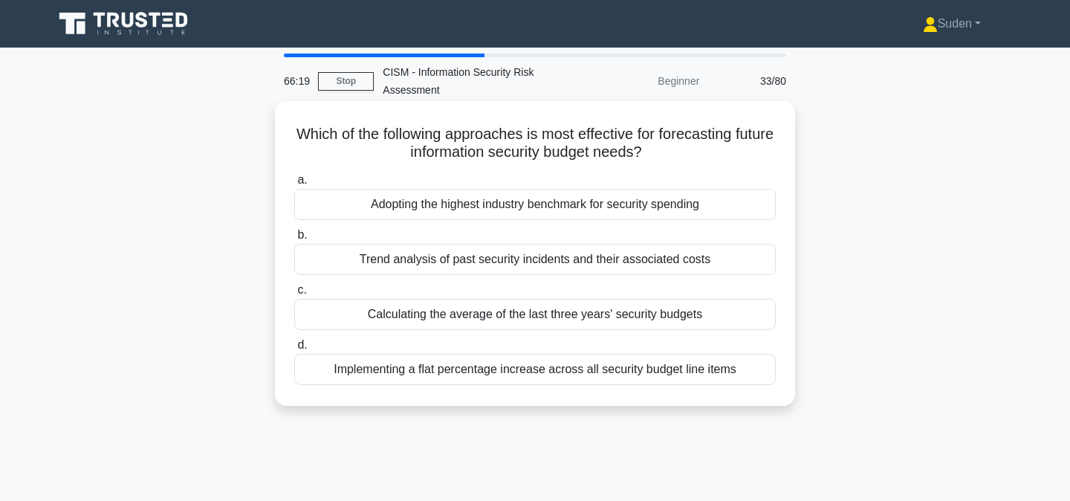
click at [547, 259] on div "Trend analysis of past security incidents and their associated costs" at bounding box center [534, 259] width 481 height 31
click at [294, 240] on input "b. Trend analysis of past security incidents and their associated costs" at bounding box center [294, 235] width 0 height 10
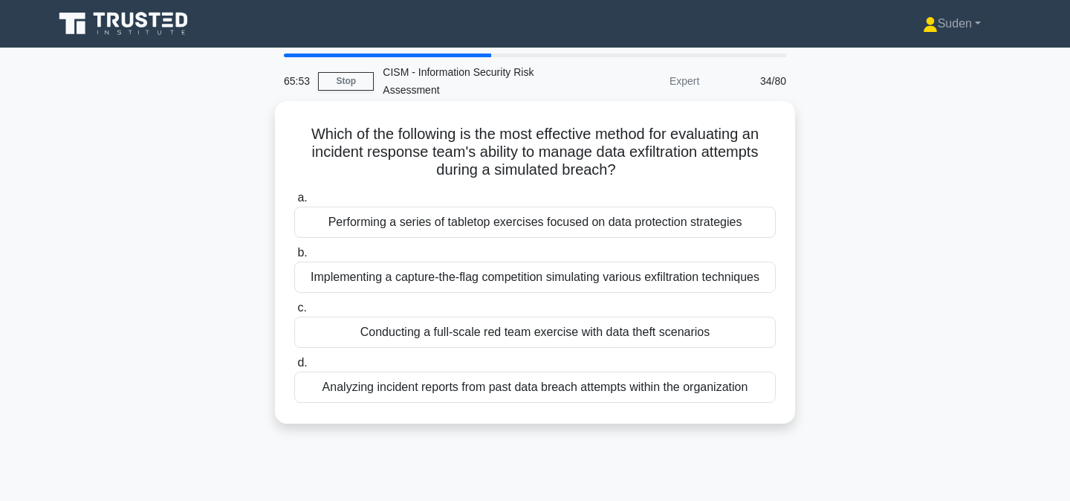
click at [510, 335] on div "Conducting a full-scale red team exercise with data theft scenarios" at bounding box center [534, 331] width 481 height 31
click at [294, 313] on input "c. Conducting a full-scale red team exercise with data theft scenarios" at bounding box center [294, 308] width 0 height 10
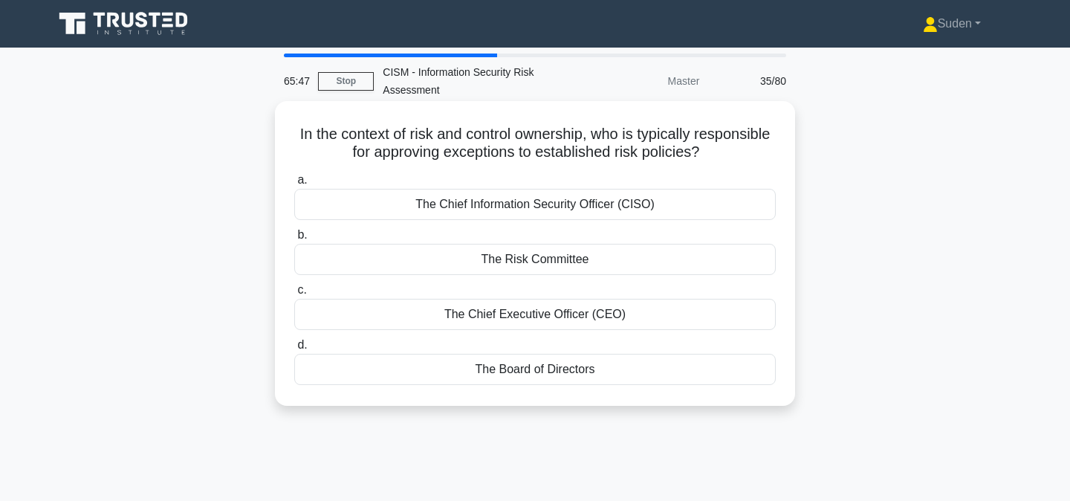
click at [570, 255] on div "The Risk Committee" at bounding box center [534, 259] width 481 height 31
click at [294, 240] on input "b. The Risk Committee" at bounding box center [294, 235] width 0 height 10
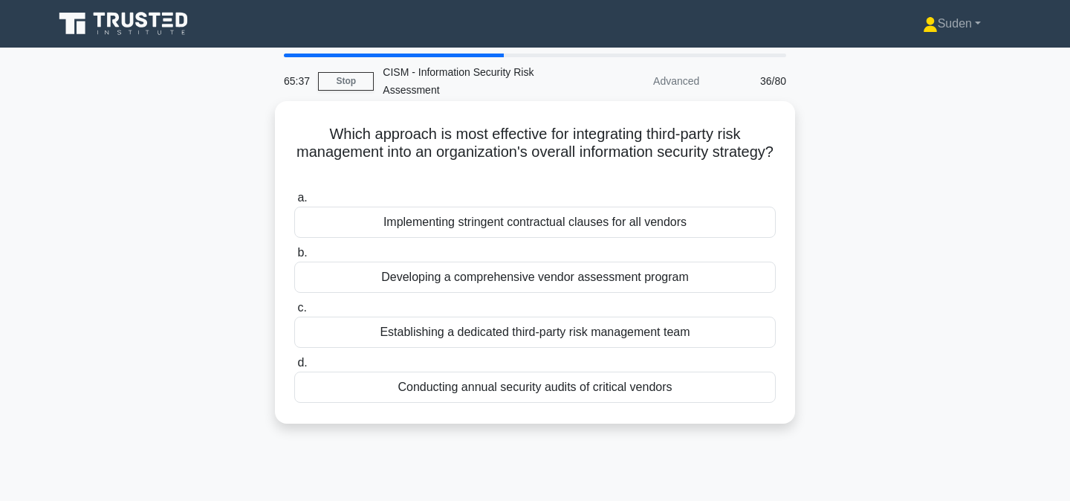
click at [544, 328] on div "Establishing a dedicated third-party risk management team" at bounding box center [534, 331] width 481 height 31
click at [294, 313] on input "c. Establishing a dedicated third-party risk management team" at bounding box center [294, 308] width 0 height 10
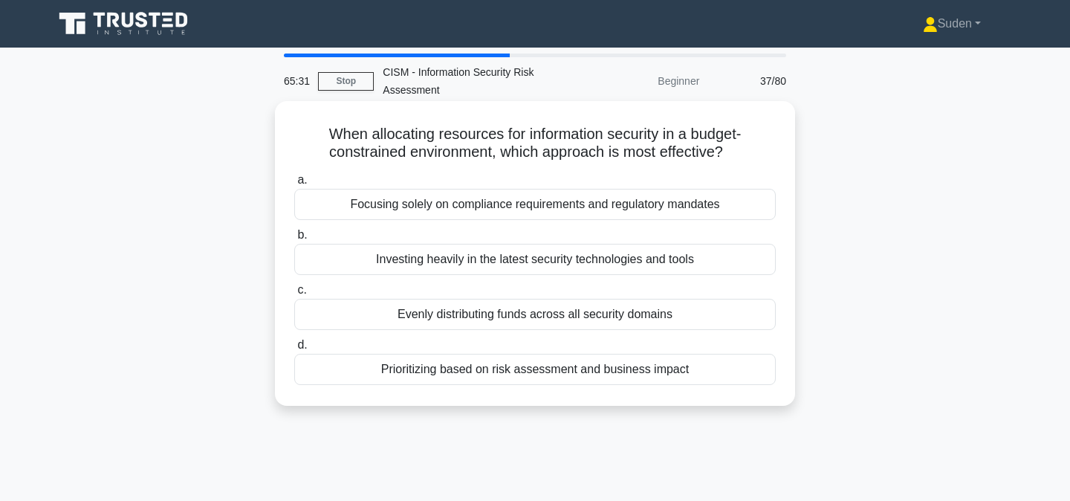
click at [513, 373] on div "Prioritizing based on risk assessment and business impact" at bounding box center [534, 369] width 481 height 31
click at [294, 350] on input "d. Prioritizing based on risk assessment and business impact" at bounding box center [294, 345] width 0 height 10
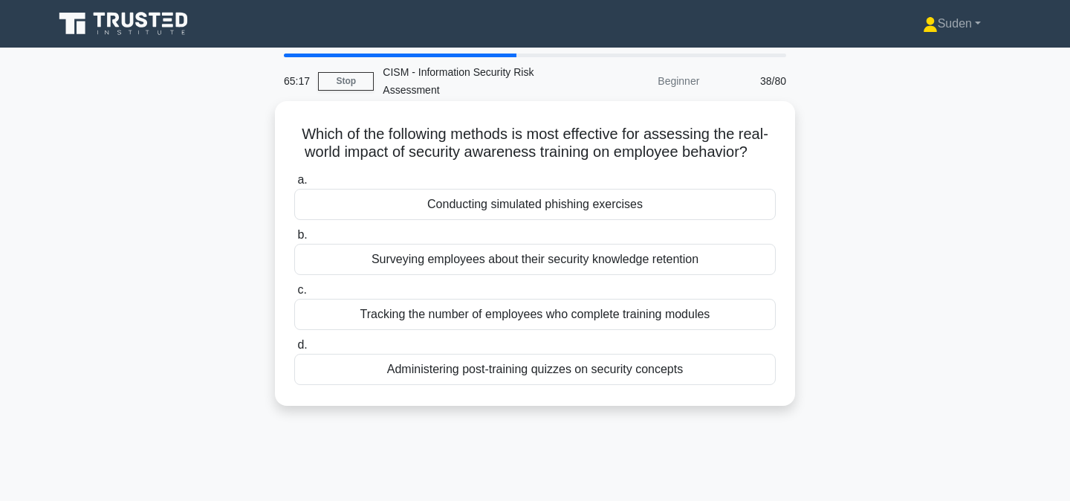
click at [580, 206] on div "Conducting simulated phishing exercises" at bounding box center [534, 204] width 481 height 31
click at [294, 185] on input "a. Conducting simulated phishing exercises" at bounding box center [294, 180] width 0 height 10
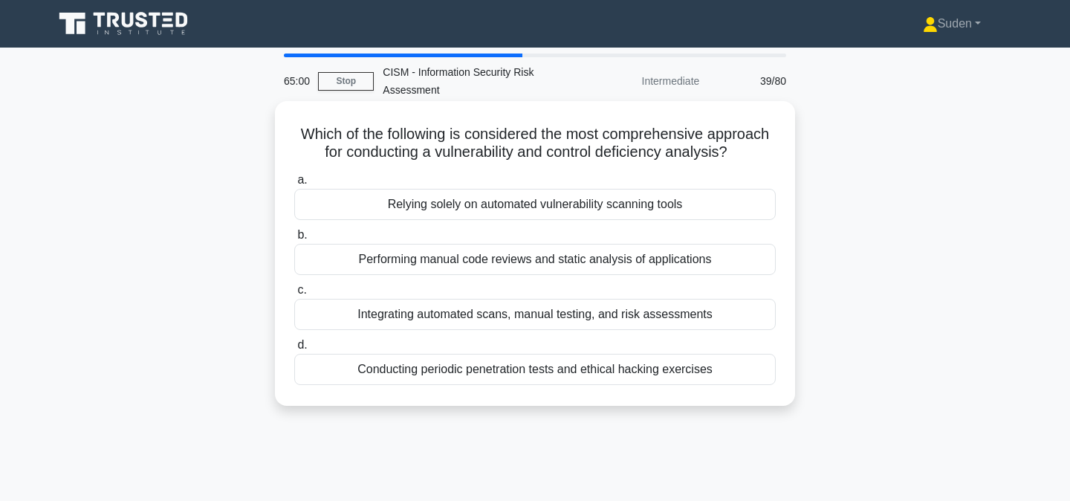
click at [534, 317] on div "Integrating automated scans, manual testing, and risk assessments" at bounding box center [534, 314] width 481 height 31
click at [294, 295] on input "c. Integrating automated scans, manual testing, and risk assessments" at bounding box center [294, 290] width 0 height 10
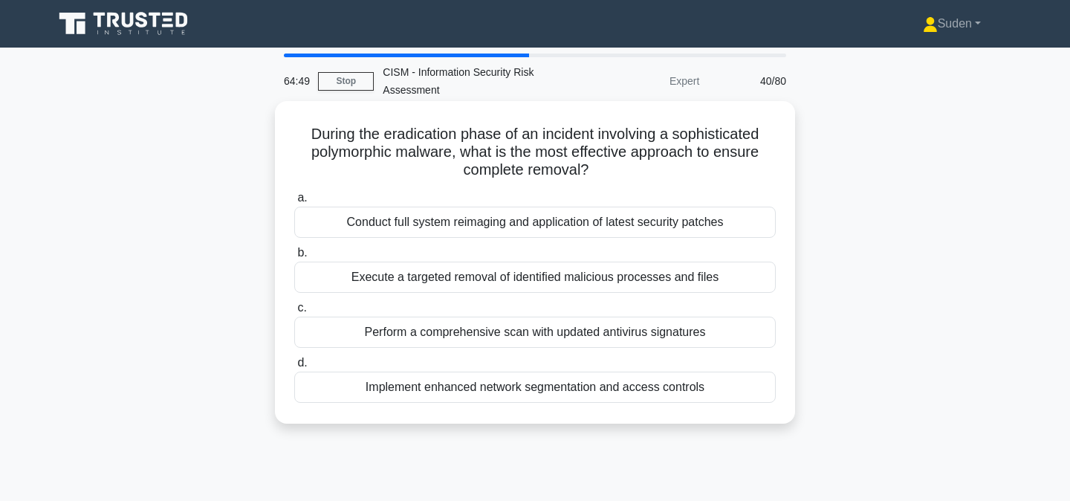
click at [560, 215] on div "Conduct full system reimaging and application of latest security patches" at bounding box center [534, 221] width 481 height 31
click at [294, 203] on input "a. Conduct full system reimaging and application of latest security patches" at bounding box center [294, 198] width 0 height 10
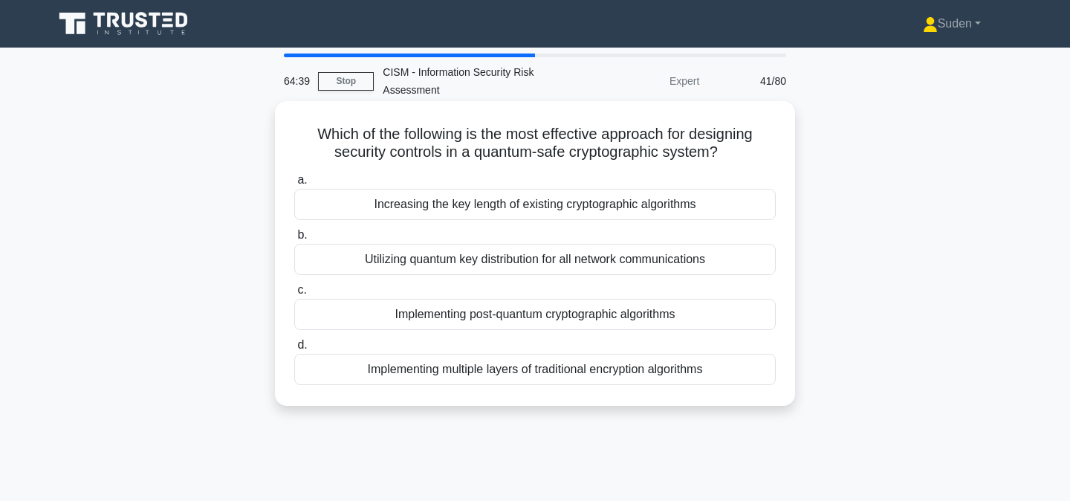
click at [522, 325] on div "Implementing post-quantum cryptographic algorithms" at bounding box center [534, 314] width 481 height 31
click at [294, 295] on input "c. Implementing post-quantum cryptographic algorithms" at bounding box center [294, 290] width 0 height 10
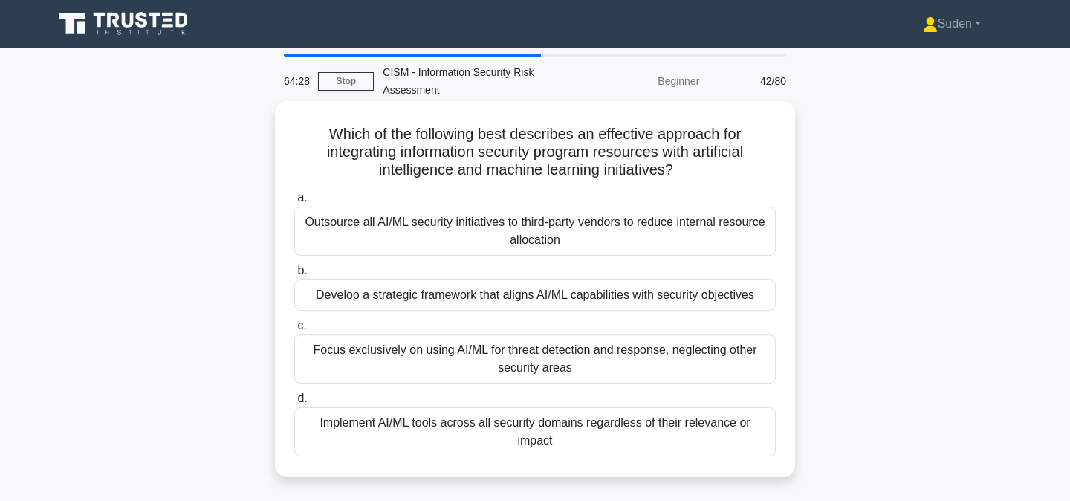
click at [487, 291] on div "Develop a strategic framework that aligns AI/ML capabilities with security obje…" at bounding box center [534, 294] width 481 height 31
click at [294, 276] on input "b. Develop a strategic framework that aligns AI/ML capabilities with security o…" at bounding box center [294, 271] width 0 height 10
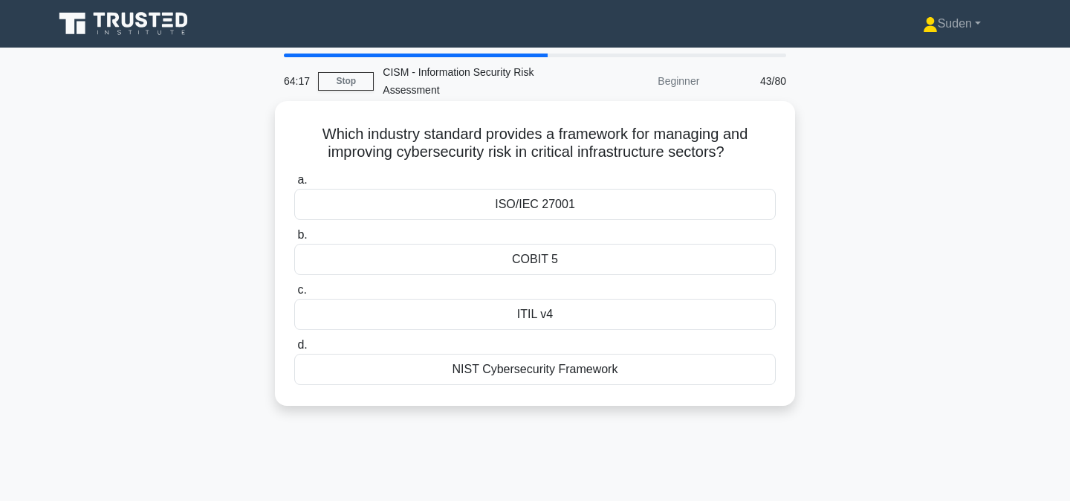
click at [518, 204] on div "ISO/IEC 27001" at bounding box center [534, 204] width 481 height 31
click at [294, 185] on input "a. ISO/IEC 27001" at bounding box center [294, 180] width 0 height 10
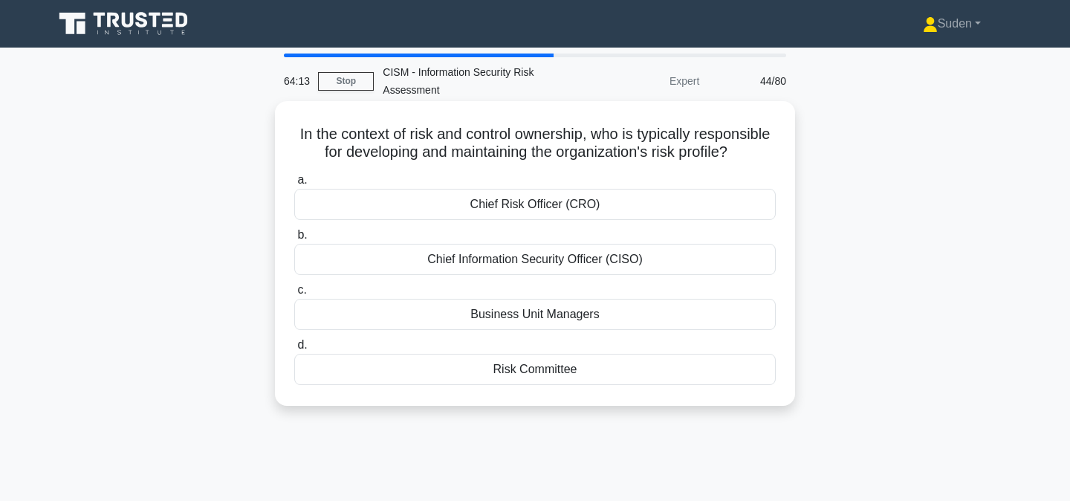
click at [514, 214] on div "Chief Risk Officer (CRO)" at bounding box center [534, 204] width 481 height 31
click at [294, 185] on input "a. Chief Risk Officer (CRO)" at bounding box center [294, 180] width 0 height 10
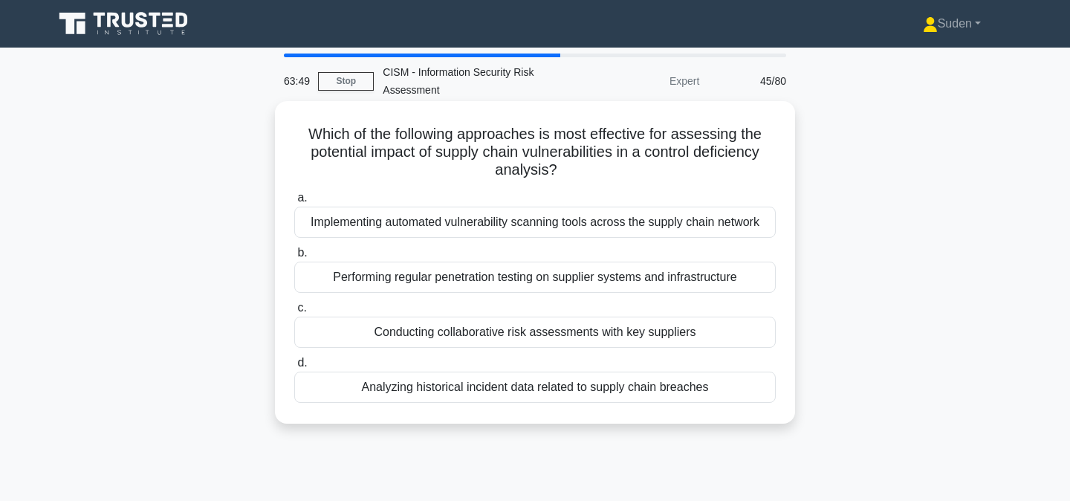
click at [475, 333] on div "Conducting collaborative risk assessments with key suppliers" at bounding box center [534, 331] width 481 height 31
click at [294, 313] on input "c. Conducting collaborative risk assessments with key suppliers" at bounding box center [294, 308] width 0 height 10
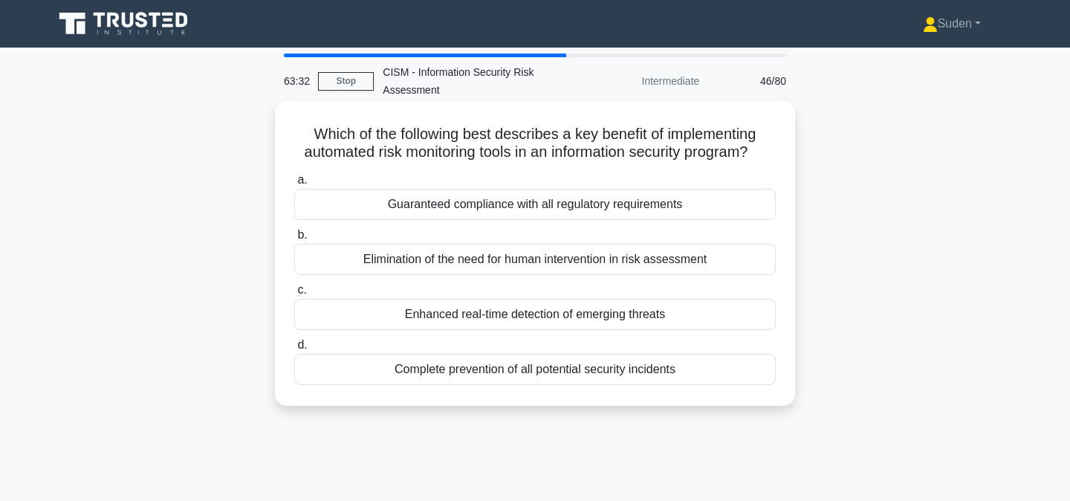
click at [395, 319] on div "Enhanced real-time detection of emerging threats" at bounding box center [534, 314] width 481 height 31
click at [294, 295] on input "c. Enhanced real-time detection of emerging threats" at bounding box center [294, 290] width 0 height 10
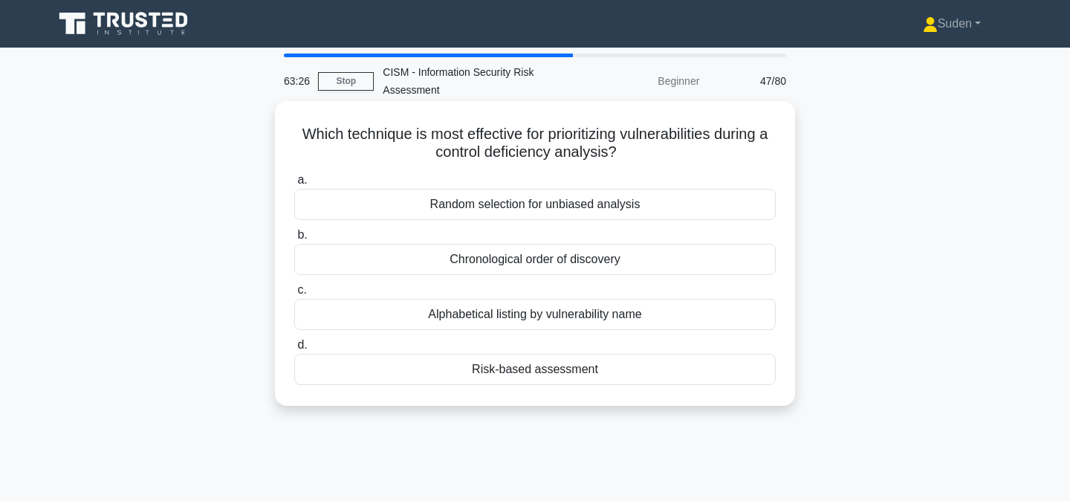
click at [460, 373] on div "Risk-based assessment" at bounding box center [534, 369] width 481 height 31
click at [294, 350] on input "d. Risk-based assessment" at bounding box center [294, 345] width 0 height 10
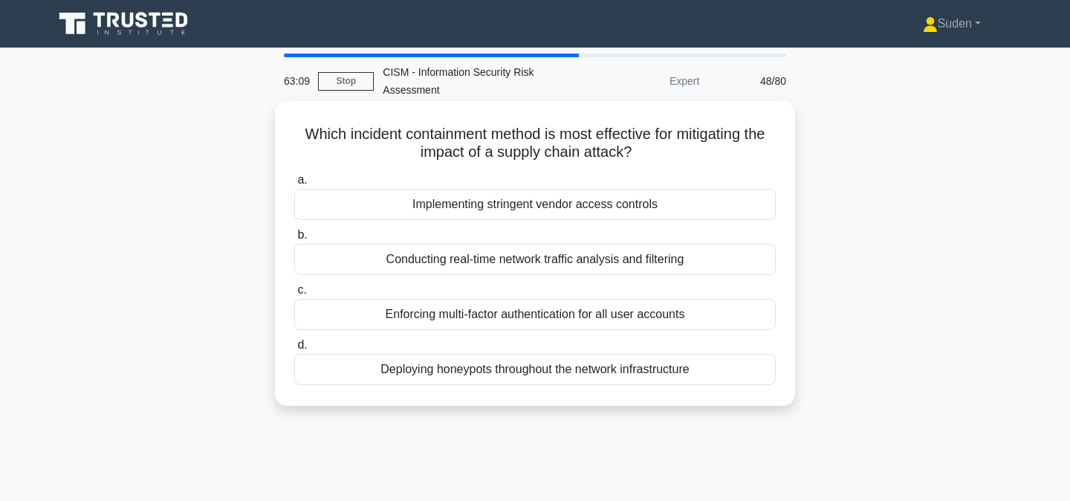
click at [517, 203] on div "Implementing stringent vendor access controls" at bounding box center [534, 204] width 481 height 31
click at [294, 185] on input "a. Implementing stringent vendor access controls" at bounding box center [294, 180] width 0 height 10
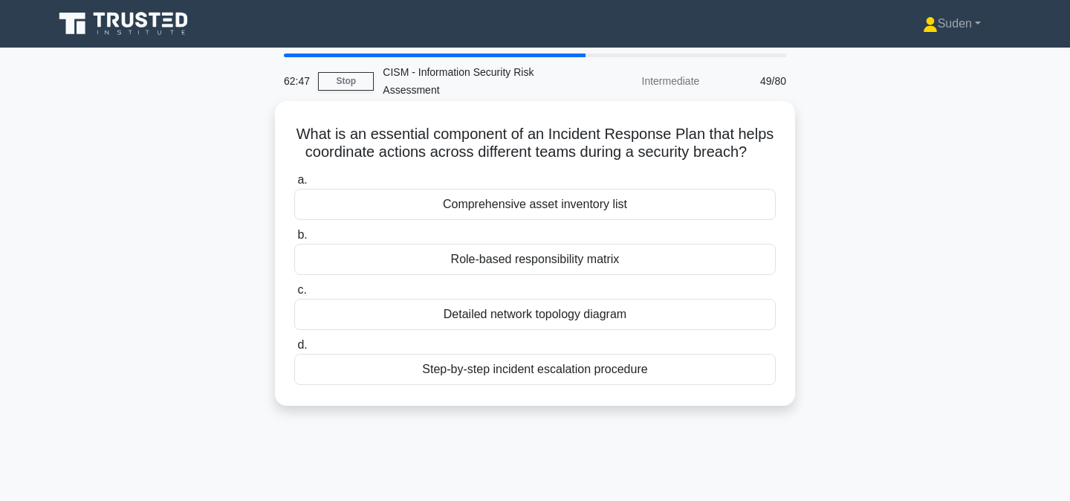
click at [489, 266] on div "Role-based responsibility matrix" at bounding box center [534, 259] width 481 height 31
click at [294, 240] on input "b. Role-based responsibility matrix" at bounding box center [294, 235] width 0 height 10
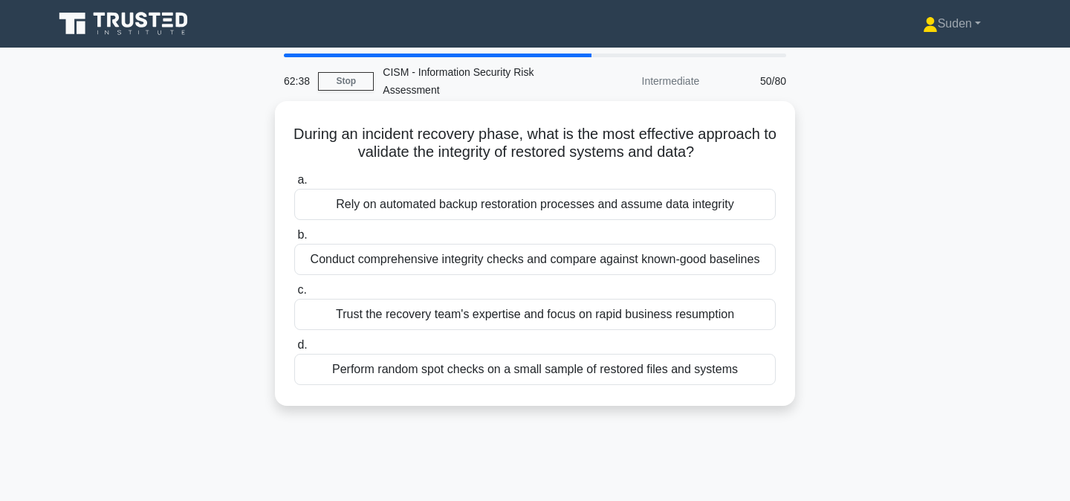
click at [460, 261] on div "Conduct comprehensive integrity checks and compare against known-good baselines" at bounding box center [534, 259] width 481 height 31
click at [294, 240] on input "b. Conduct comprehensive integrity checks and compare against known-good baseli…" at bounding box center [294, 235] width 0 height 10
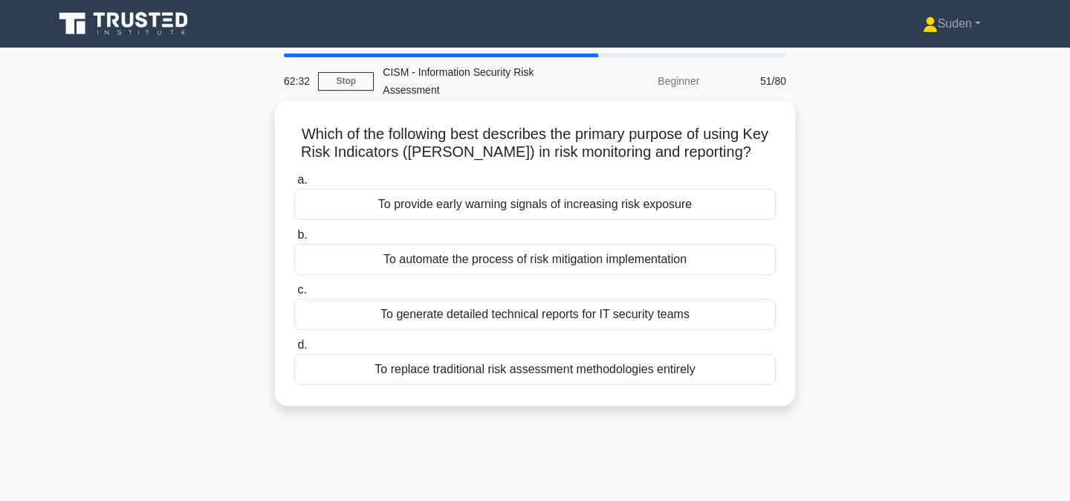
click at [463, 199] on div "To provide early warning signals of increasing risk exposure" at bounding box center [534, 204] width 481 height 31
click at [294, 185] on input "a. To provide early warning signals of increasing risk exposure" at bounding box center [294, 180] width 0 height 10
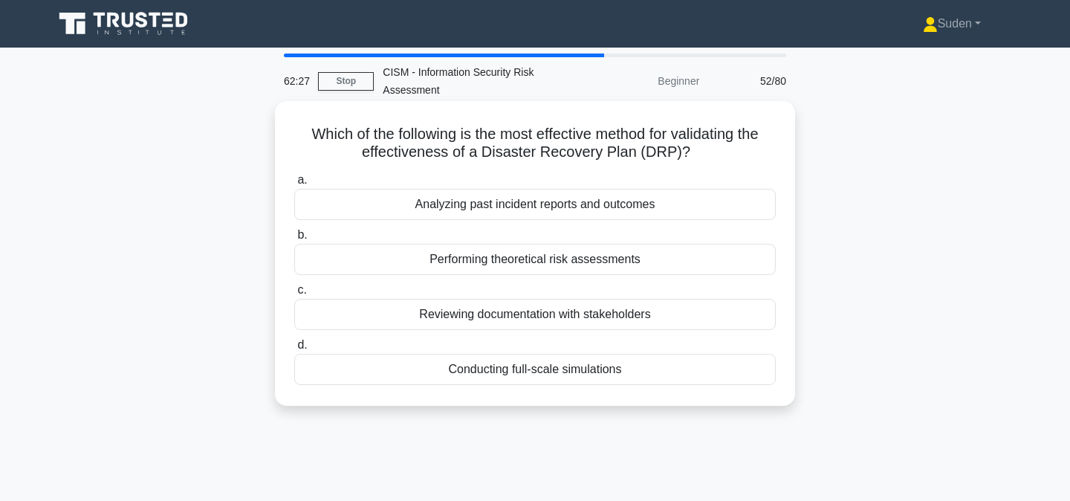
click at [435, 371] on div "Conducting full-scale simulations" at bounding box center [534, 369] width 481 height 31
click at [294, 350] on input "d. Conducting full-scale simulations" at bounding box center [294, 345] width 0 height 10
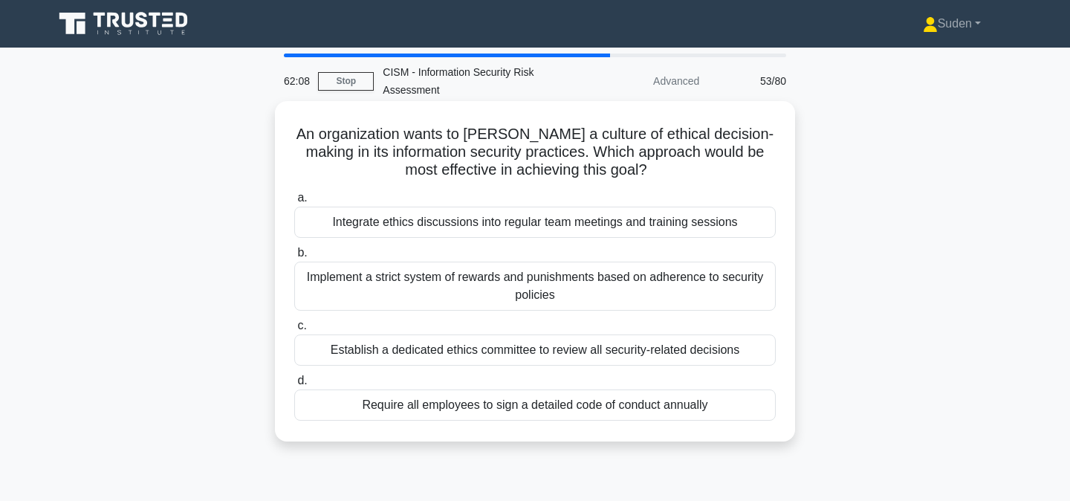
click at [475, 222] on div "Integrate ethics discussions into regular team meetings and training sessions" at bounding box center [534, 221] width 481 height 31
click at [294, 203] on input "a. Integrate ethics discussions into regular team meetings and training sessions" at bounding box center [294, 198] width 0 height 10
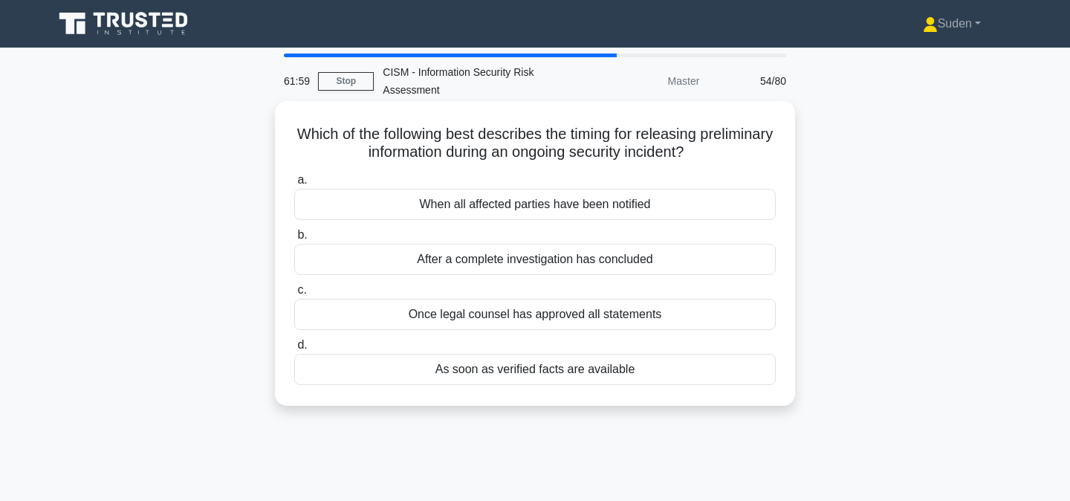
click at [452, 377] on div "As soon as verified facts are available" at bounding box center [534, 369] width 481 height 31
click at [294, 350] on input "d. As soon as verified facts are available" at bounding box center [294, 345] width 0 height 10
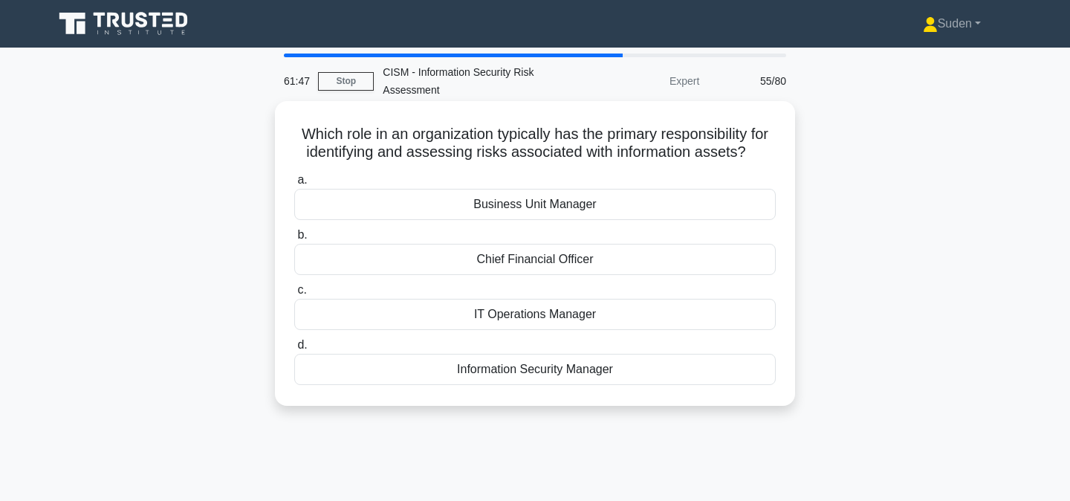
click at [507, 210] on div "Business Unit Manager" at bounding box center [534, 204] width 481 height 31
click at [294, 185] on input "a. Business Unit Manager" at bounding box center [294, 180] width 0 height 10
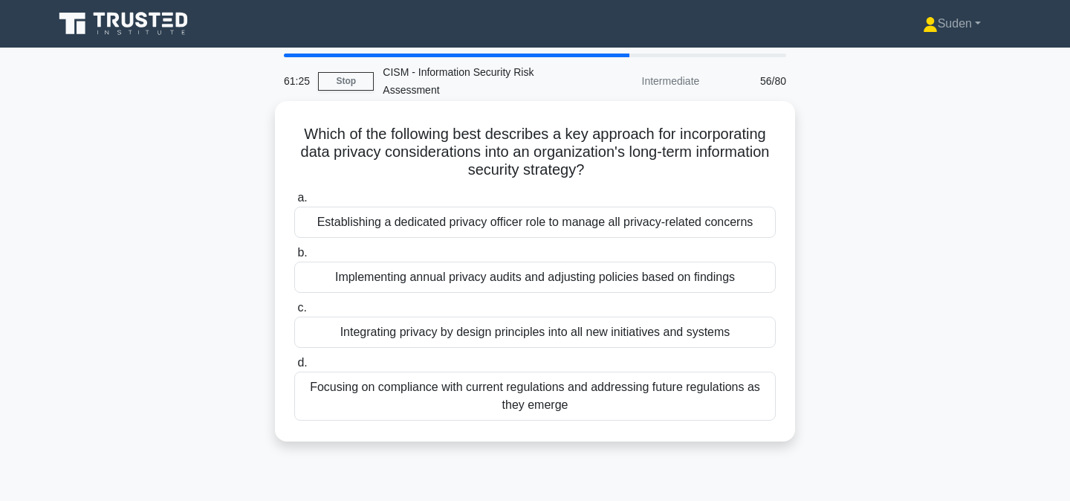
click at [406, 339] on div "Integrating privacy by design principles into all new initiatives and systems" at bounding box center [534, 331] width 481 height 31
click at [294, 313] on input "c. Integrating privacy by design principles into all new initiatives and systems" at bounding box center [294, 308] width 0 height 10
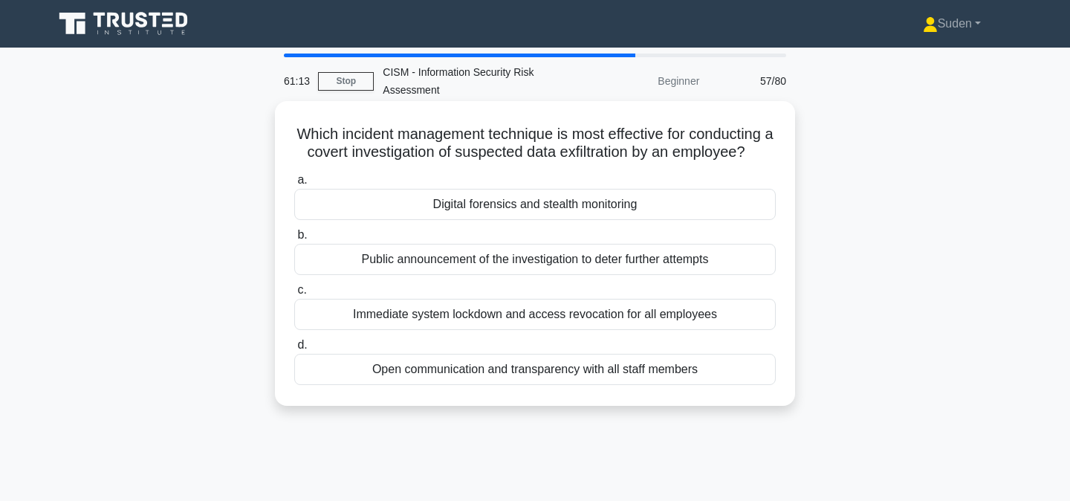
click at [440, 195] on div "Digital forensics and stealth monitoring" at bounding box center [534, 204] width 481 height 31
click at [294, 185] on input "a. Digital forensics and stealth monitoring" at bounding box center [294, 180] width 0 height 10
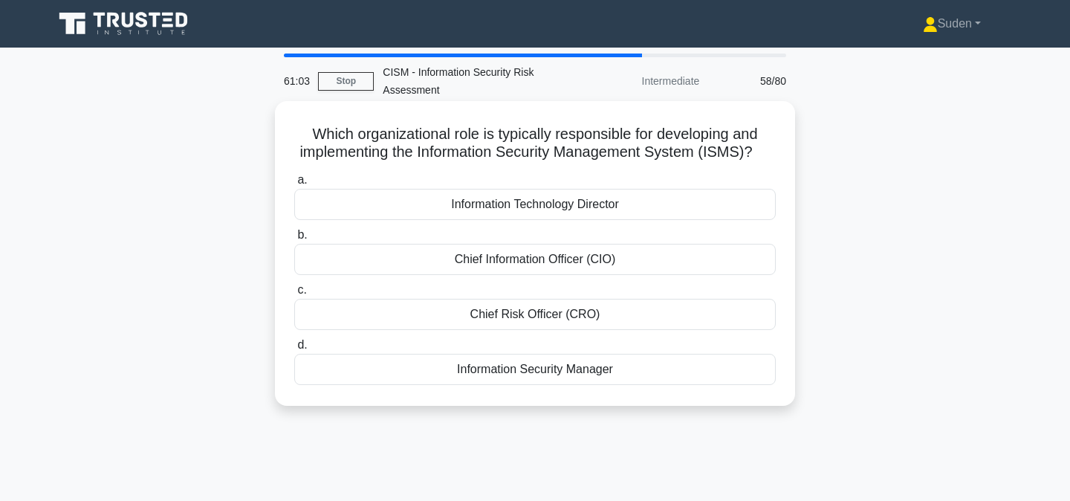
click at [428, 373] on div "Information Security Manager" at bounding box center [534, 369] width 481 height 31
click at [294, 350] on input "d. Information Security Manager" at bounding box center [294, 345] width 0 height 10
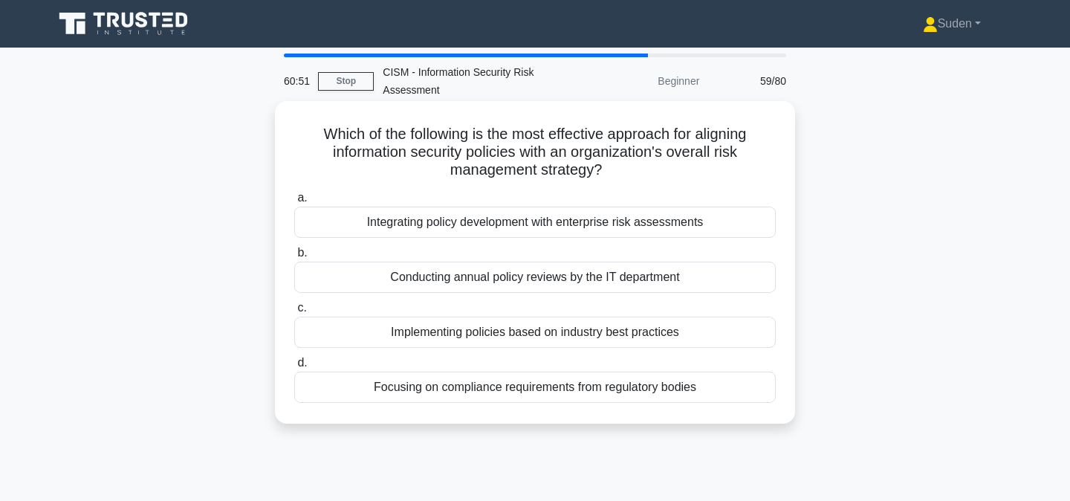
click at [459, 222] on div "Integrating policy development with enterprise risk assessments" at bounding box center [534, 221] width 481 height 31
click at [294, 203] on input "a. Integrating policy development with enterprise risk assessments" at bounding box center [294, 198] width 0 height 10
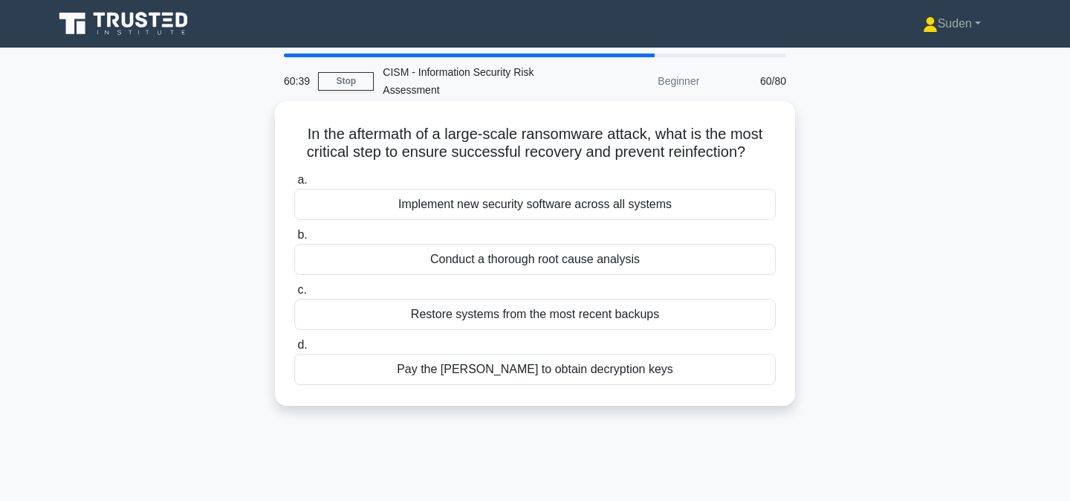
click at [442, 261] on div "Conduct a thorough root cause analysis" at bounding box center [534, 259] width 481 height 31
click at [294, 240] on input "b. Conduct a thorough root cause analysis" at bounding box center [294, 235] width 0 height 10
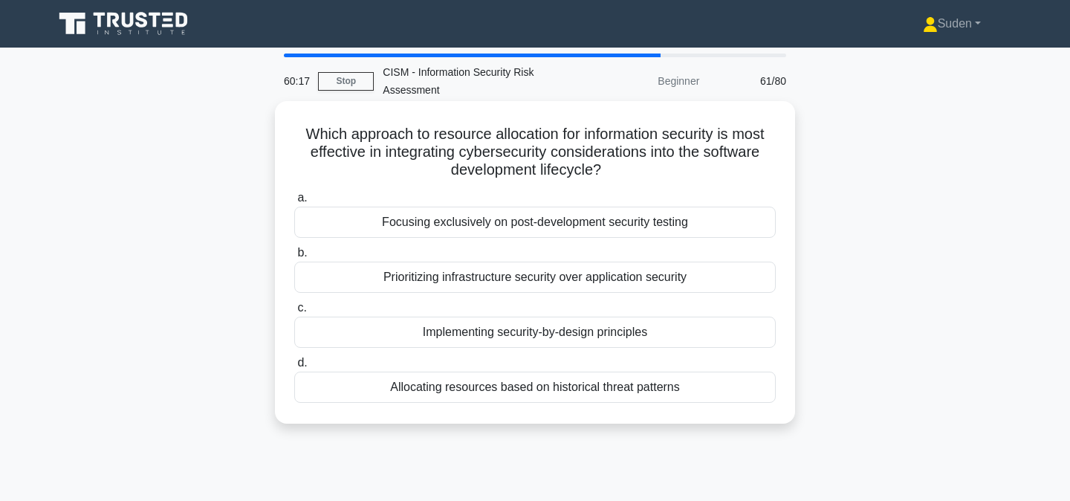
click at [424, 336] on div "Implementing security-by-design principles" at bounding box center [534, 331] width 481 height 31
click at [294, 313] on input "c. Implementing security-by-design principles" at bounding box center [294, 308] width 0 height 10
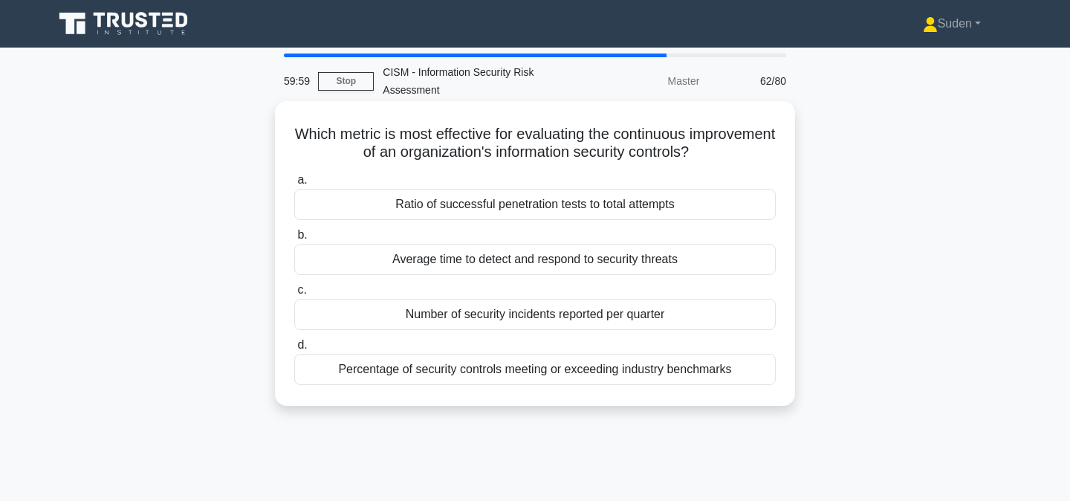
click at [429, 263] on div "Average time to detect and respond to security threats" at bounding box center [534, 259] width 481 height 31
click at [294, 240] on input "b. Average time to detect and respond to security threats" at bounding box center [294, 235] width 0 height 10
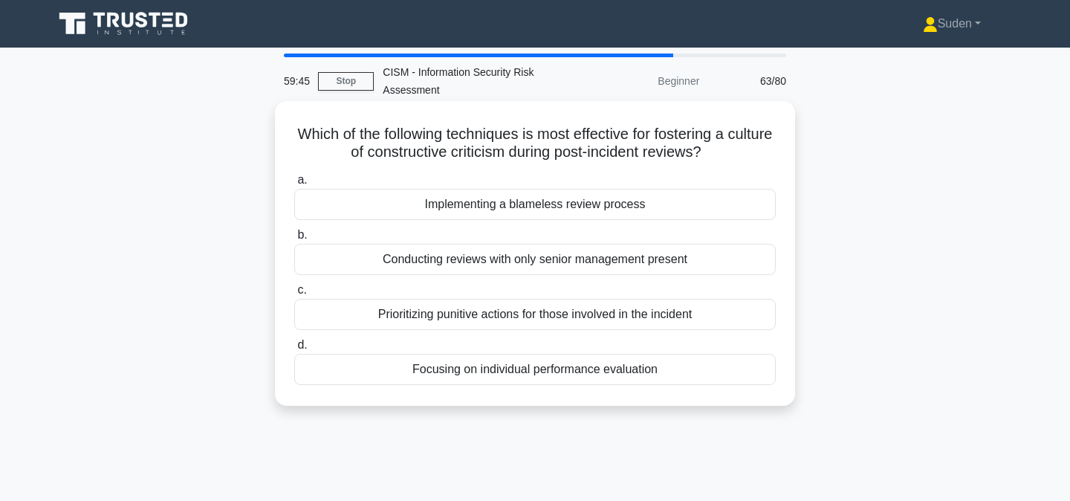
click at [438, 198] on div "Implementing a blameless review process" at bounding box center [534, 204] width 481 height 31
click at [294, 185] on input "a. Implementing a blameless review process" at bounding box center [294, 180] width 0 height 10
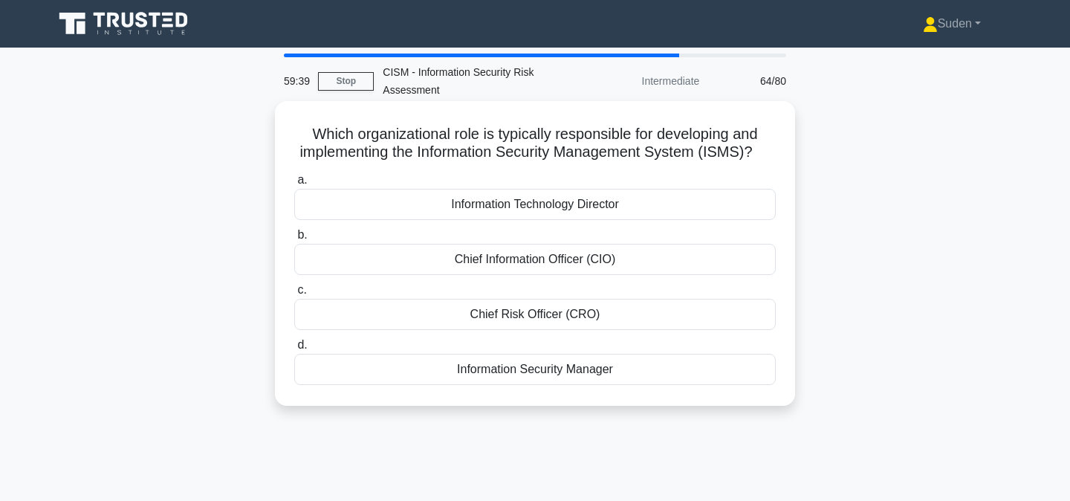
click at [401, 377] on div "Information Security Manager" at bounding box center [534, 369] width 481 height 31
click at [294, 350] on input "d. Information Security Manager" at bounding box center [294, 345] width 0 height 10
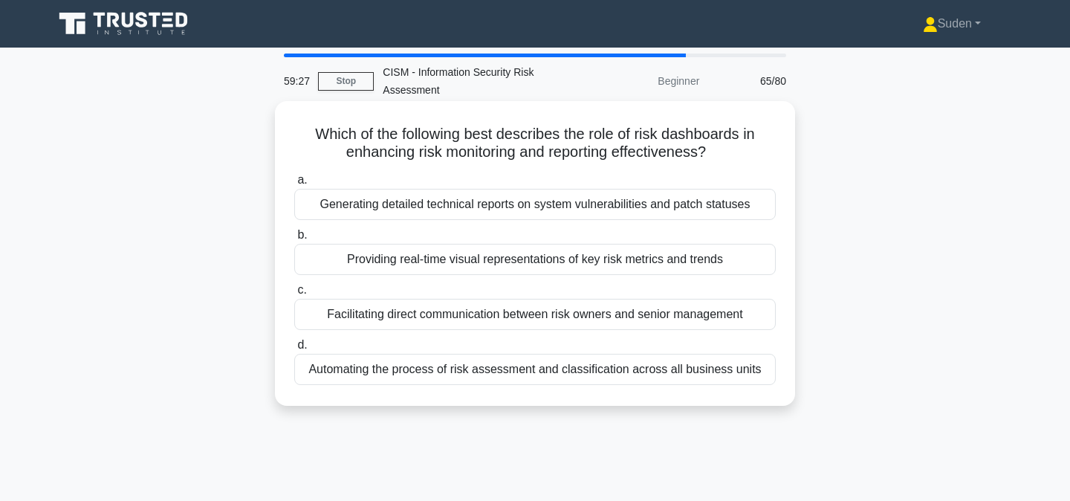
click at [406, 264] on div "Providing real-time visual representations of key risk metrics and trends" at bounding box center [534, 259] width 481 height 31
click at [294, 240] on input "b. Providing real-time visual representations of key risk metrics and trends" at bounding box center [294, 235] width 0 height 10
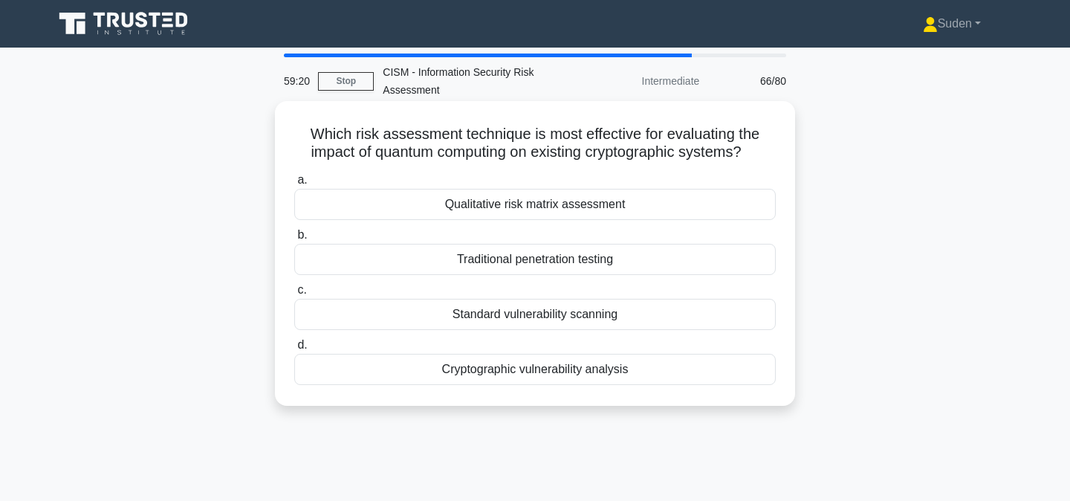
click at [433, 365] on div "Cryptographic vulnerability analysis" at bounding box center [534, 369] width 481 height 31
click at [294, 350] on input "d. Cryptographic vulnerability analysis" at bounding box center [294, 345] width 0 height 10
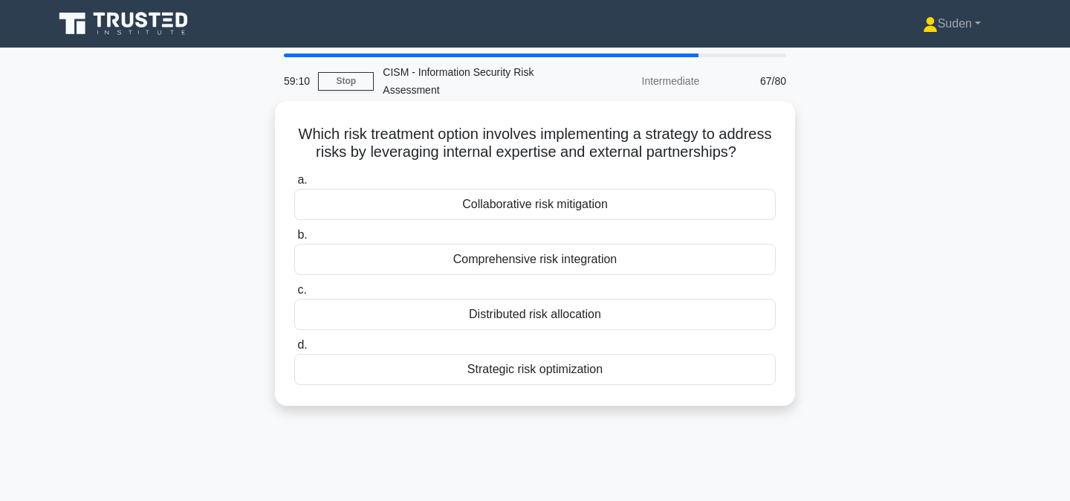
click at [510, 203] on div "Collaborative risk mitigation" at bounding box center [534, 204] width 481 height 31
click at [294, 185] on input "a. Collaborative risk mitigation" at bounding box center [294, 180] width 0 height 10
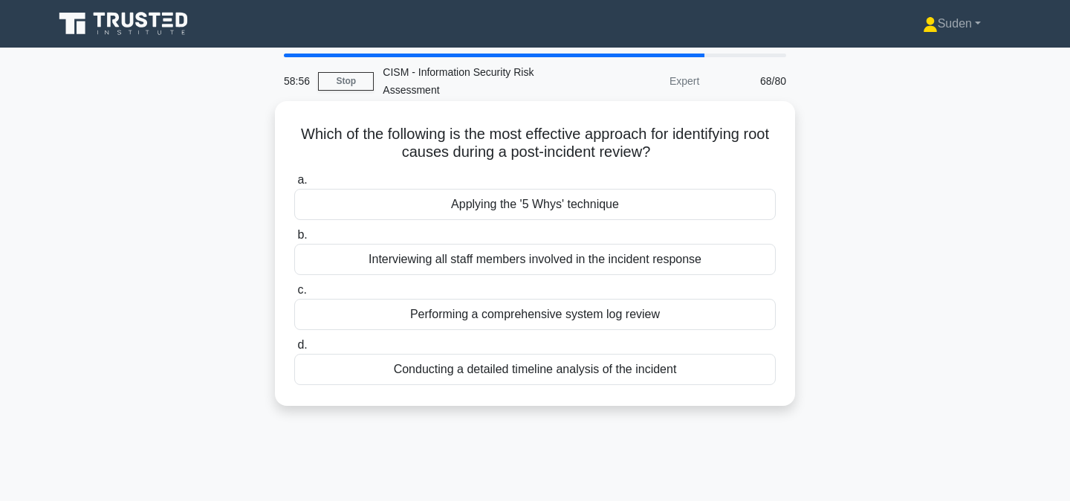
click at [485, 200] on div "Applying the '5 Whys' technique" at bounding box center [534, 204] width 481 height 31
click at [294, 185] on input "a. Applying the '5 Whys' technique" at bounding box center [294, 180] width 0 height 10
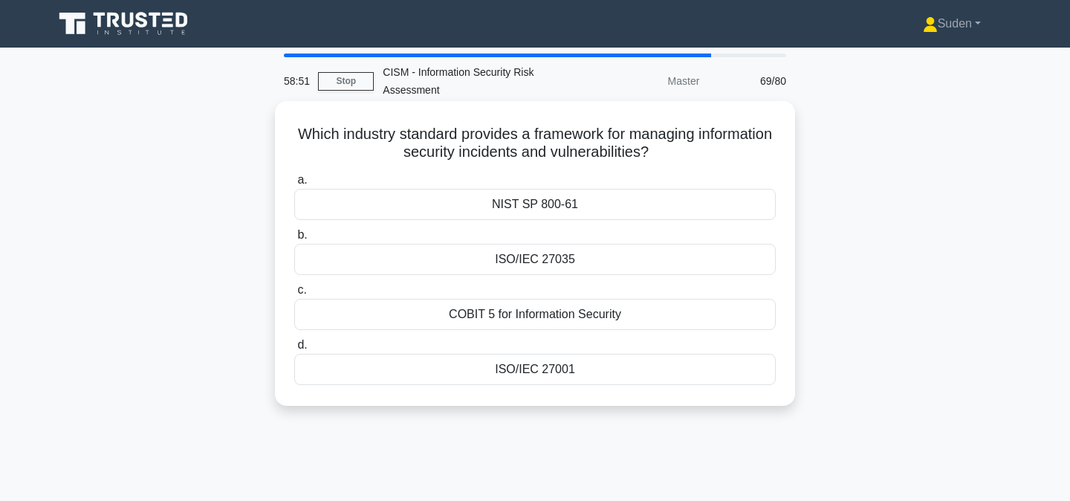
click at [467, 253] on div "ISO/IEC 27035" at bounding box center [534, 259] width 481 height 31
click at [294, 240] on input "b. ISO/IEC 27035" at bounding box center [294, 235] width 0 height 10
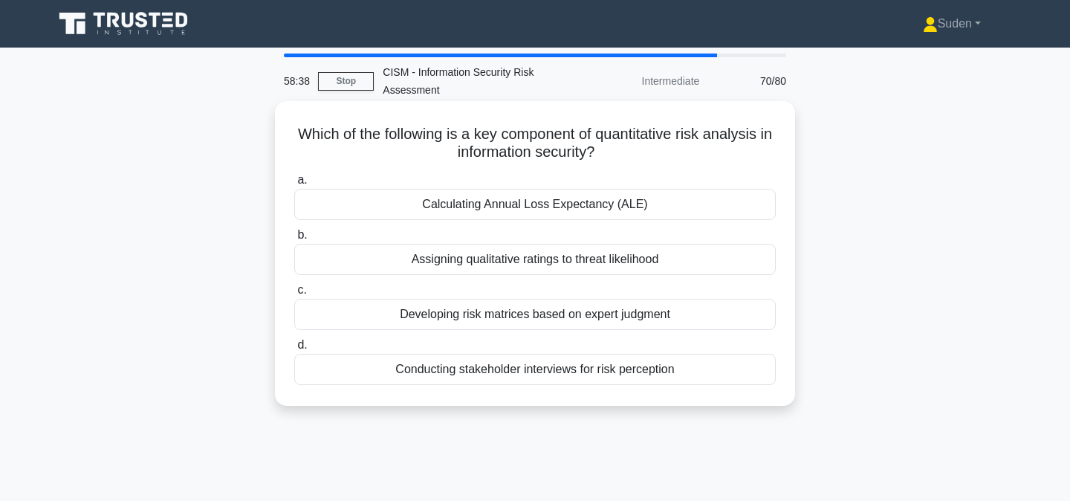
click at [471, 204] on div "Calculating Annual Loss Expectancy (ALE)" at bounding box center [534, 204] width 481 height 31
click at [294, 185] on input "a. Calculating Annual Loss Expectancy (ALE)" at bounding box center [294, 180] width 0 height 10
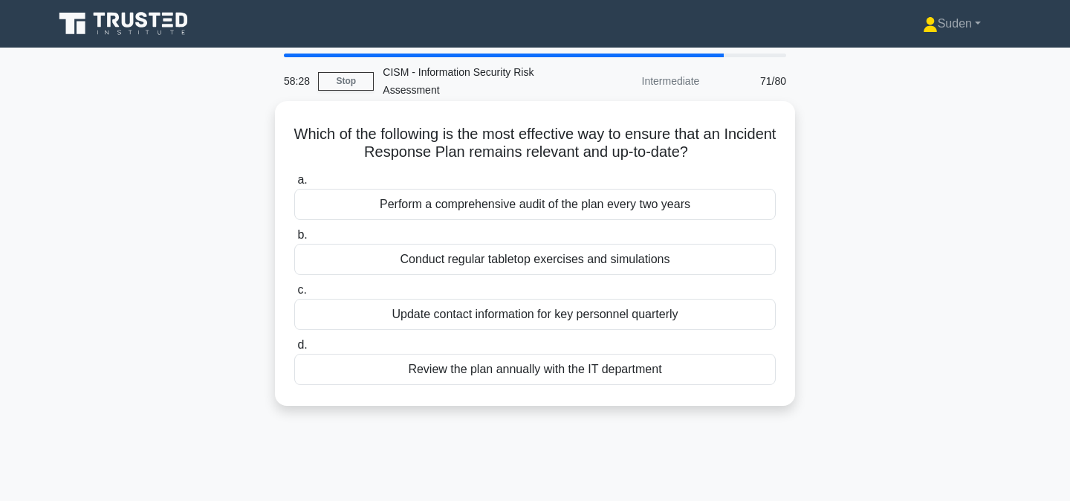
click at [414, 258] on div "Conduct regular tabletop exercises and simulations" at bounding box center [534, 259] width 481 height 31
click at [294, 240] on input "b. Conduct regular tabletop exercises and simulations" at bounding box center [294, 235] width 0 height 10
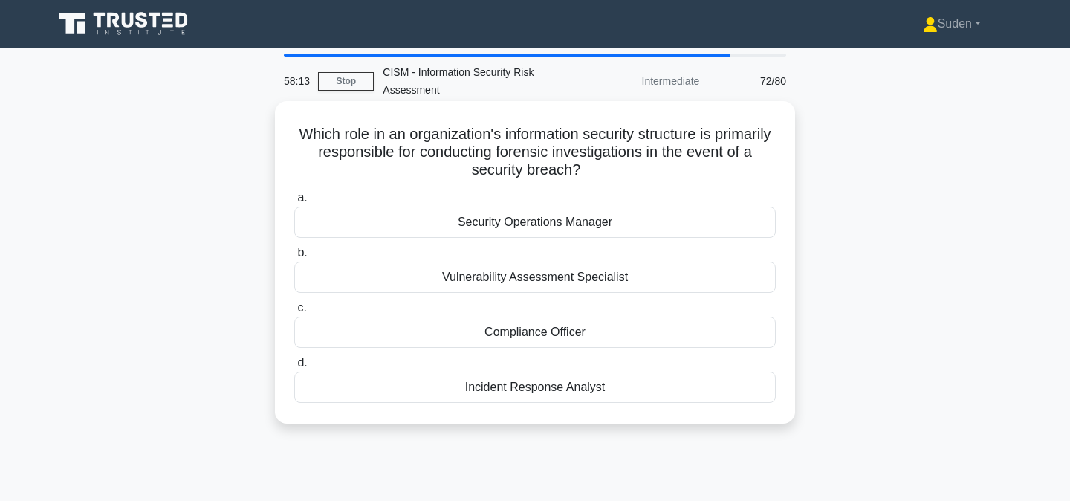
click at [374, 385] on div "Incident Response Analyst" at bounding box center [534, 386] width 481 height 31
click at [294, 368] on input "d. Incident Response Analyst" at bounding box center [294, 363] width 0 height 10
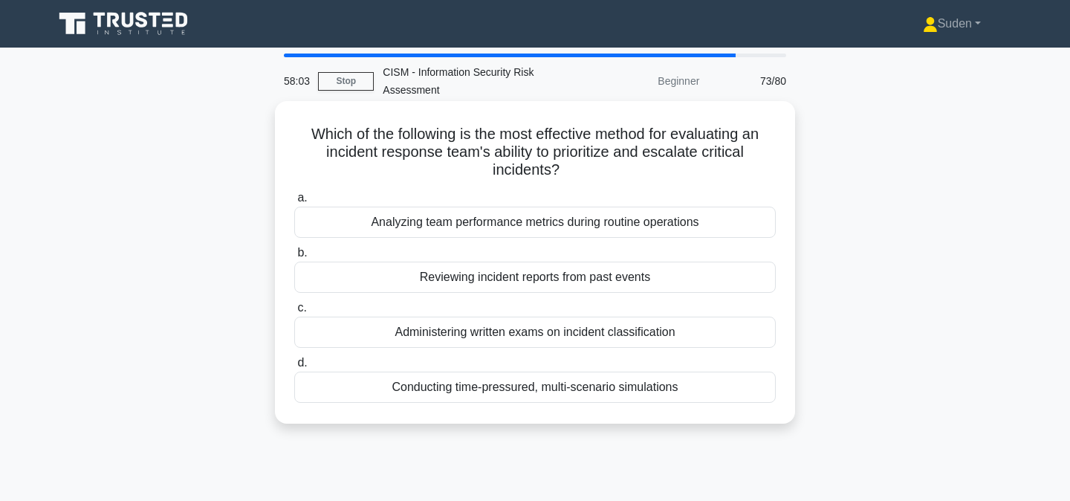
click at [420, 406] on div "Which of the following is the most effective method for evaluating an incident …" at bounding box center [535, 262] width 508 height 310
click at [420, 391] on div "Conducting time-pressured, multi-scenario simulations" at bounding box center [534, 386] width 481 height 31
click at [294, 368] on input "d. Conducting time-pressured, multi-scenario simulations" at bounding box center [294, 363] width 0 height 10
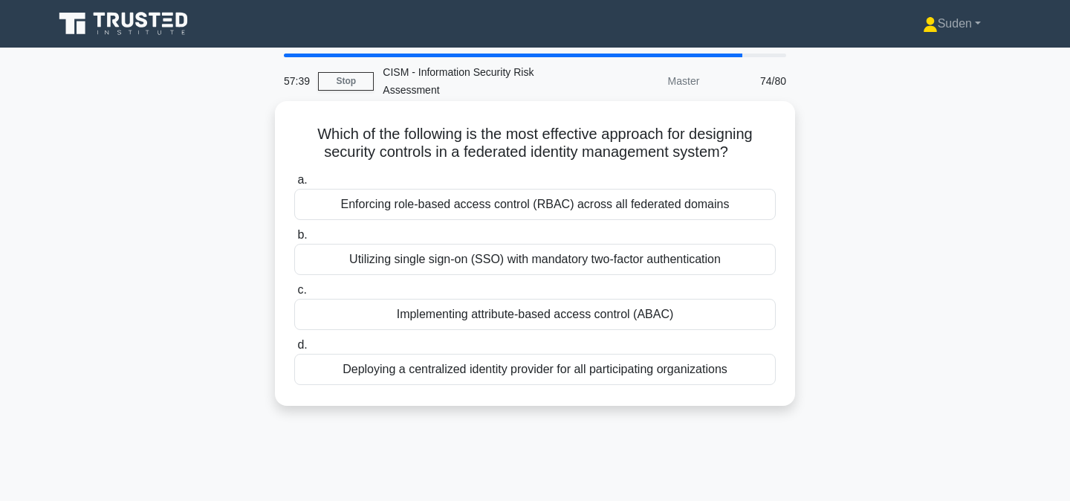
click at [434, 319] on div "Implementing attribute-based access control (ABAC)" at bounding box center [534, 314] width 481 height 31
click at [294, 295] on input "c. Implementing attribute-based access control (ABAC)" at bounding box center [294, 290] width 0 height 10
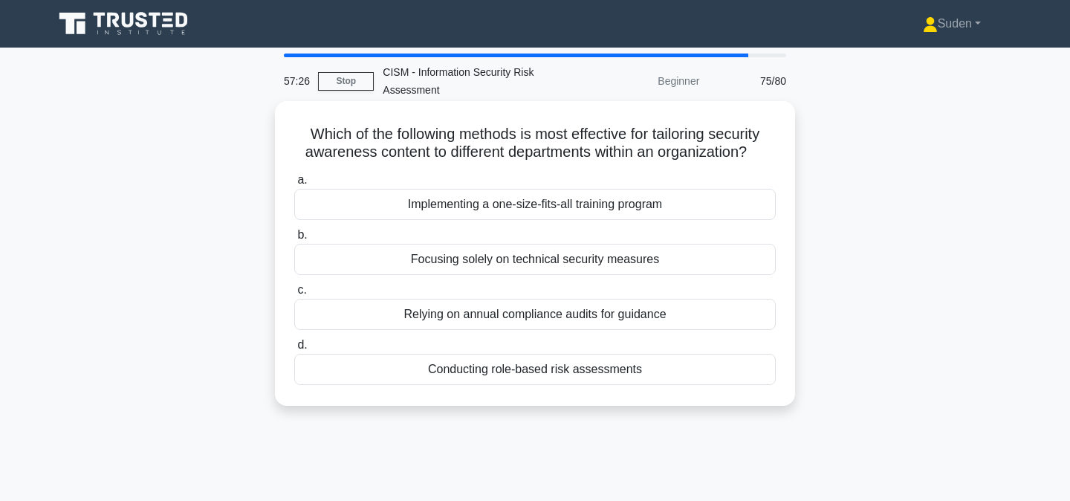
click at [418, 383] on div "Conducting role-based risk assessments" at bounding box center [534, 369] width 481 height 31
click at [294, 350] on input "d. Conducting role-based risk assessments" at bounding box center [294, 345] width 0 height 10
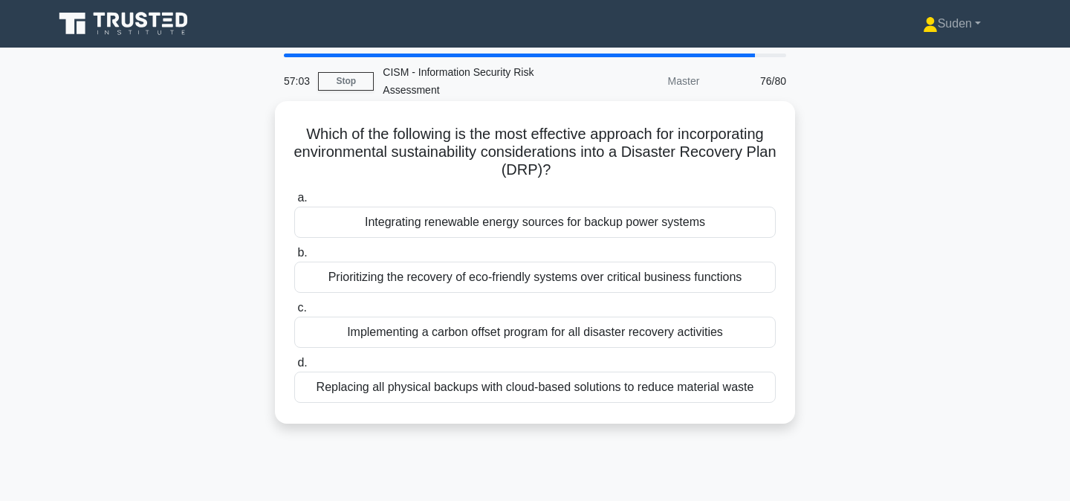
click at [448, 230] on div "Integrating renewable energy sources for backup power systems" at bounding box center [534, 221] width 481 height 31
click at [294, 203] on input "a. Integrating renewable energy sources for backup power systems" at bounding box center [294, 198] width 0 height 10
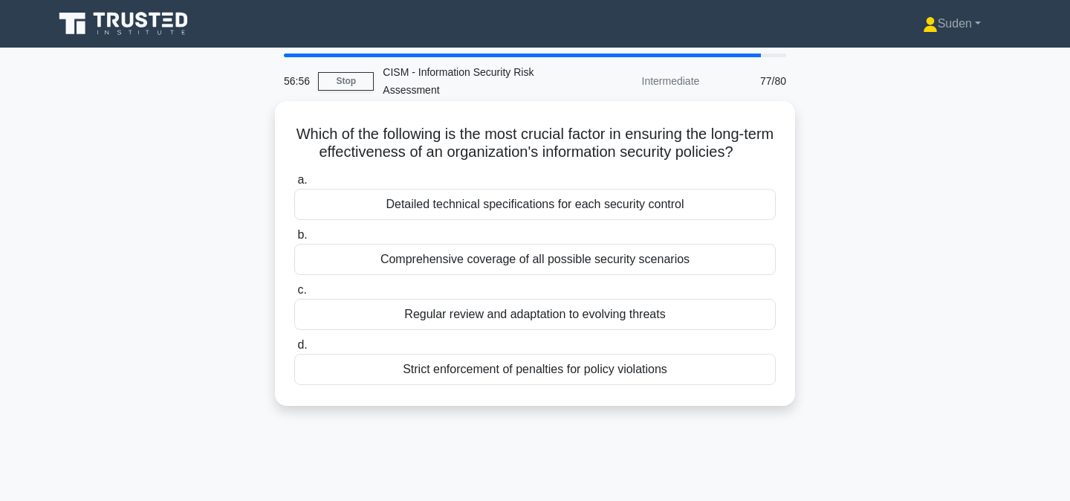
click at [435, 316] on div "Regular review and adaptation to evolving threats" at bounding box center [534, 314] width 481 height 31
click at [294, 295] on input "c. Regular review and adaptation to evolving threats" at bounding box center [294, 290] width 0 height 10
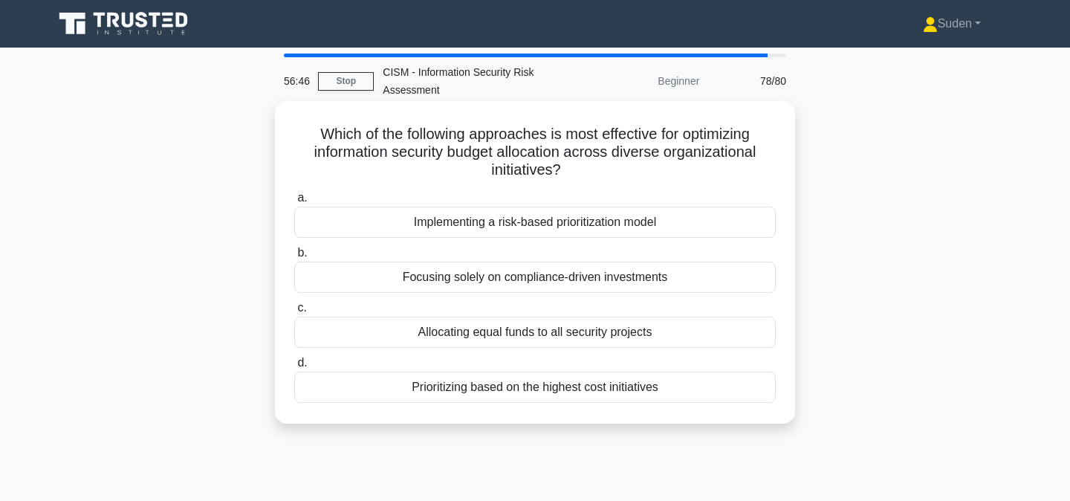
click at [466, 227] on div "Implementing a risk-based prioritization model" at bounding box center [534, 221] width 481 height 31
click at [294, 203] on input "a. Implementing a risk-based prioritization model" at bounding box center [294, 198] width 0 height 10
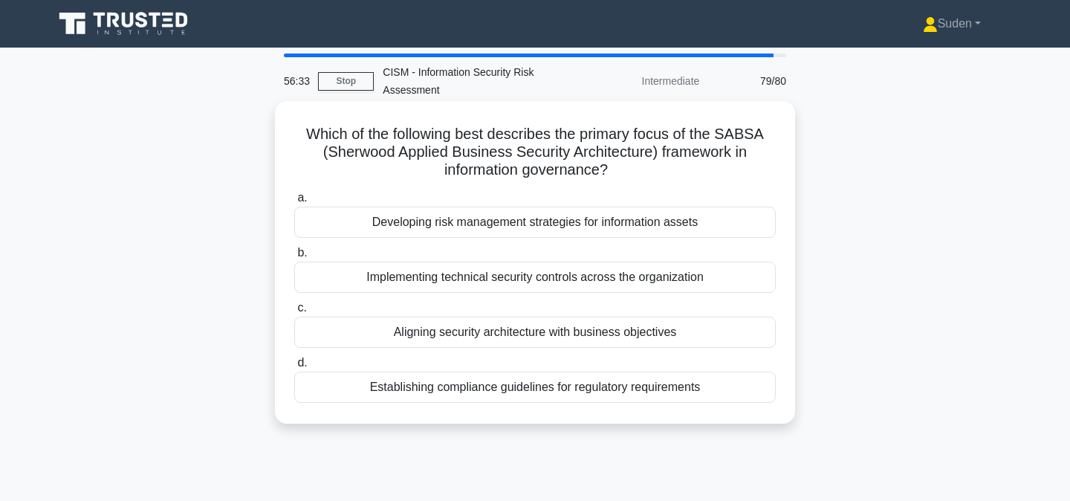
click at [435, 334] on div "Aligning security architecture with business objectives" at bounding box center [534, 331] width 481 height 31
click at [294, 313] on input "c. Aligning security architecture with business objectives" at bounding box center [294, 308] width 0 height 10
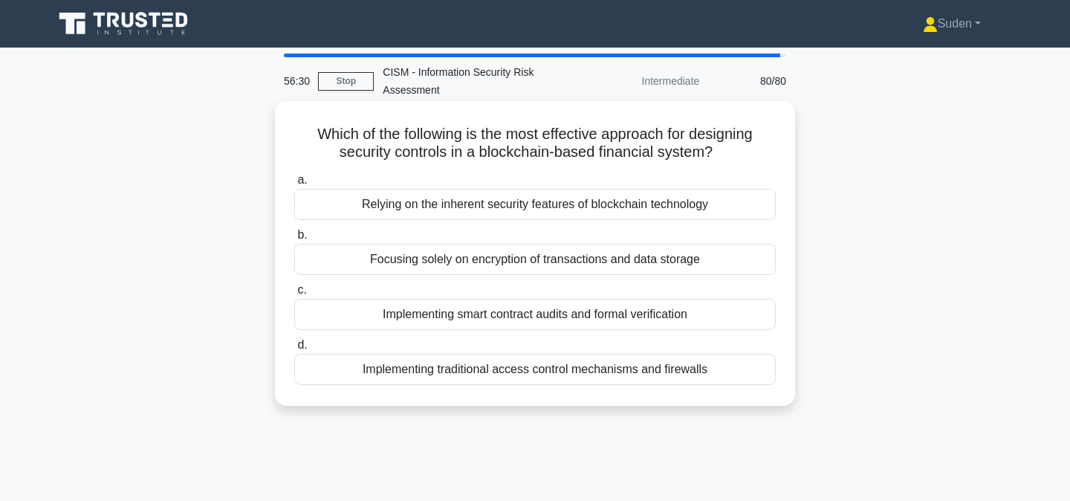
click at [436, 321] on div "Implementing smart contract audits and formal verification" at bounding box center [534, 314] width 481 height 31
click at [294, 295] on input "c. Implementing smart contract audits and formal verification" at bounding box center [294, 290] width 0 height 10
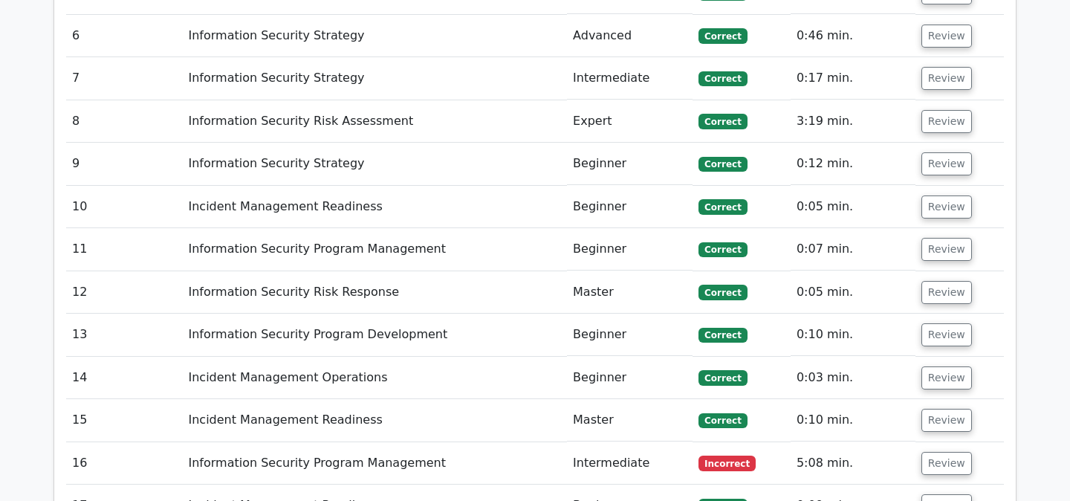
scroll to position [1983, 0]
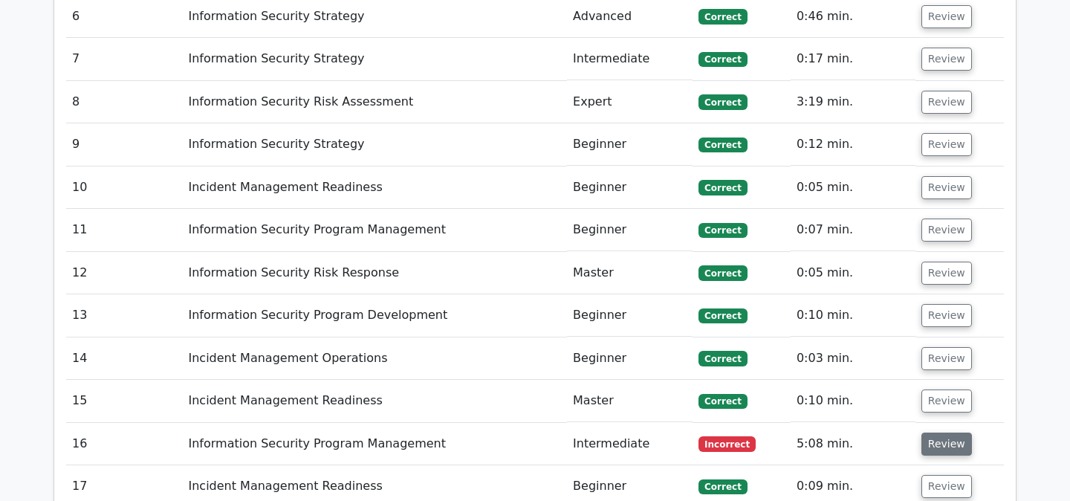
click at [960, 432] on button "Review" at bounding box center [946, 443] width 51 height 23
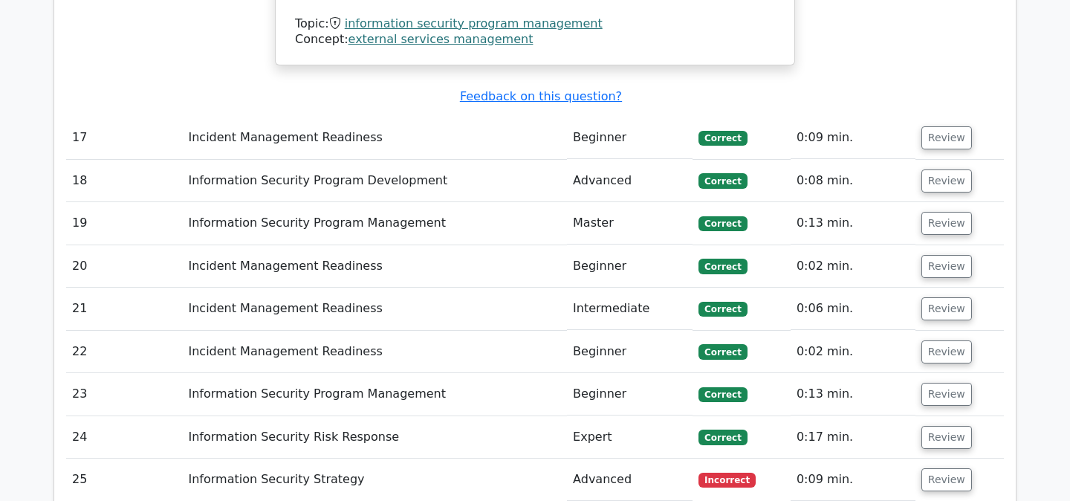
scroll to position [3339, 0]
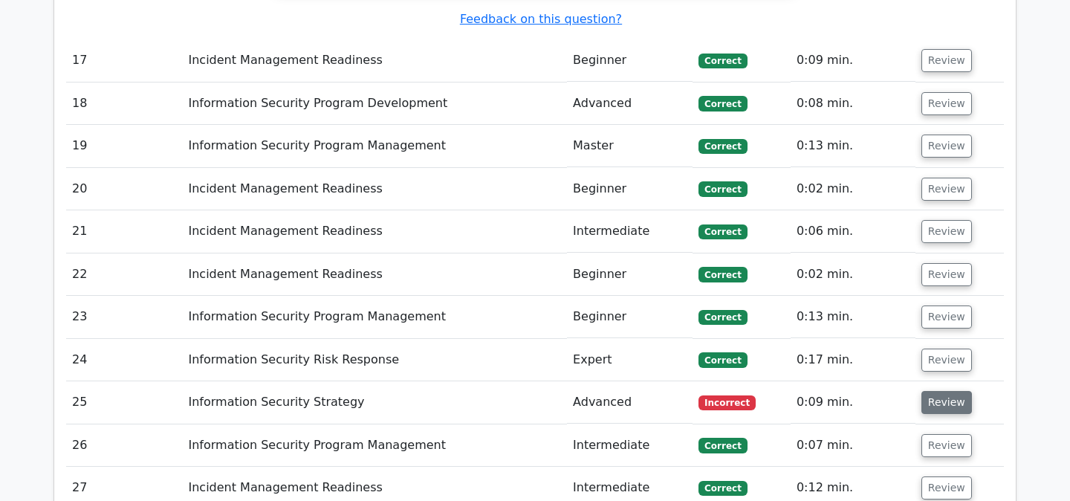
click at [939, 391] on button "Review" at bounding box center [946, 402] width 51 height 23
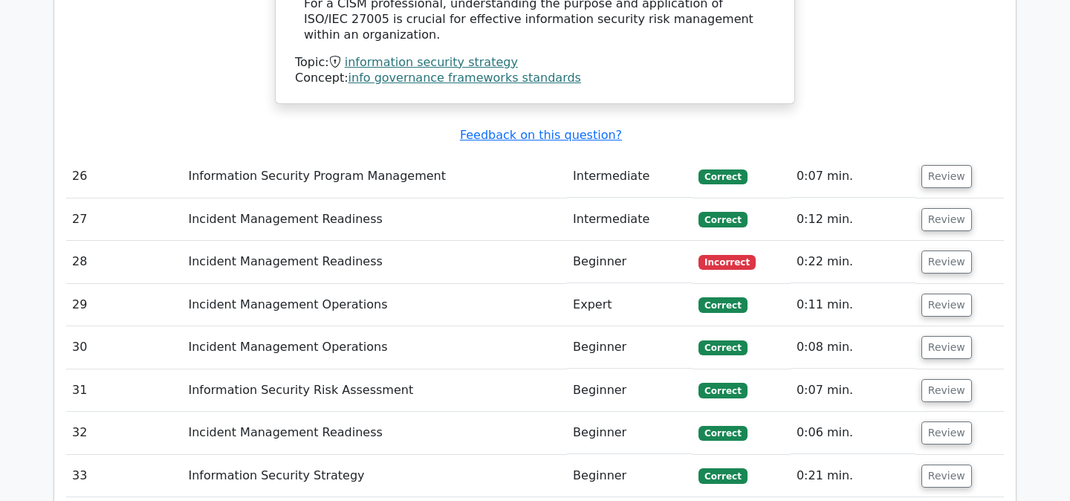
scroll to position [4494, 0]
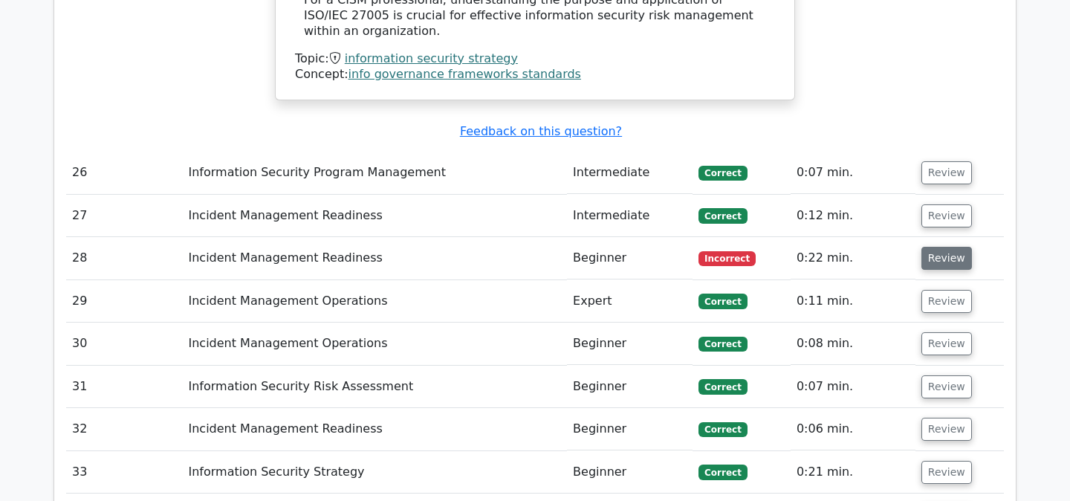
click at [938, 247] on button "Review" at bounding box center [946, 258] width 51 height 23
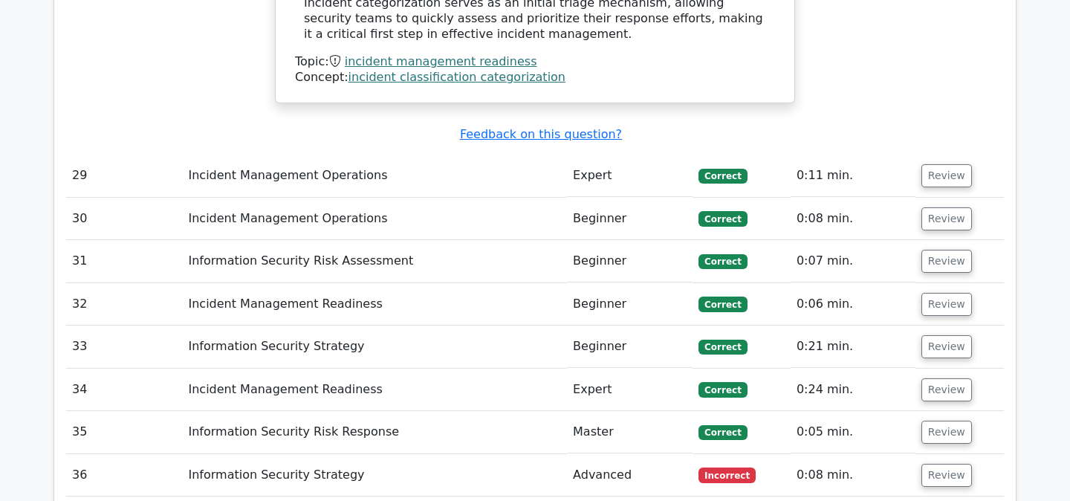
scroll to position [5561, 0]
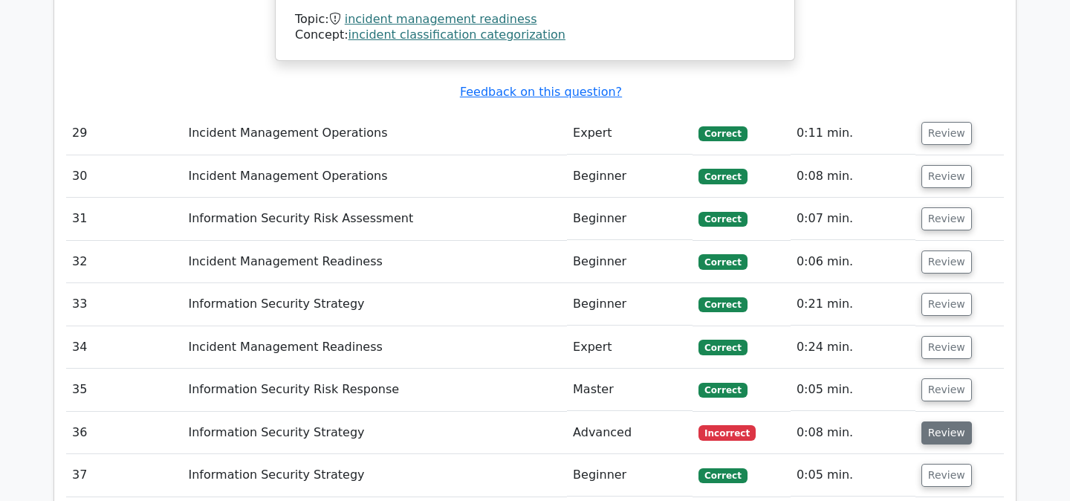
click at [946, 421] on button "Review" at bounding box center [946, 432] width 51 height 23
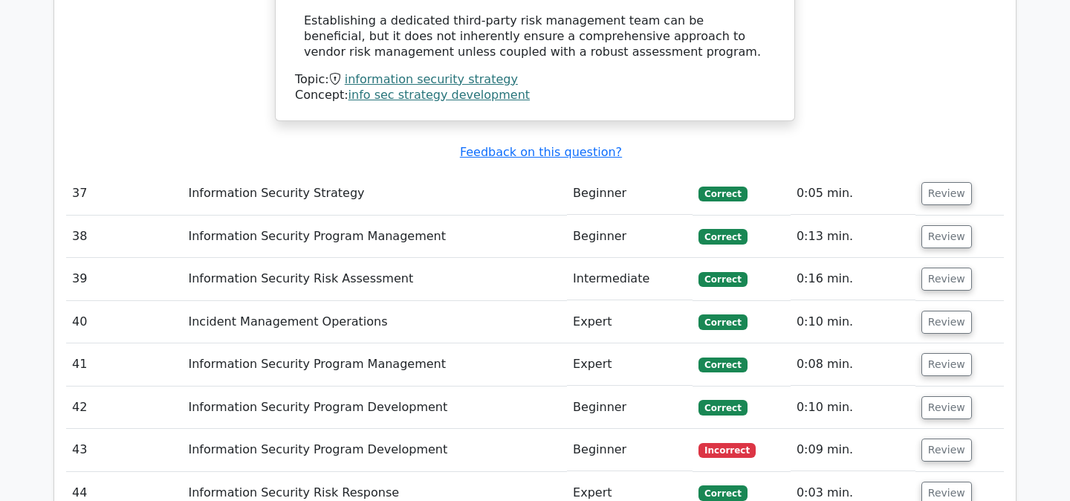
scroll to position [6697, 0]
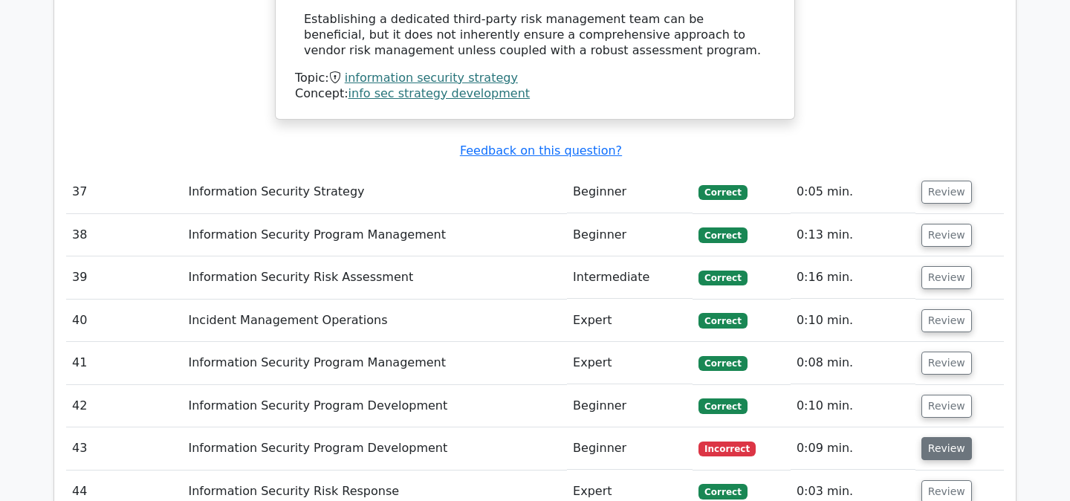
click at [954, 437] on button "Review" at bounding box center [946, 448] width 51 height 23
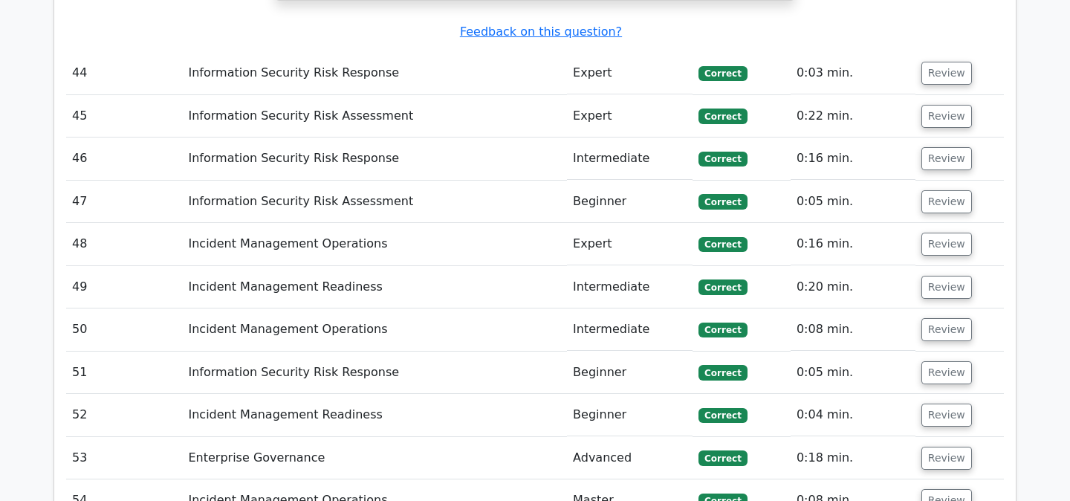
scroll to position [8098, 0]
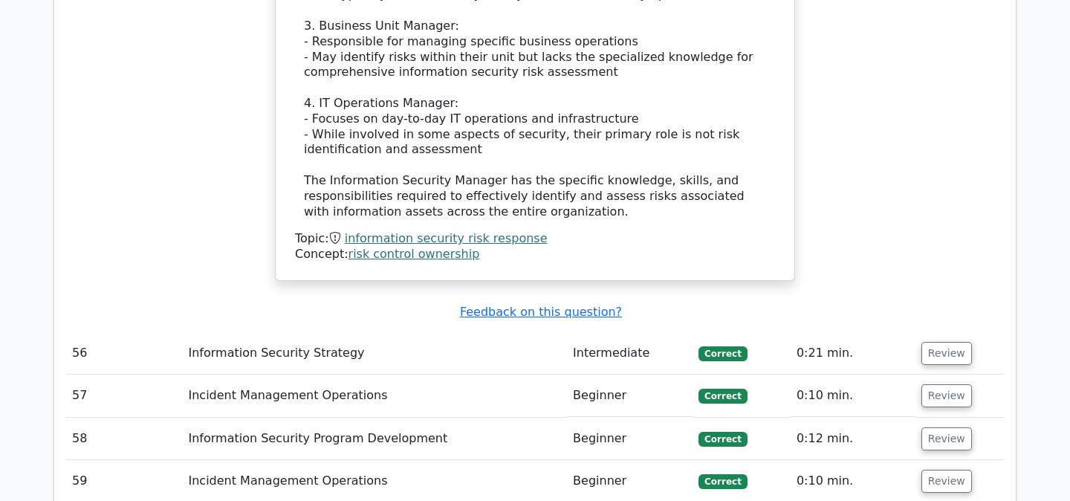
scroll to position [9227, 0]
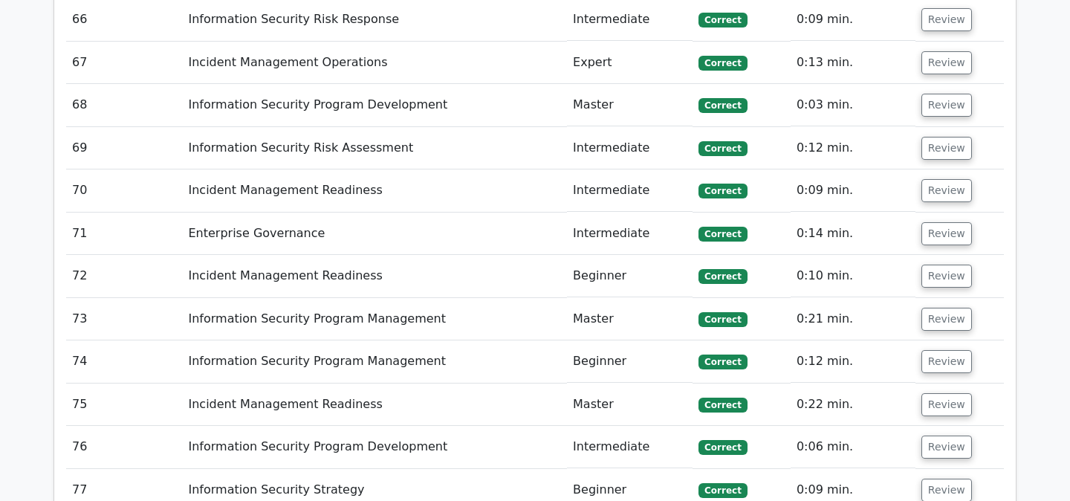
scroll to position [10860, 0]
